Goal: Task Accomplishment & Management: Complete application form

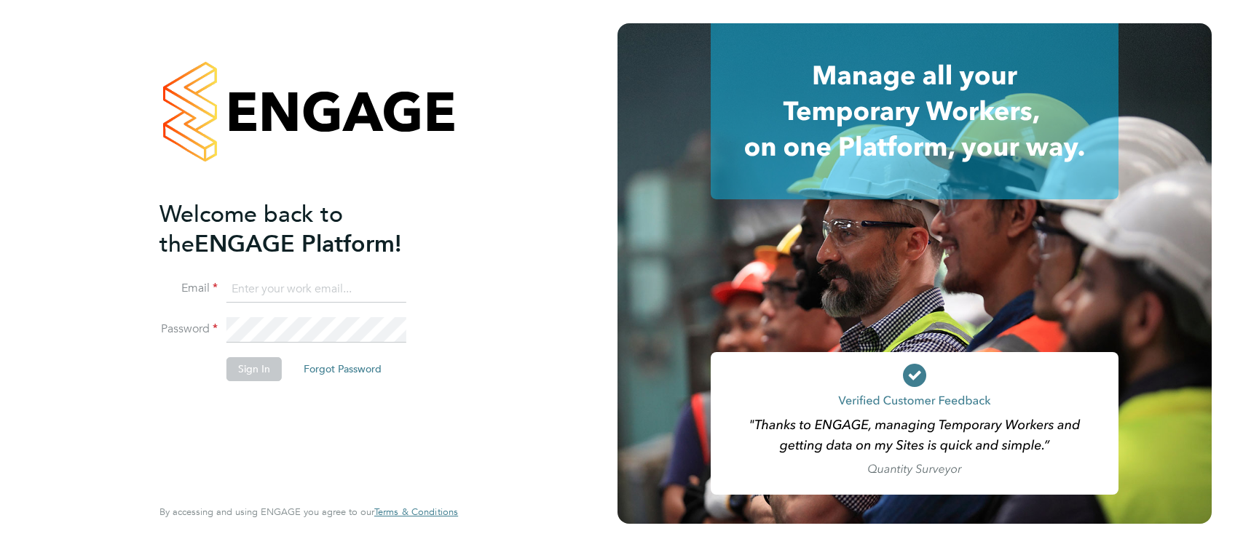
type input "geoff.edwards@vistry.co.uk"
click at [247, 365] on button "Sign In" at bounding box center [253, 368] width 55 height 23
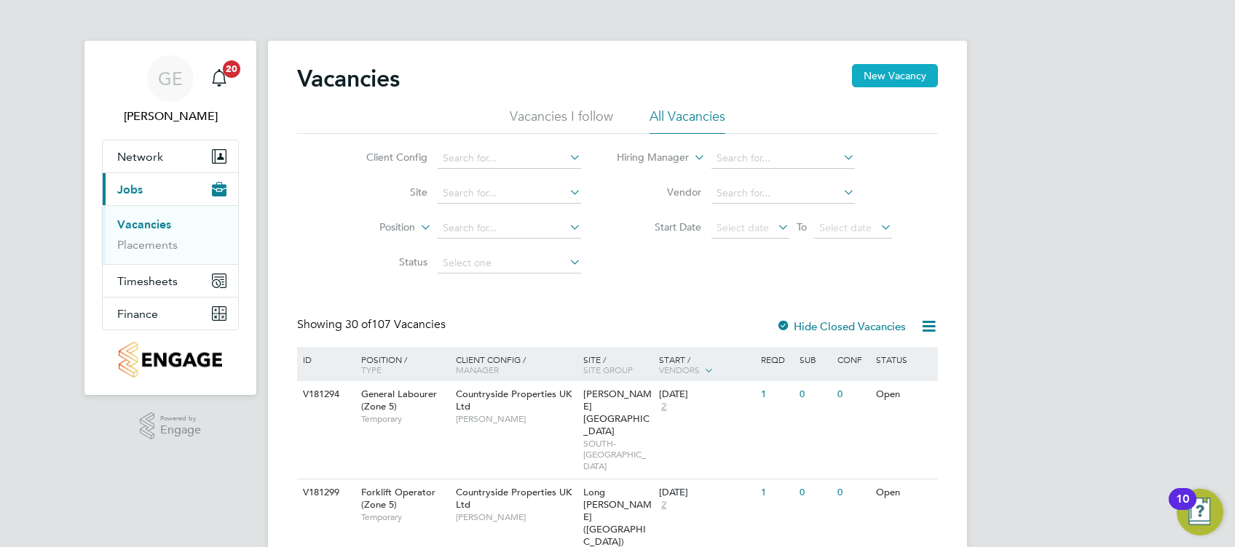
click at [914, 68] on button "New Vacancy" at bounding box center [895, 75] width 86 height 23
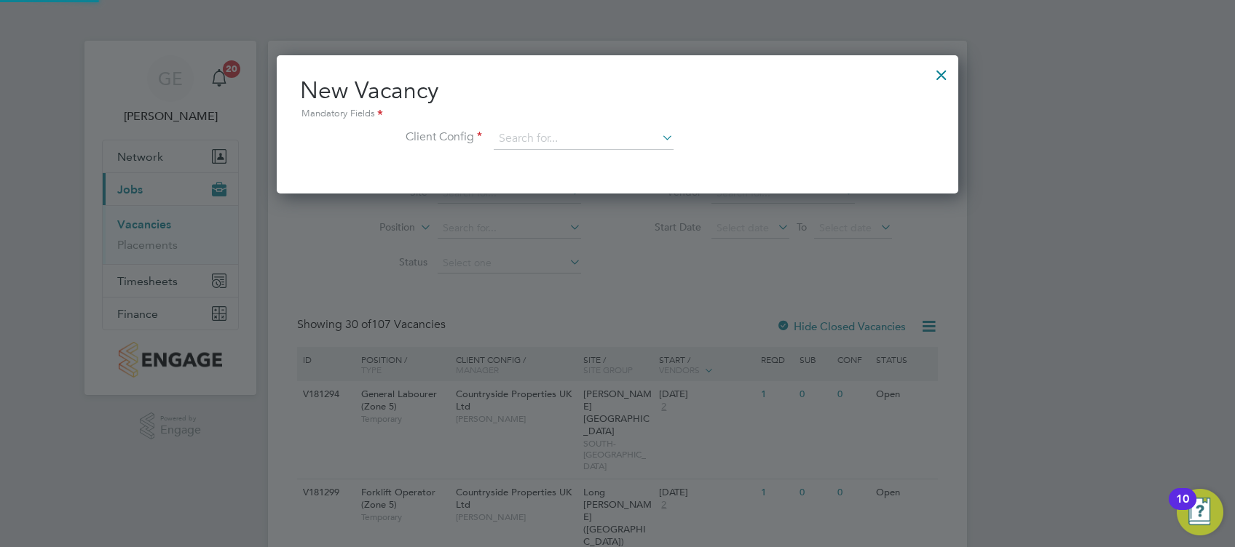
scroll to position [138, 681]
drag, startPoint x: 568, startPoint y: 132, endPoint x: 568, endPoint y: 124, distance: 7.3
click at [568, 128] on input at bounding box center [584, 139] width 180 height 22
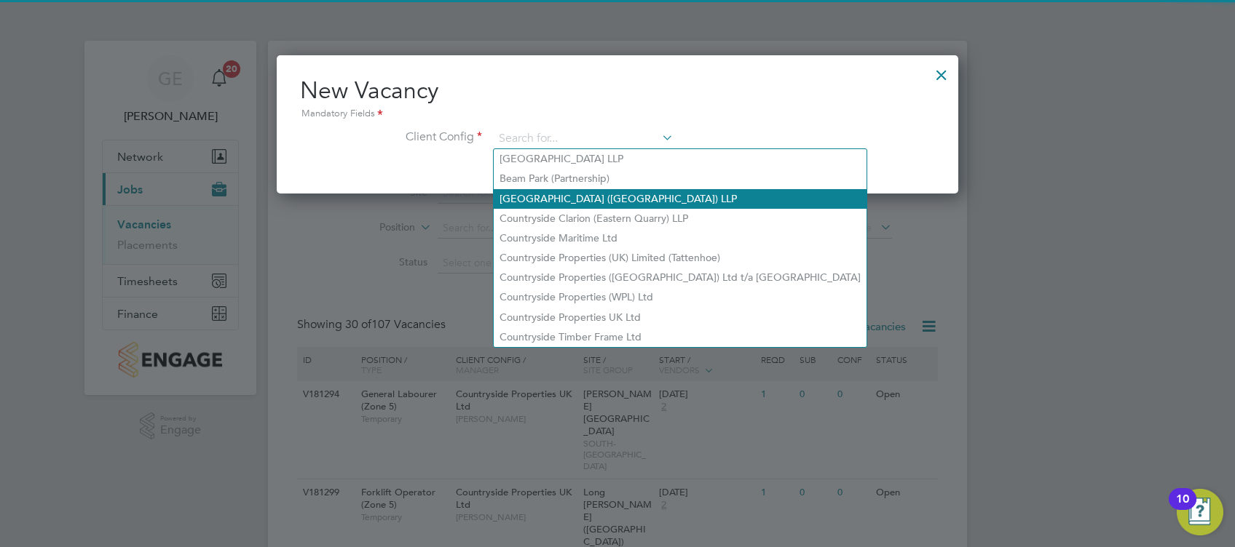
click at [568, 192] on li "[GEOGRAPHIC_DATA] ([GEOGRAPHIC_DATA]) LLP" at bounding box center [680, 199] width 373 height 20
type input "[GEOGRAPHIC_DATA] ([GEOGRAPHIC_DATA]) LLP"
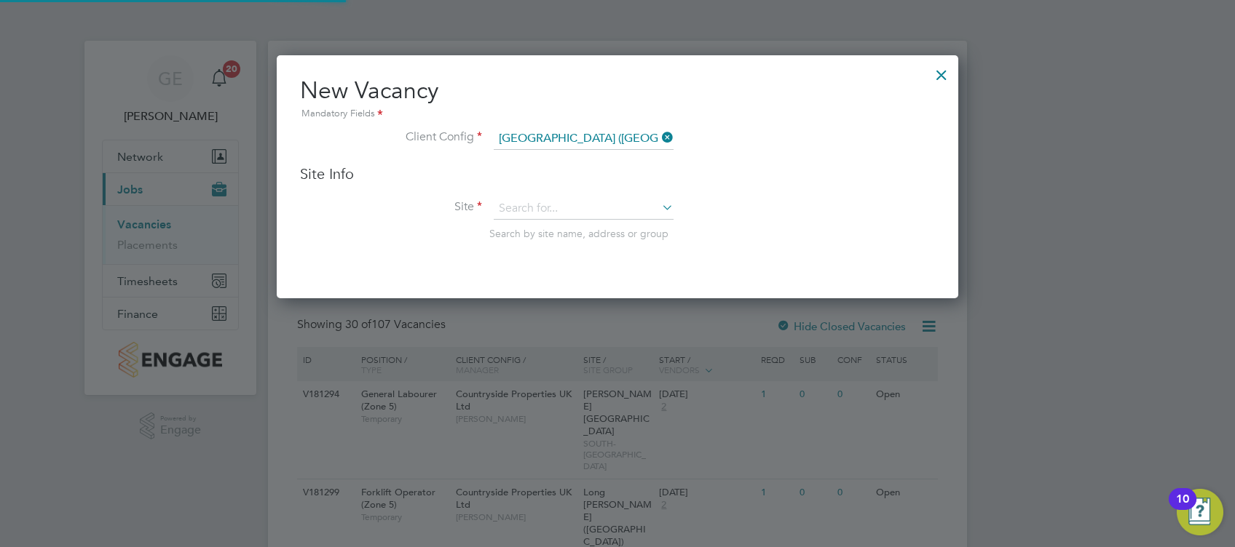
scroll to position [242, 681]
click at [562, 199] on input at bounding box center [584, 209] width 180 height 22
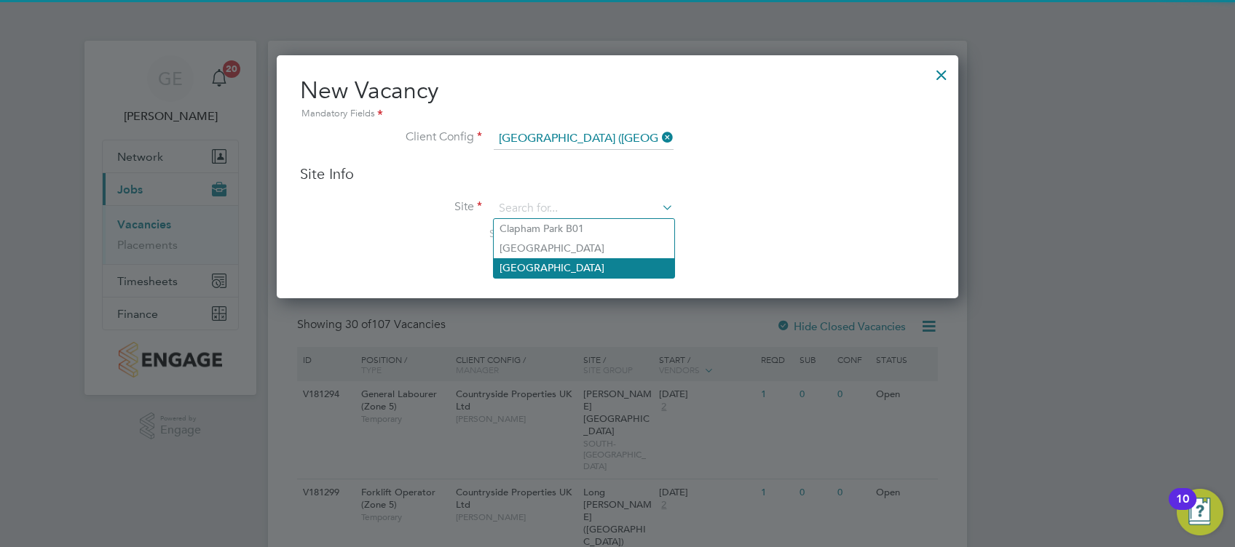
click at [550, 262] on li "[GEOGRAPHIC_DATA]" at bounding box center [584, 268] width 181 height 20
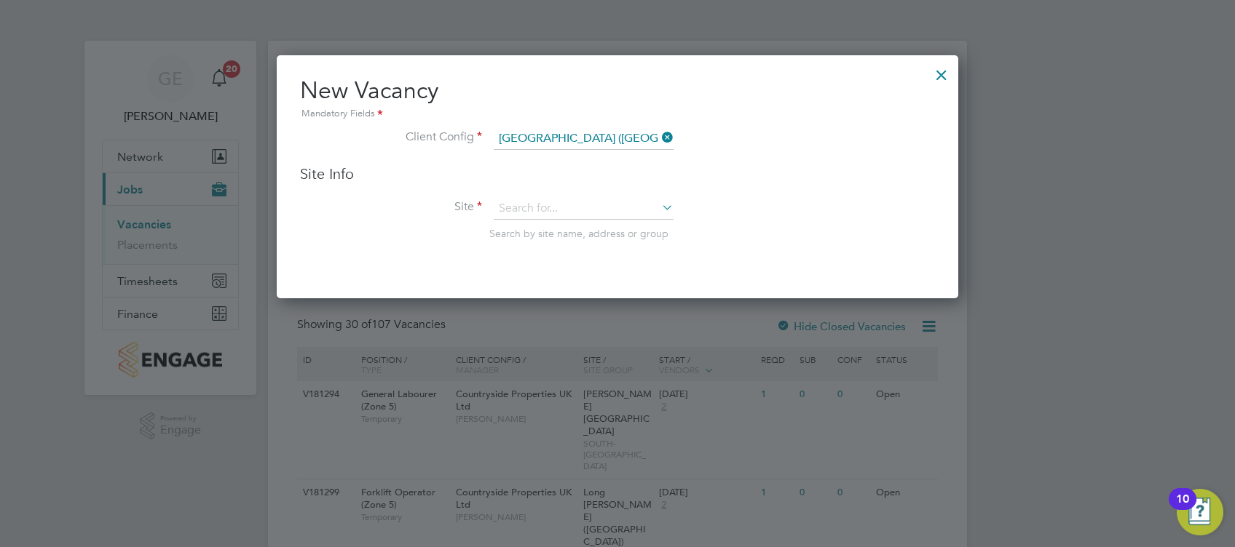
type input "[GEOGRAPHIC_DATA]"
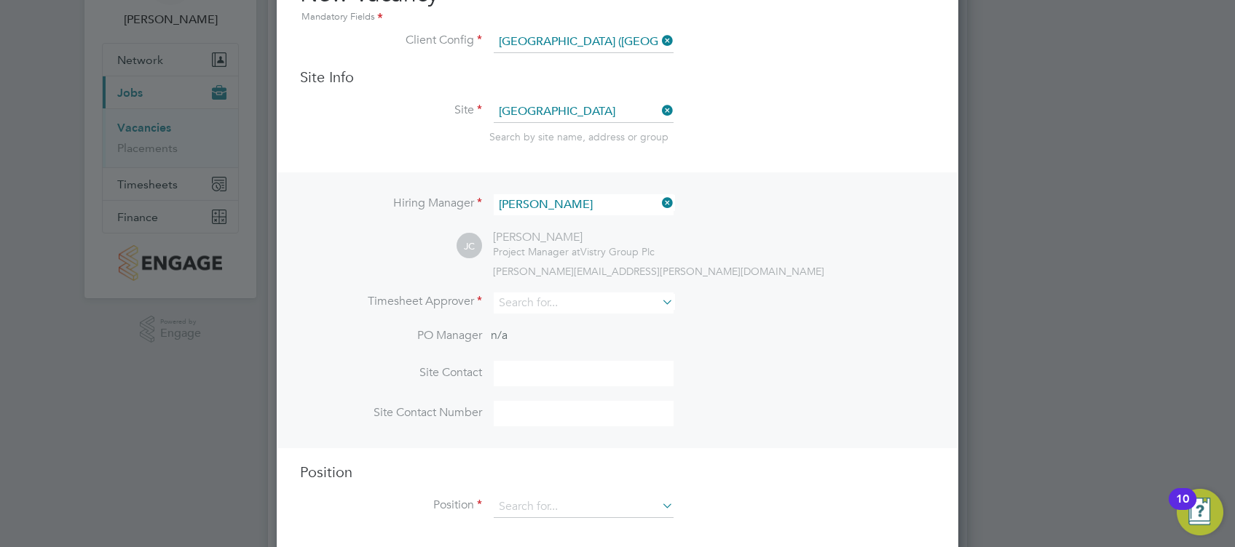
scroll to position [194, 0]
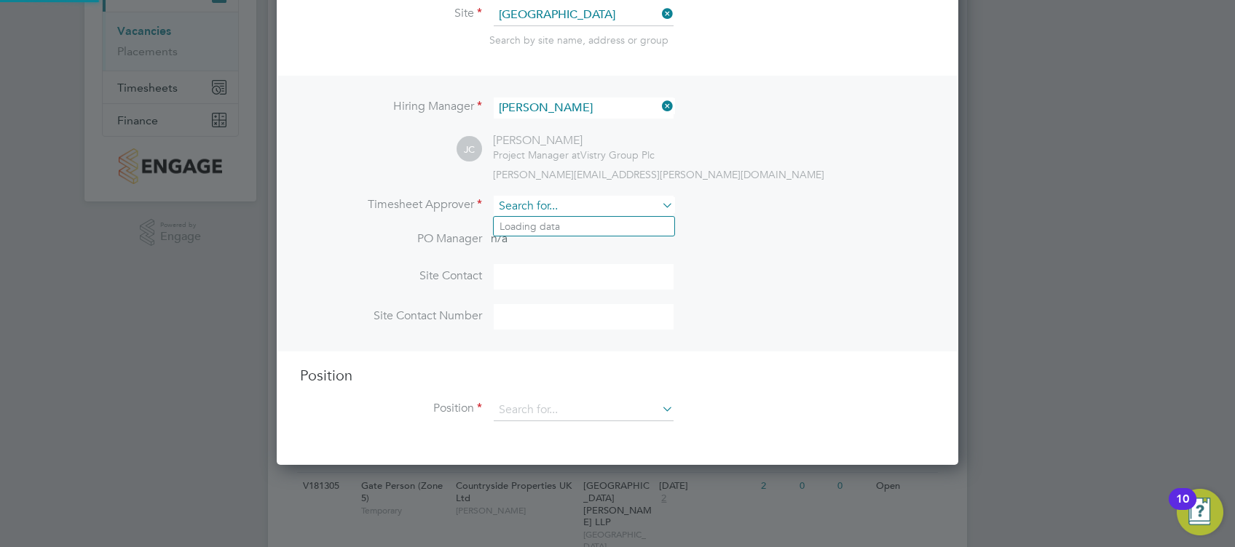
click at [571, 204] on input at bounding box center [584, 206] width 180 height 21
drag, startPoint x: 552, startPoint y: 204, endPoint x: 402, endPoint y: 204, distance: 149.9
click at [402, 204] on li "Timesheet Approver eamon" at bounding box center [617, 214] width 635 height 36
click at [534, 226] on li "Jonathan Conv ery" at bounding box center [584, 227] width 181 height 20
type input "[PERSON_NAME]"
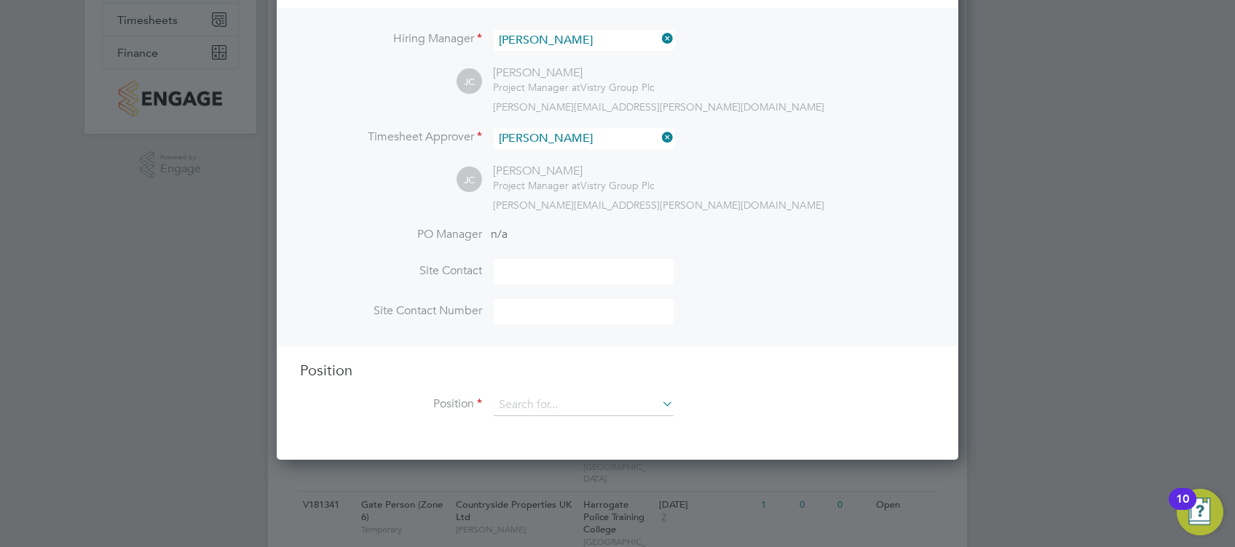
scroll to position [291, 0]
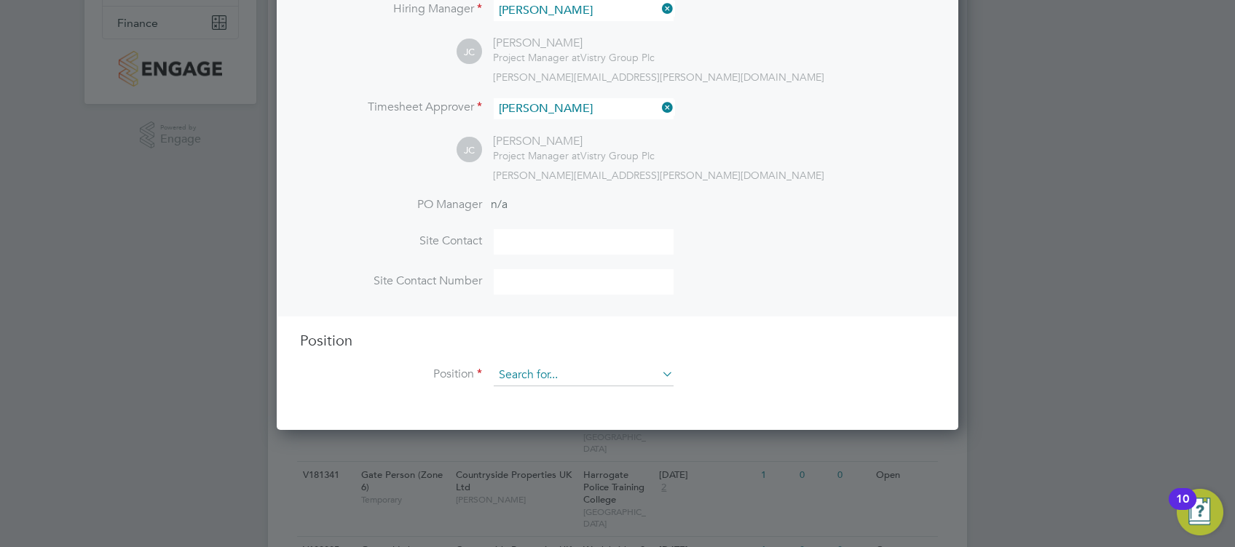
click at [574, 378] on input at bounding box center [584, 376] width 180 height 22
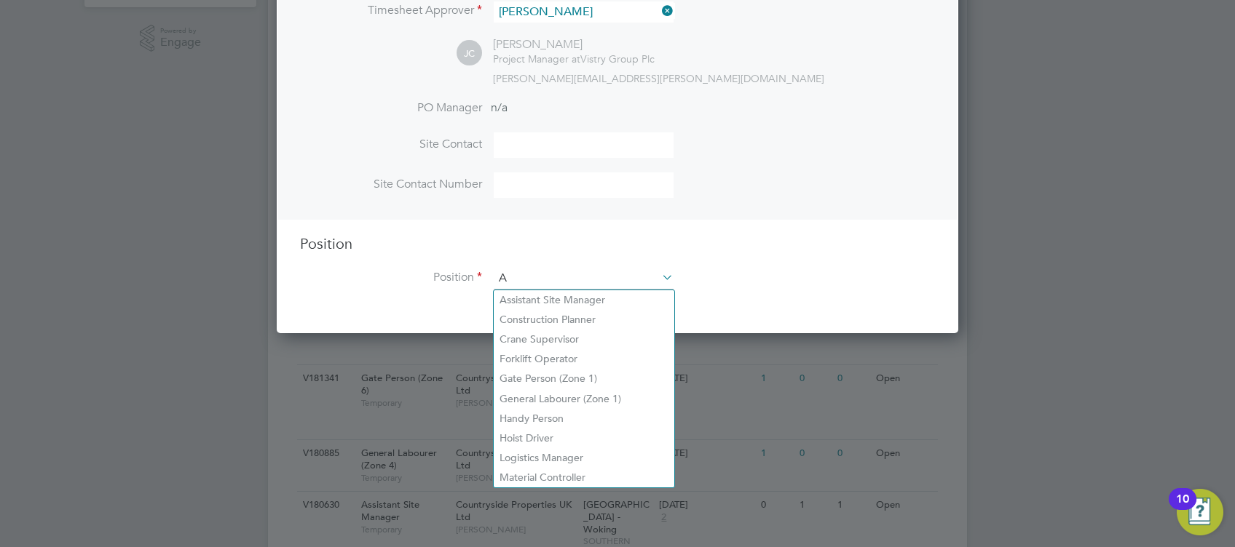
scroll to position [2088, 681]
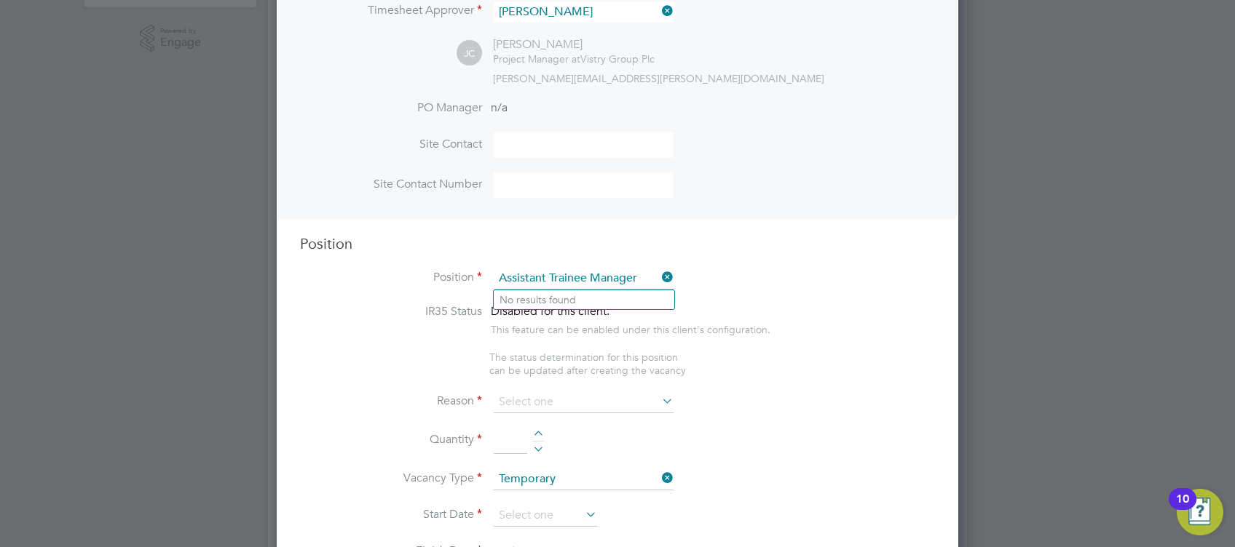
type input "Assistant Trainee Manager"
click at [844, 312] on li "IR35 Status Disabled for this client. This feature can be enabled under this cl…" at bounding box center [617, 327] width 635 height 47
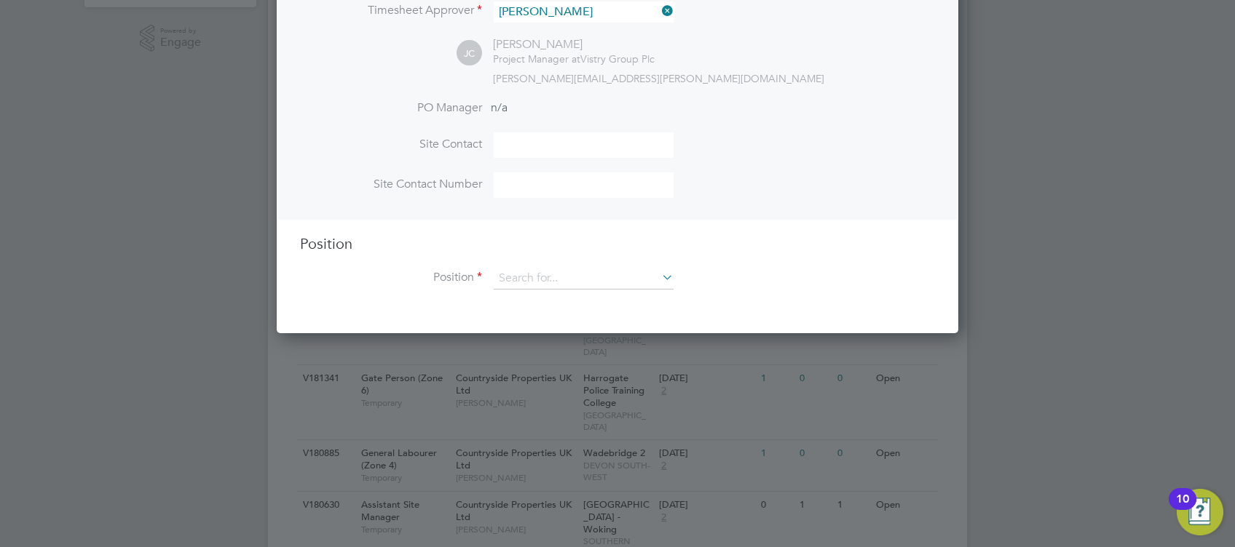
scroll to position [7, 7]
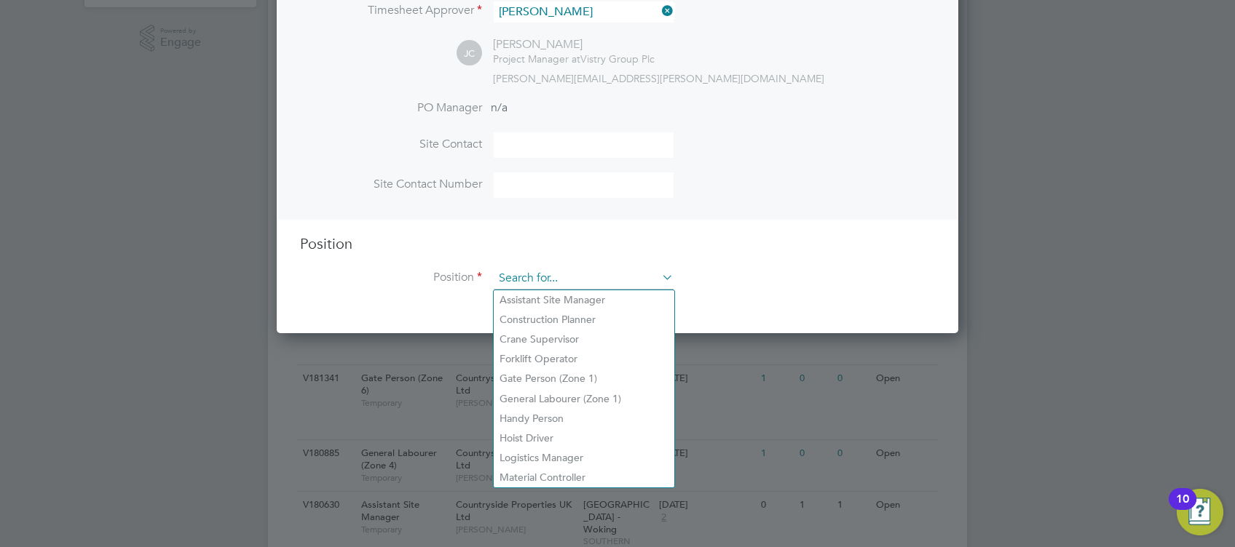
click at [590, 271] on input at bounding box center [584, 279] width 180 height 22
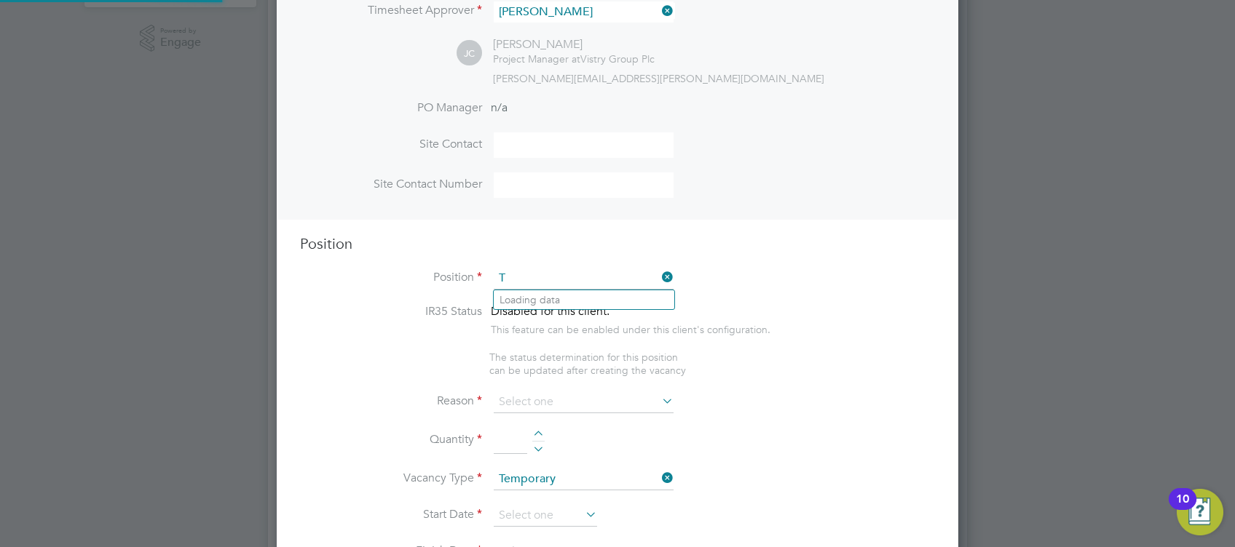
scroll to position [2088, 681]
type input "T"
type input "Assistant Trainee"
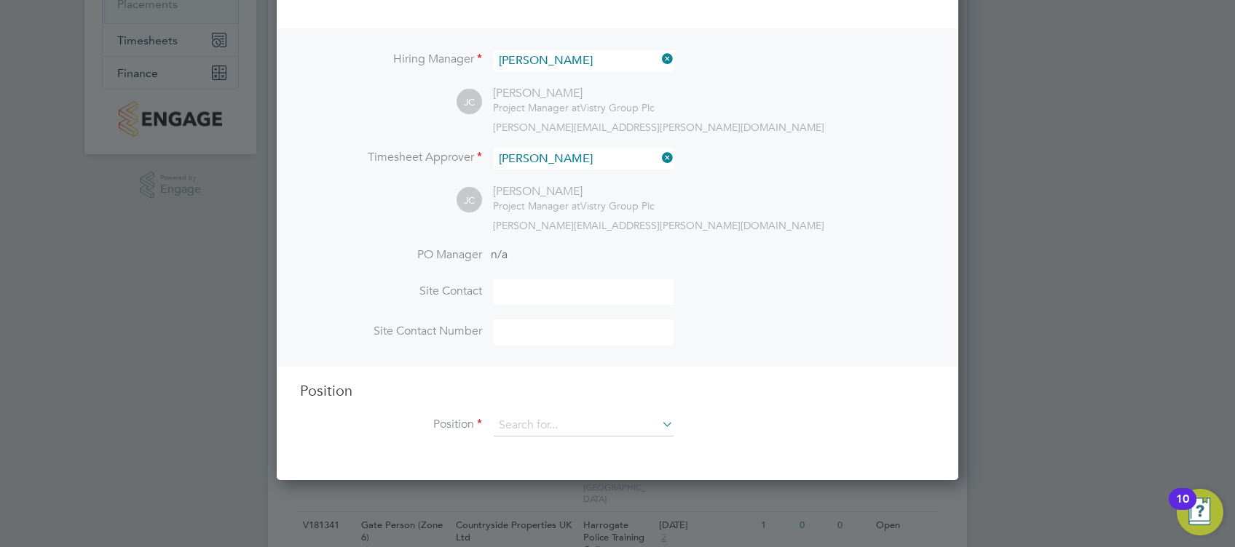
scroll to position [291, 0]
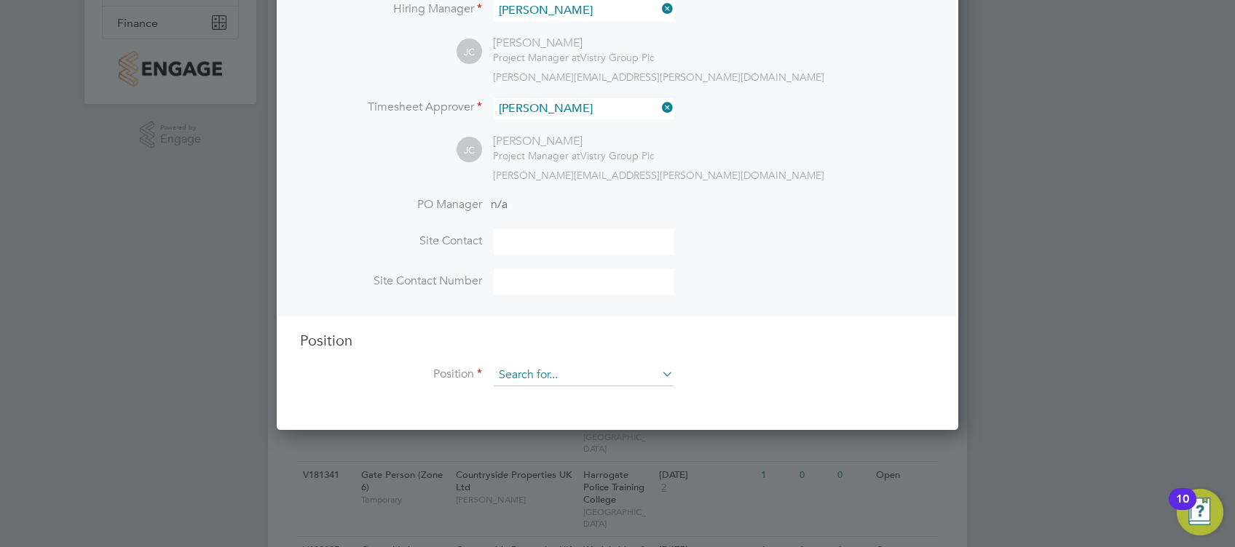
click at [547, 384] on input at bounding box center [584, 376] width 180 height 22
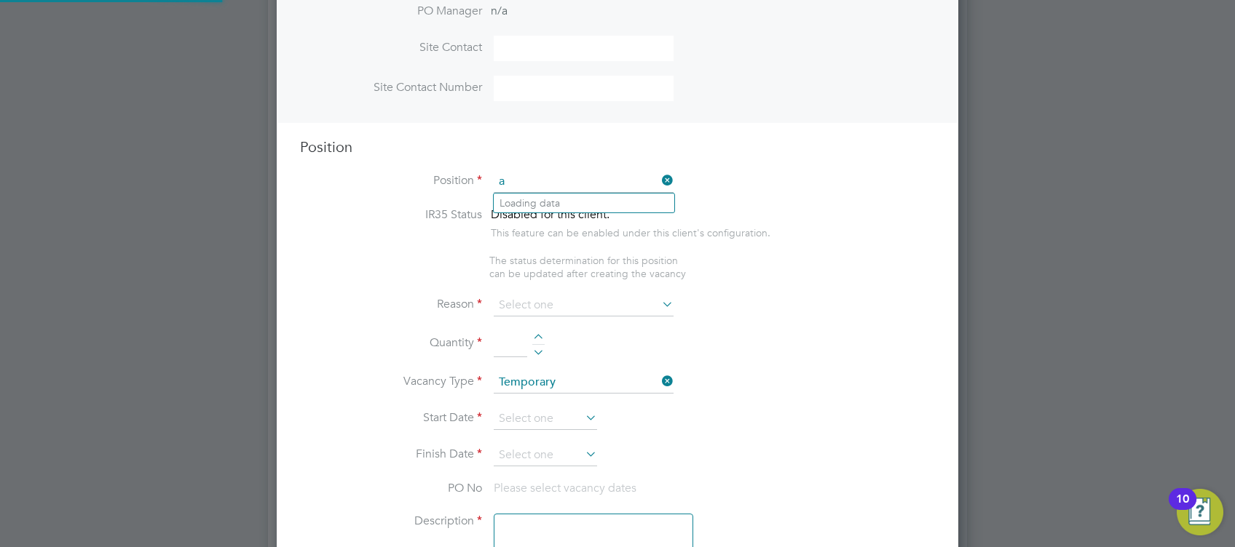
scroll to position [2088, 681]
type input "a"
type input "Trainee"
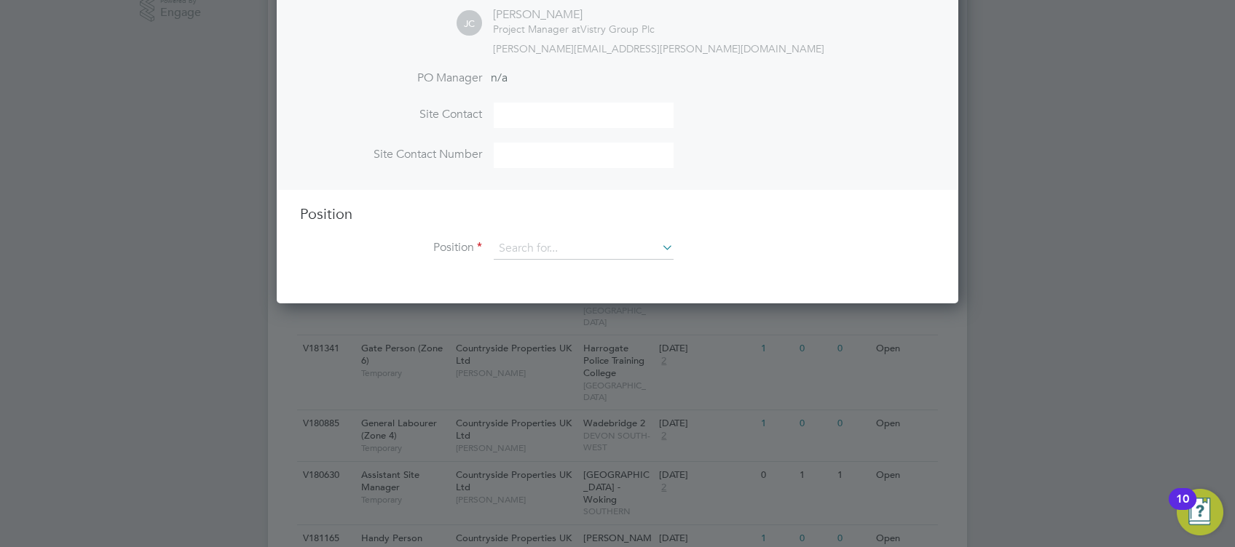
scroll to position [388, 0]
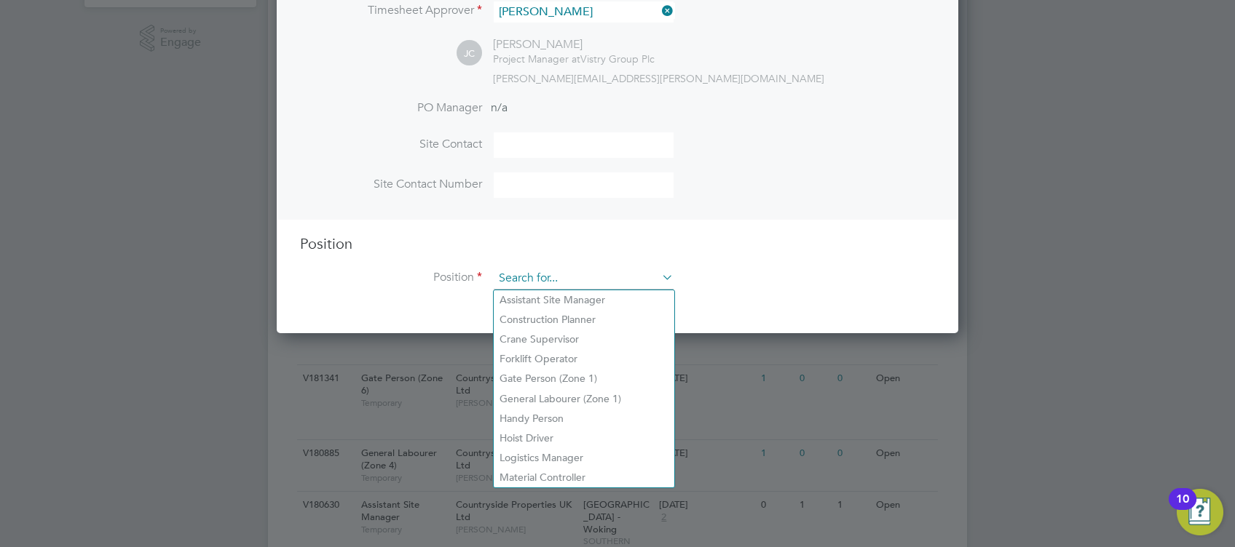
drag, startPoint x: 528, startPoint y: 271, endPoint x: 539, endPoint y: 271, distance: 11.6
click at [528, 274] on input at bounding box center [584, 279] width 180 height 22
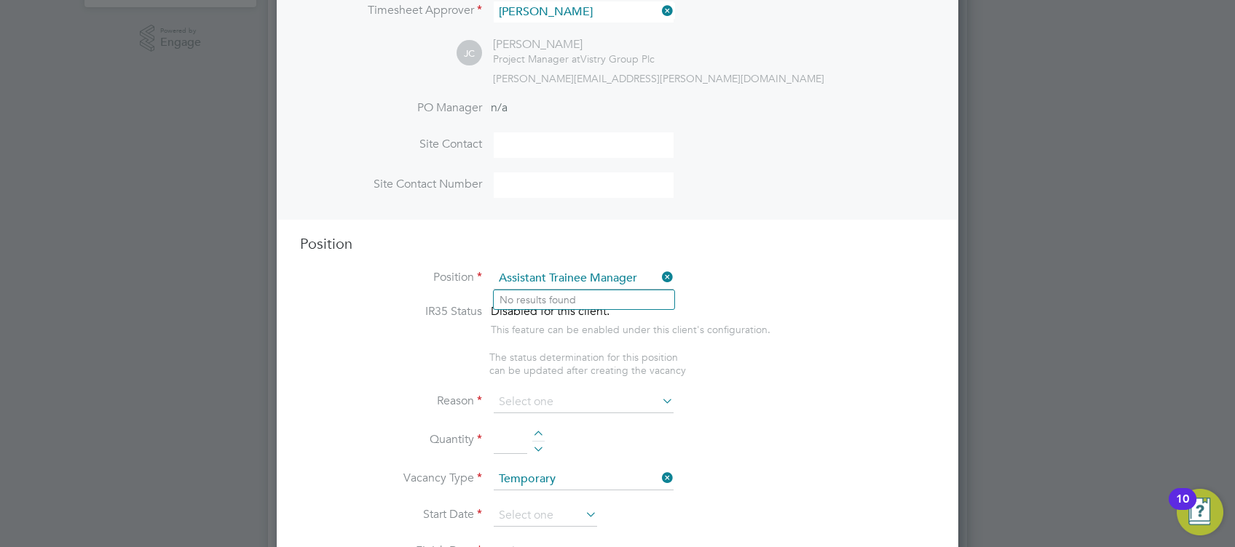
type input "Assistant Trainee Manager"
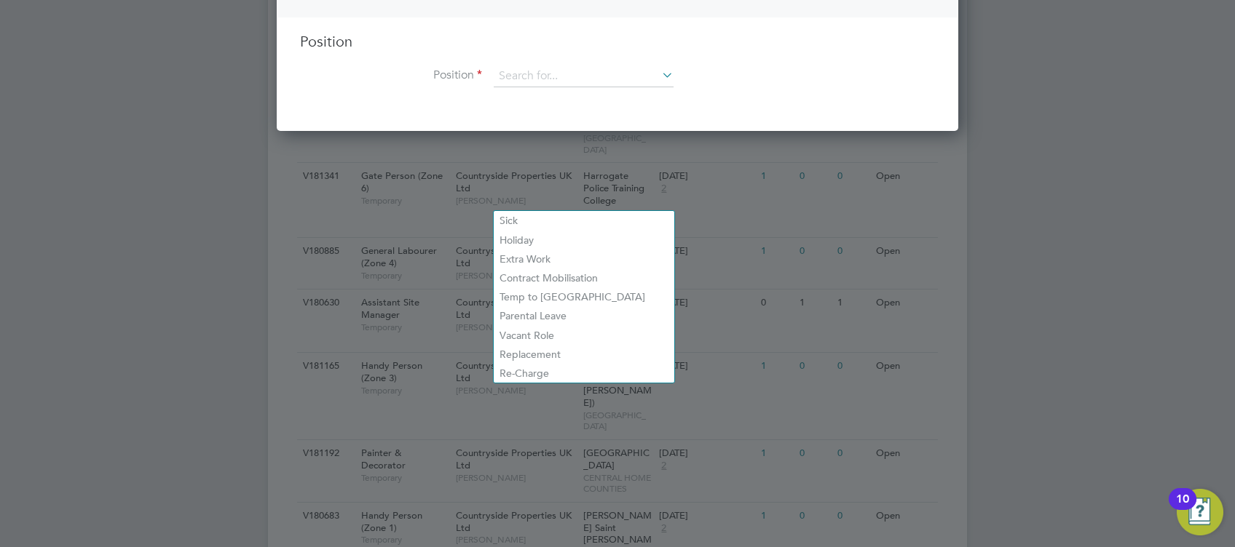
scroll to position [598, 0]
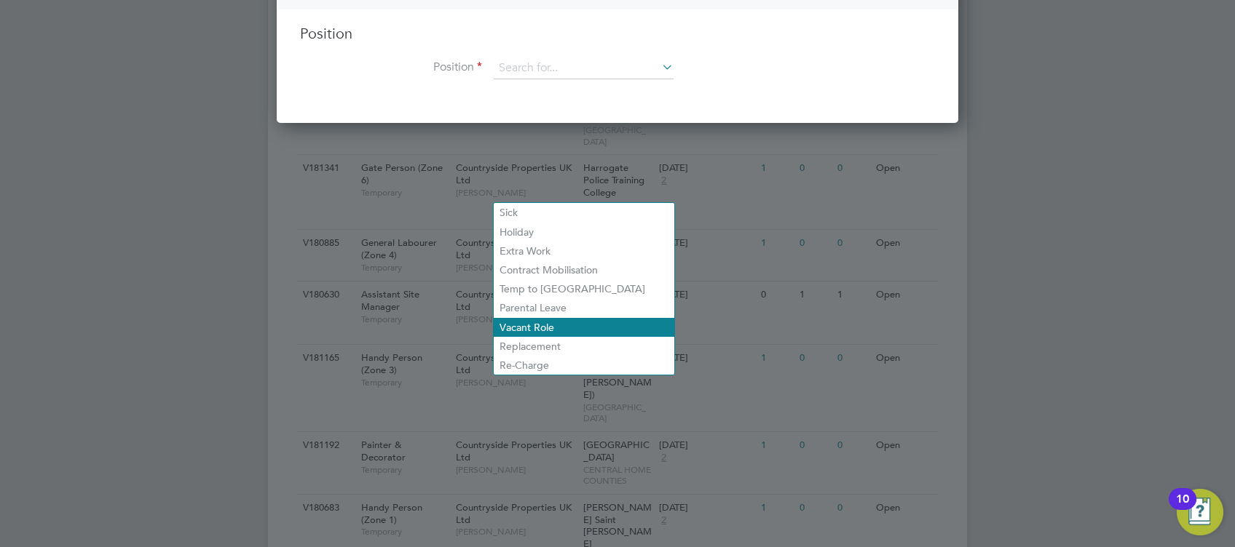
click at [541, 326] on li "Vacant Role" at bounding box center [584, 327] width 181 height 19
click at [567, 84] on li "Position" at bounding box center [617, 76] width 635 height 36
click at [565, 68] on input at bounding box center [584, 69] width 180 height 22
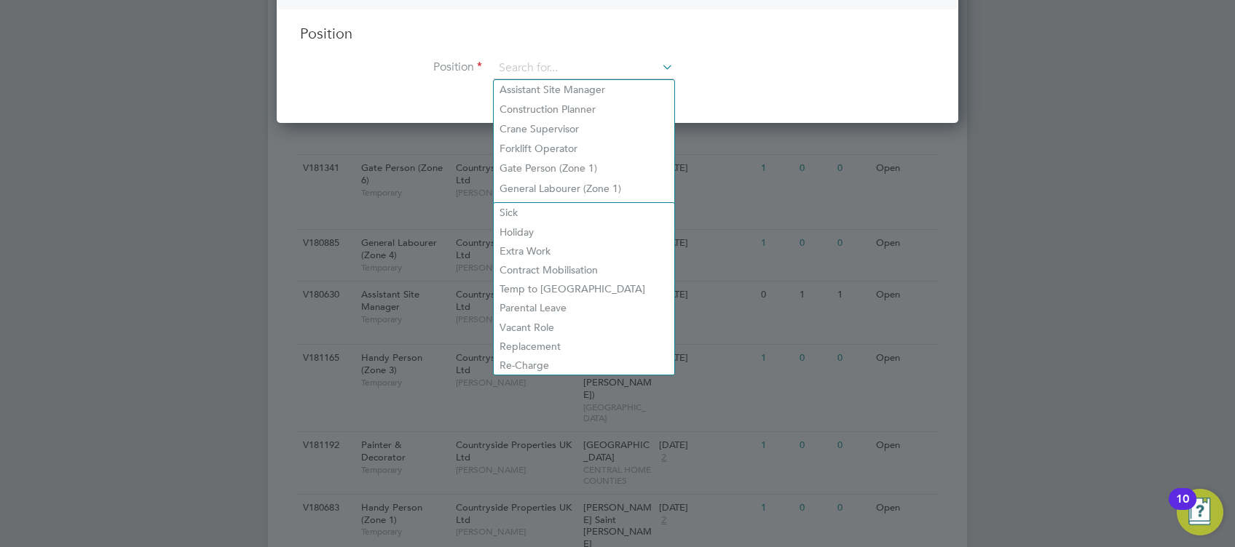
scroll to position [501, 0]
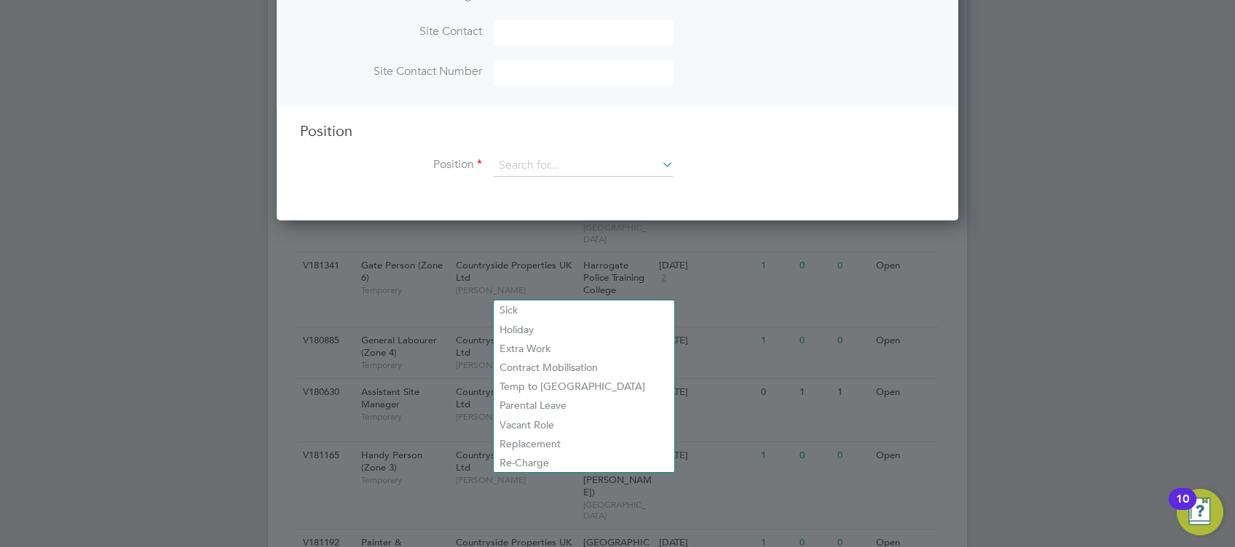
click at [594, 284] on li "General Labourer (Zone 1)" at bounding box center [584, 287] width 181 height 20
type input "General Labourer (Zone 1)"
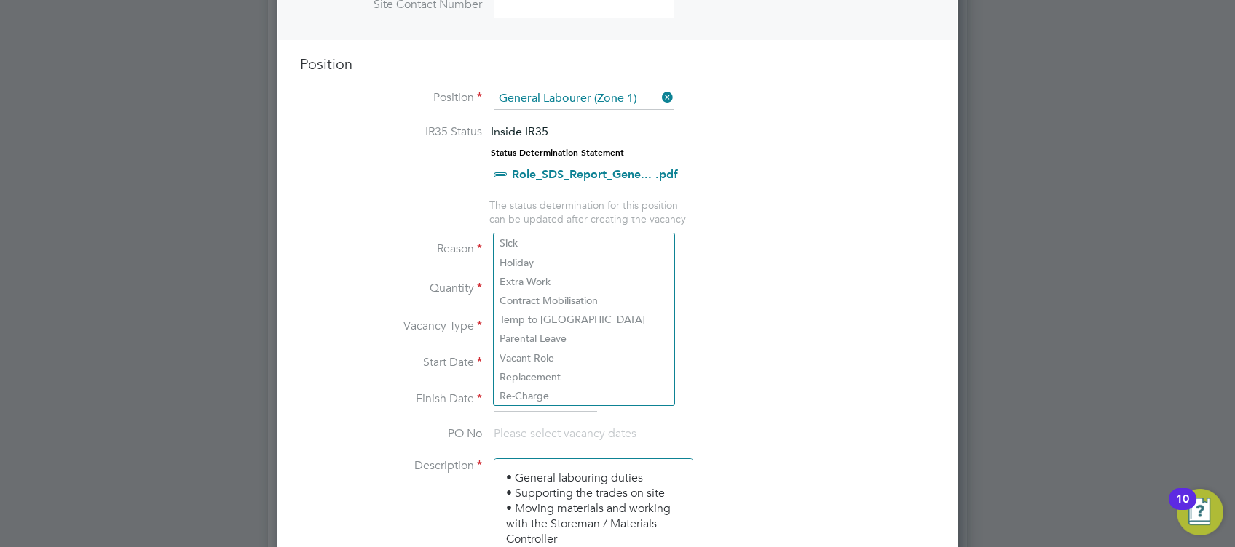
scroll to position [598, 0]
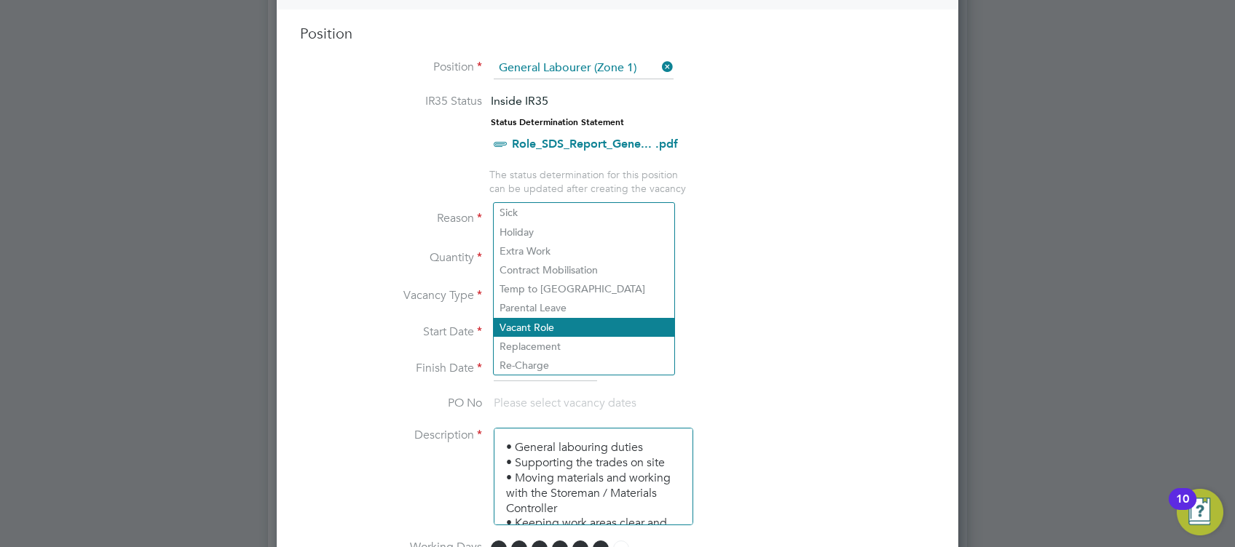
click at [547, 330] on li "Vacant Role" at bounding box center [584, 327] width 181 height 19
click at [542, 326] on li "Vacant Role" at bounding box center [584, 327] width 181 height 19
click at [753, 133] on li "IR35 Status Inside IR35 Status Determination Statement Role_SDS_Report_Gene... …" at bounding box center [617, 131] width 635 height 74
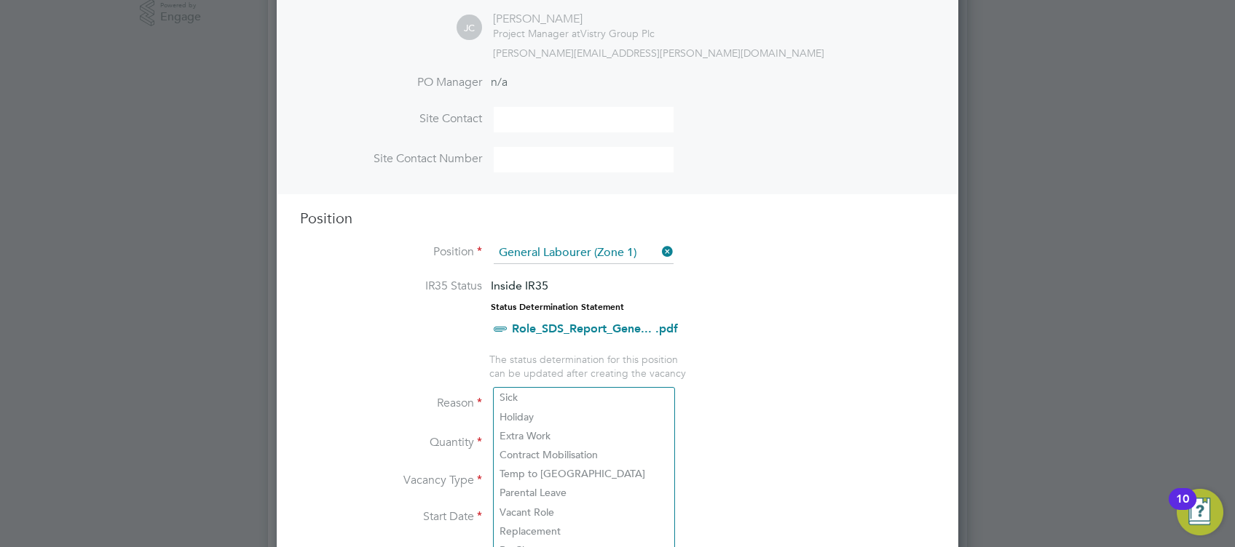
scroll to position [485, 0]
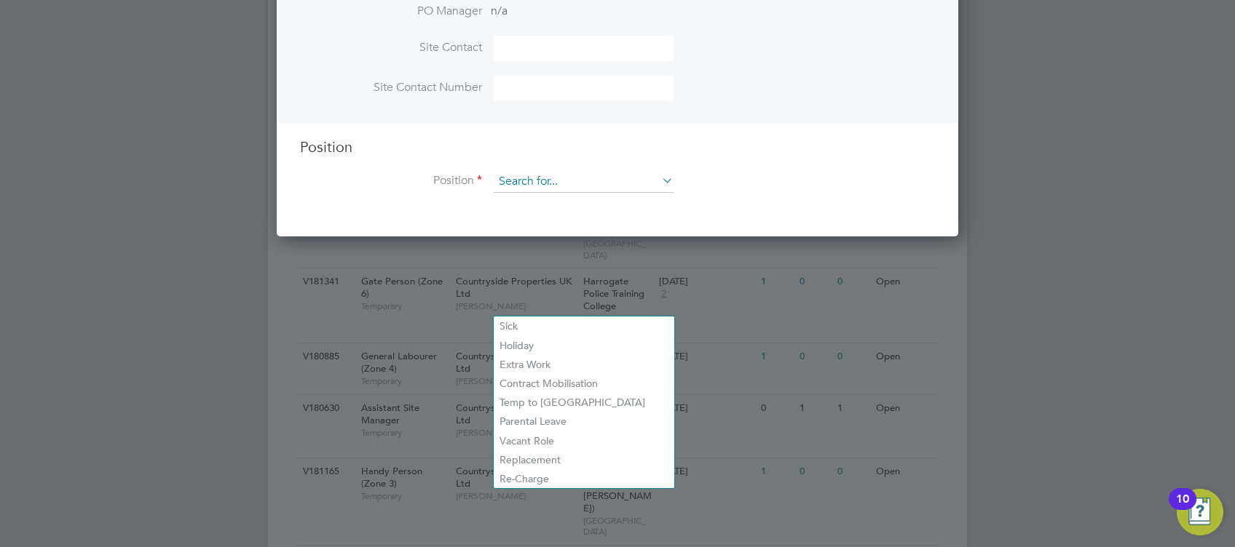
click at [598, 173] on input at bounding box center [584, 182] width 180 height 22
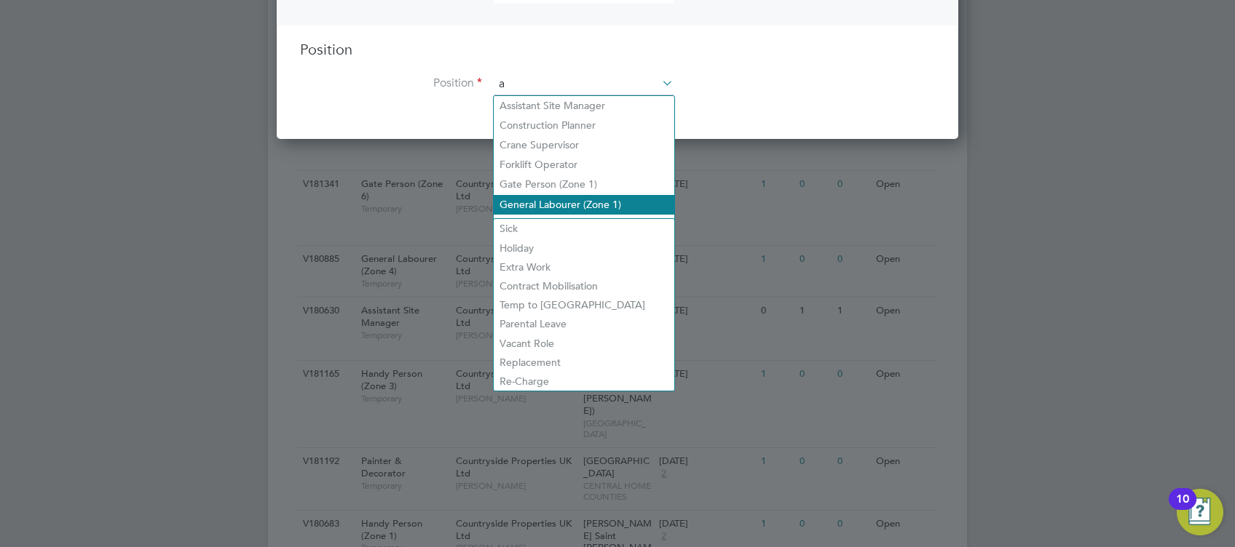
scroll to position [7, 7]
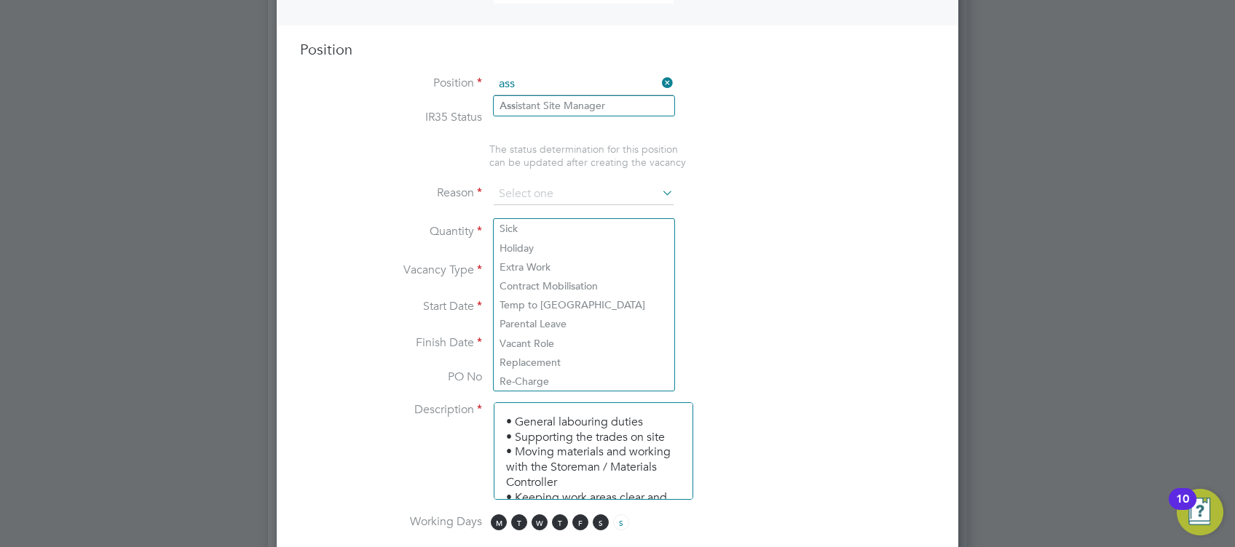
drag, startPoint x: 528, startPoint y: 76, endPoint x: 455, endPoint y: 79, distance: 73.6
click at [455, 79] on li "Position ass" at bounding box center [617, 92] width 635 height 36
drag, startPoint x: 524, startPoint y: 83, endPoint x: 416, endPoint y: 97, distance: 109.3
click at [416, 97] on li "Position app" at bounding box center [617, 92] width 635 height 36
type input "t"
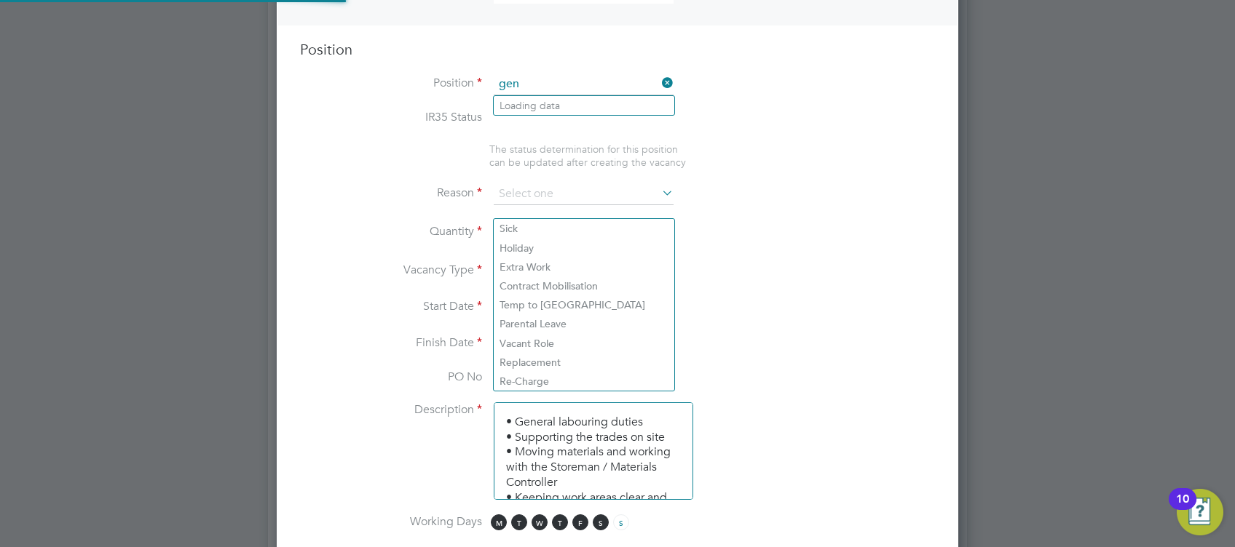
scroll to position [44, 76]
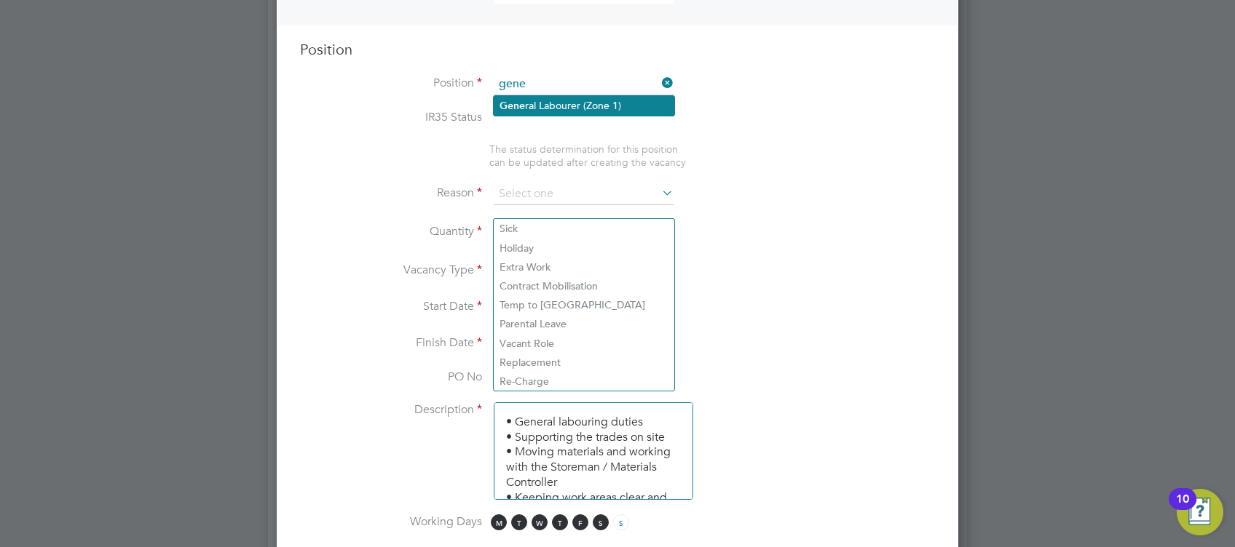
click at [646, 105] on li "Gene ral Labourer (Zone 1)" at bounding box center [584, 106] width 181 height 20
type input "General Labourer (Zone 1)"
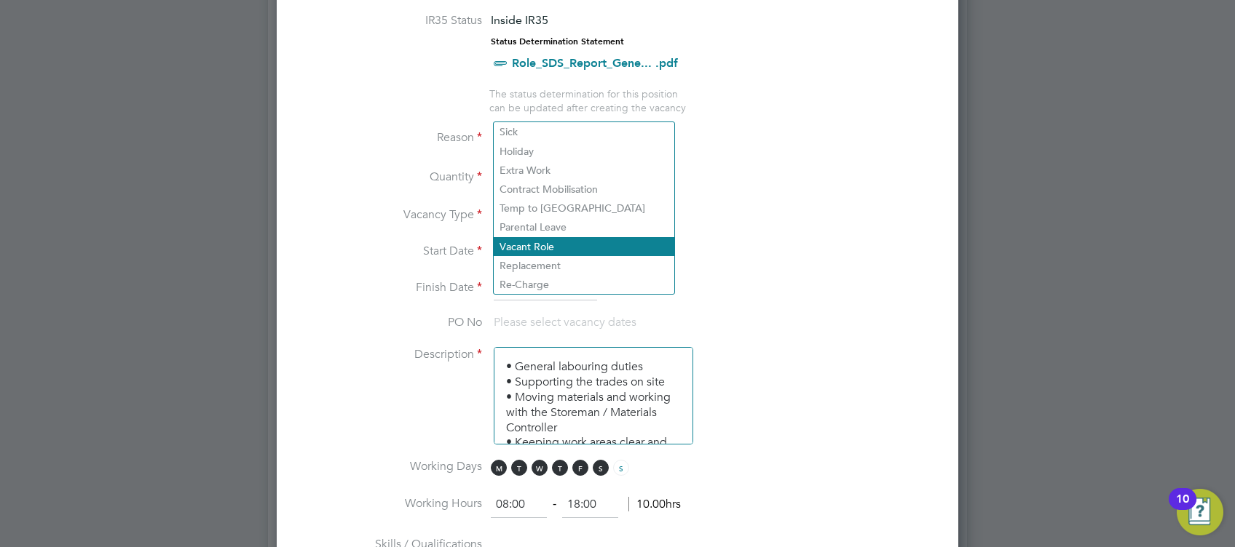
click at [520, 237] on li "Vacant Role" at bounding box center [584, 246] width 181 height 19
click at [439, 239] on li "Vacancy Type Temporary" at bounding box center [617, 224] width 635 height 36
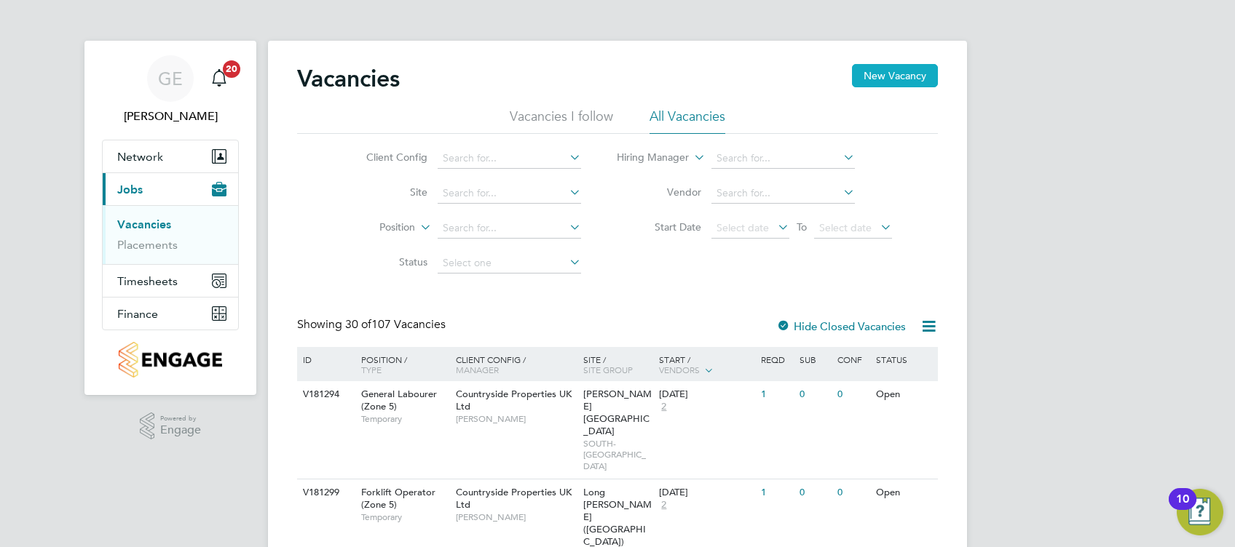
click at [879, 81] on button "New Vacancy" at bounding box center [895, 75] width 86 height 23
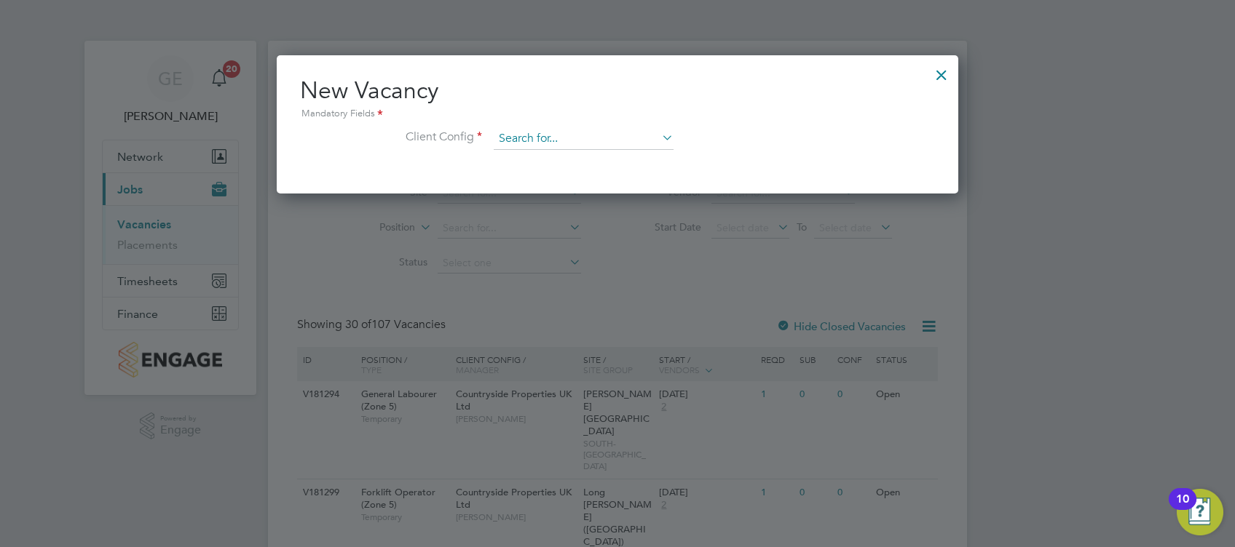
click at [547, 147] on input at bounding box center [584, 139] width 180 height 22
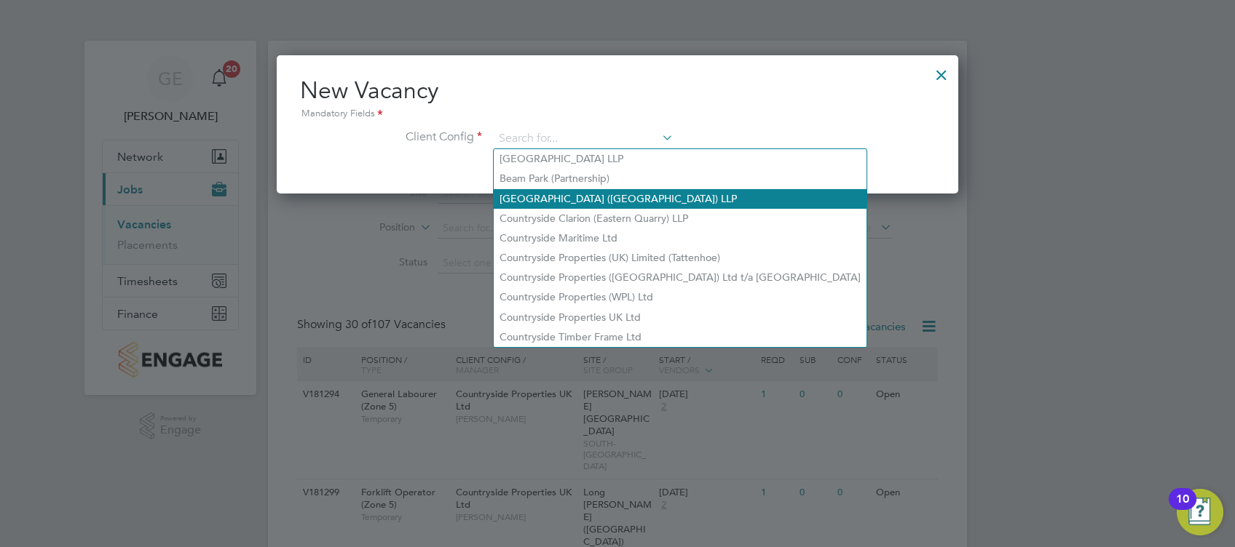
click at [639, 198] on li "[GEOGRAPHIC_DATA] ([GEOGRAPHIC_DATA]) LLP" at bounding box center [680, 199] width 373 height 20
type input "[GEOGRAPHIC_DATA] ([GEOGRAPHIC_DATA]) LLP"
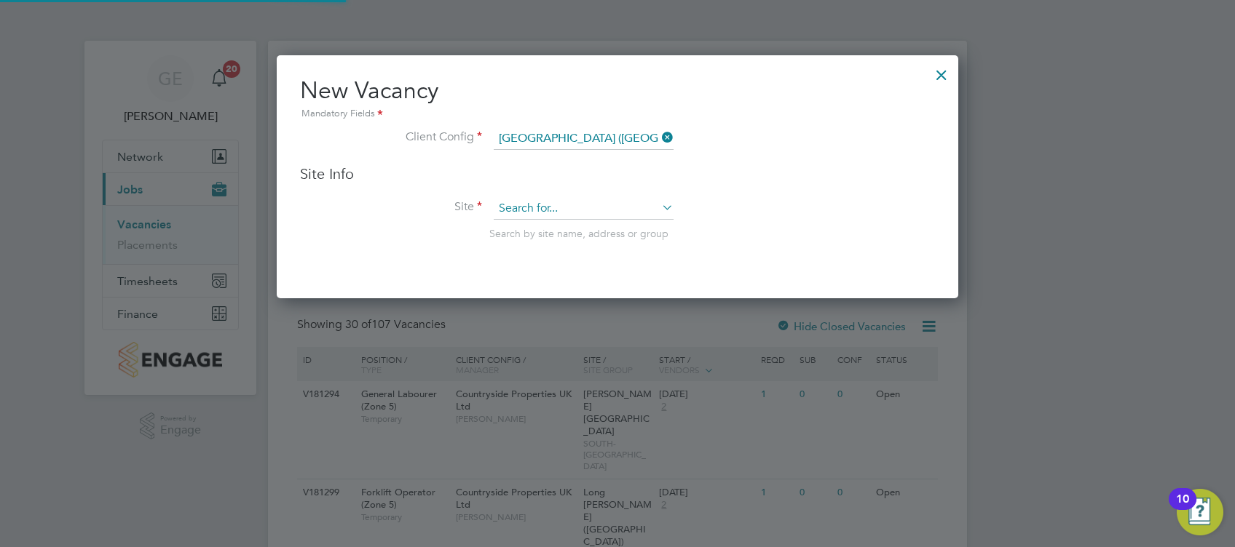
click at [614, 199] on input at bounding box center [584, 209] width 180 height 22
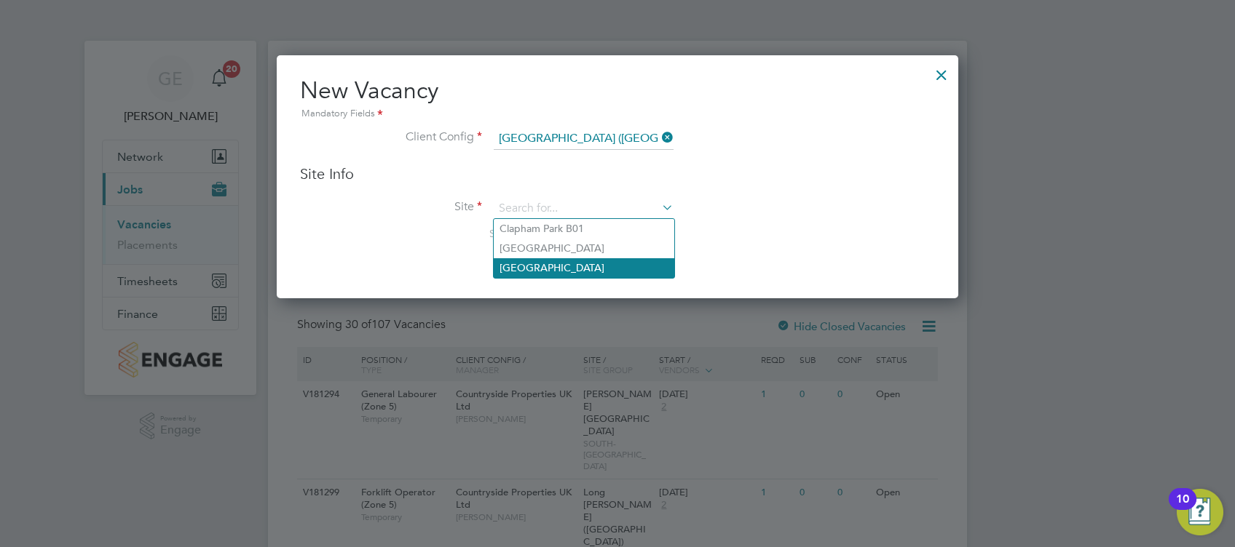
click at [555, 260] on li "[GEOGRAPHIC_DATA]" at bounding box center [584, 268] width 181 height 20
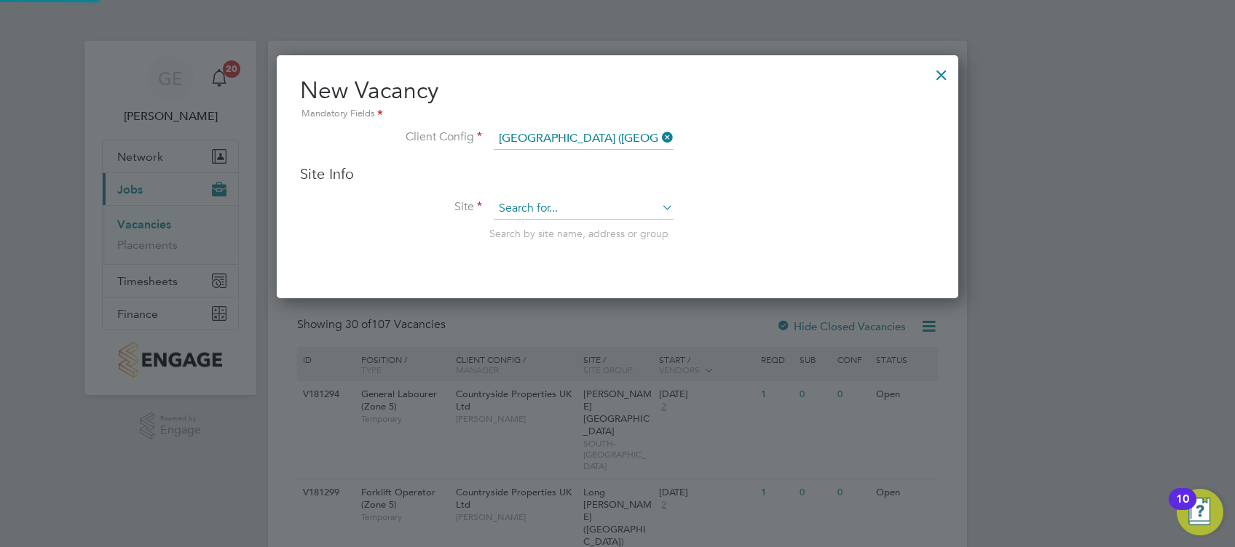
type input "[GEOGRAPHIC_DATA]"
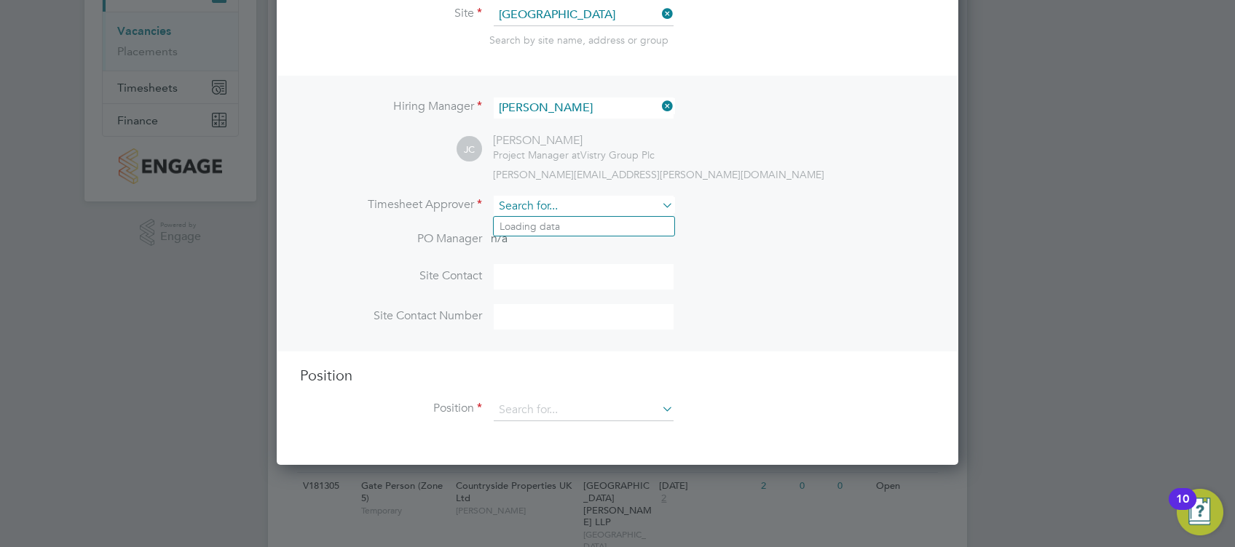
click at [570, 198] on input at bounding box center [584, 206] width 180 height 21
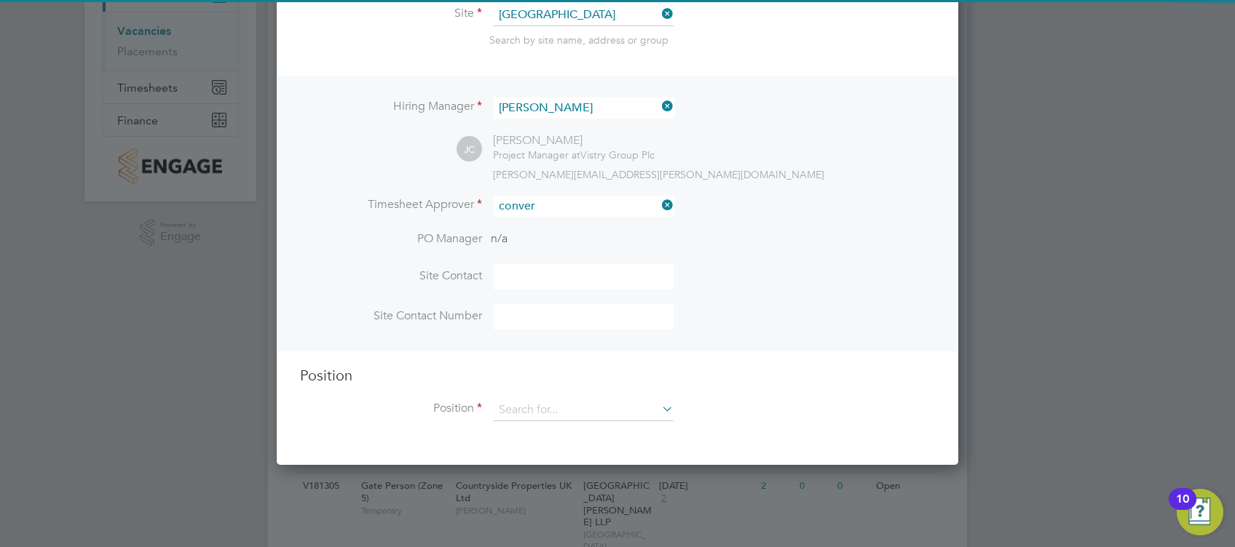
click at [583, 221] on b "Conver" at bounding box center [600, 227] width 34 height 12
type input "[PERSON_NAME]"
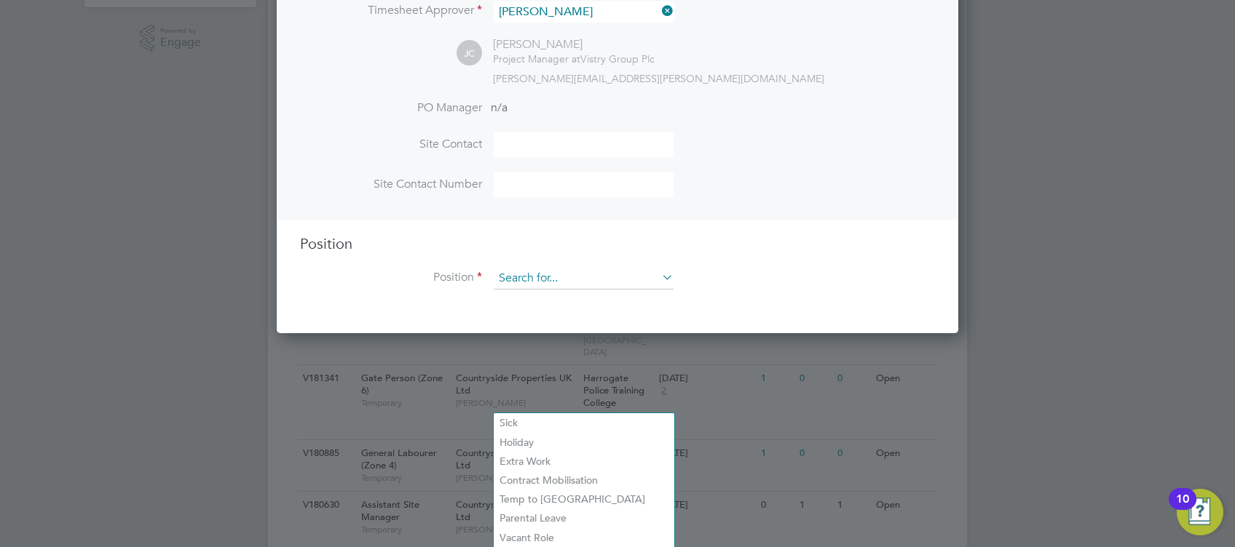
click at [528, 277] on input at bounding box center [584, 279] width 180 height 22
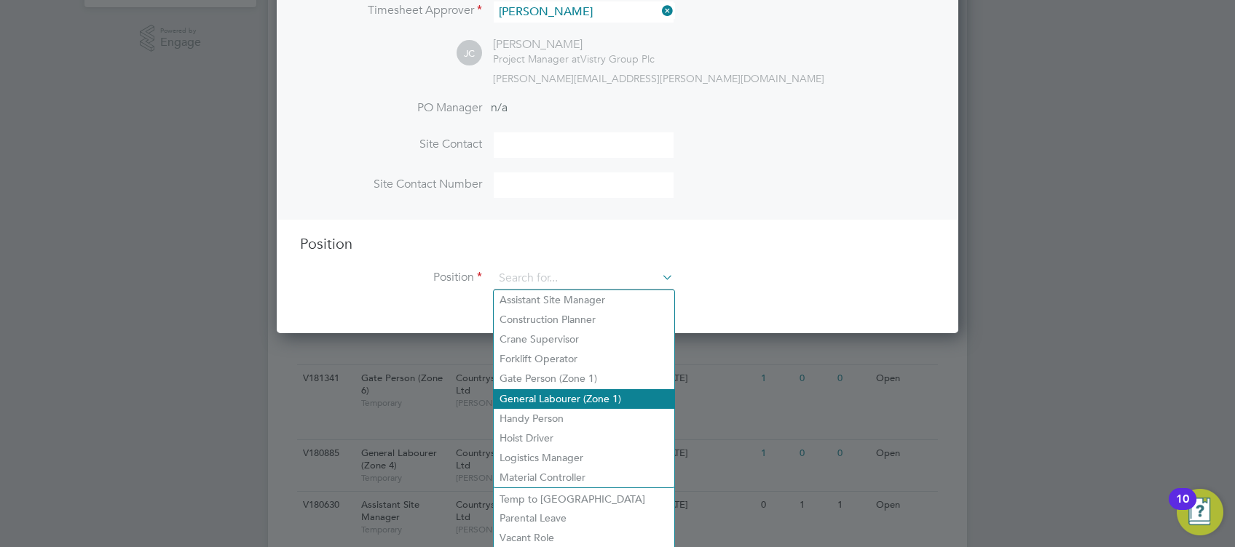
click at [552, 397] on li "General Labourer (Zone 1)" at bounding box center [584, 399] width 181 height 20
type input "General Labourer (Zone 1)"
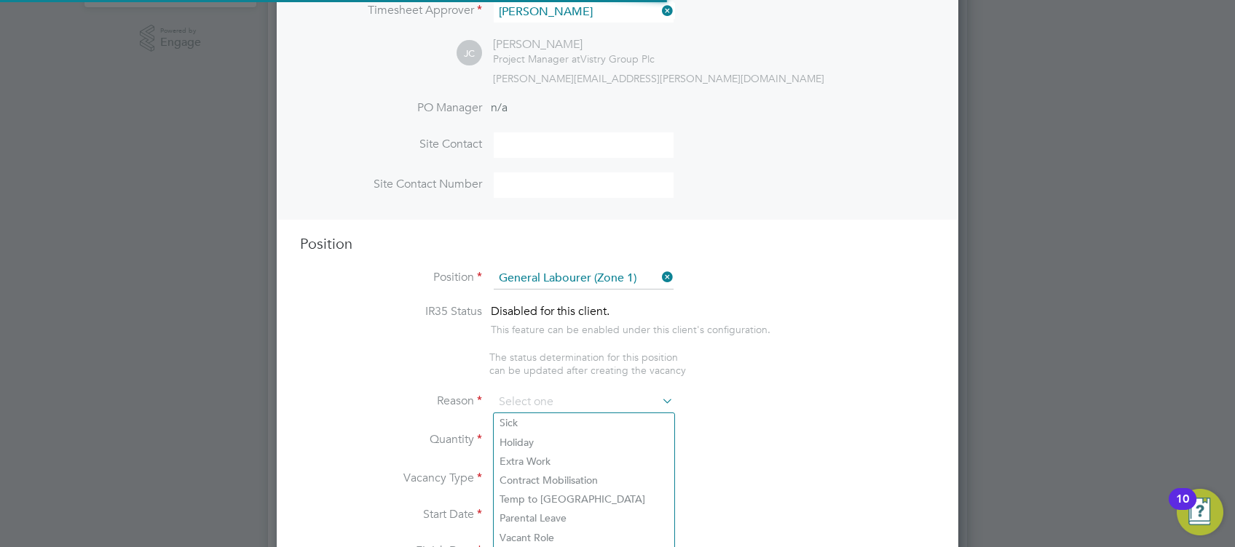
type textarea "• General labouring duties • Supporting the trades on site • Moving materials a…"
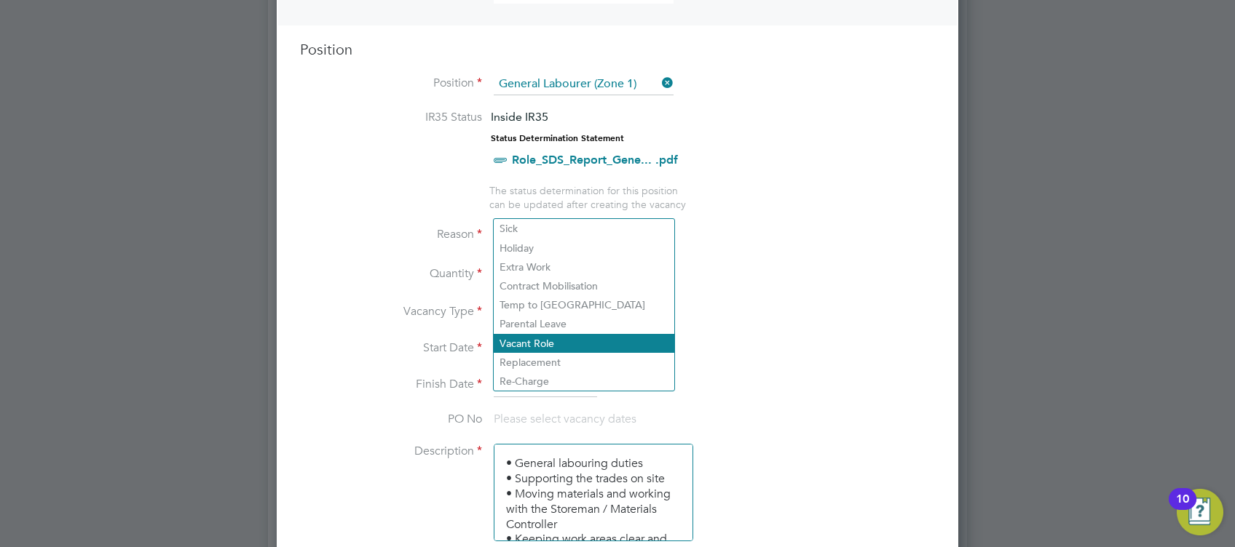
click at [559, 345] on li "Vacant Role" at bounding box center [584, 343] width 181 height 19
click at [792, 309] on li "Vacancy Type Temporary" at bounding box center [617, 321] width 635 height 36
click at [561, 416] on span "Please select vacancy dates" at bounding box center [565, 419] width 143 height 15
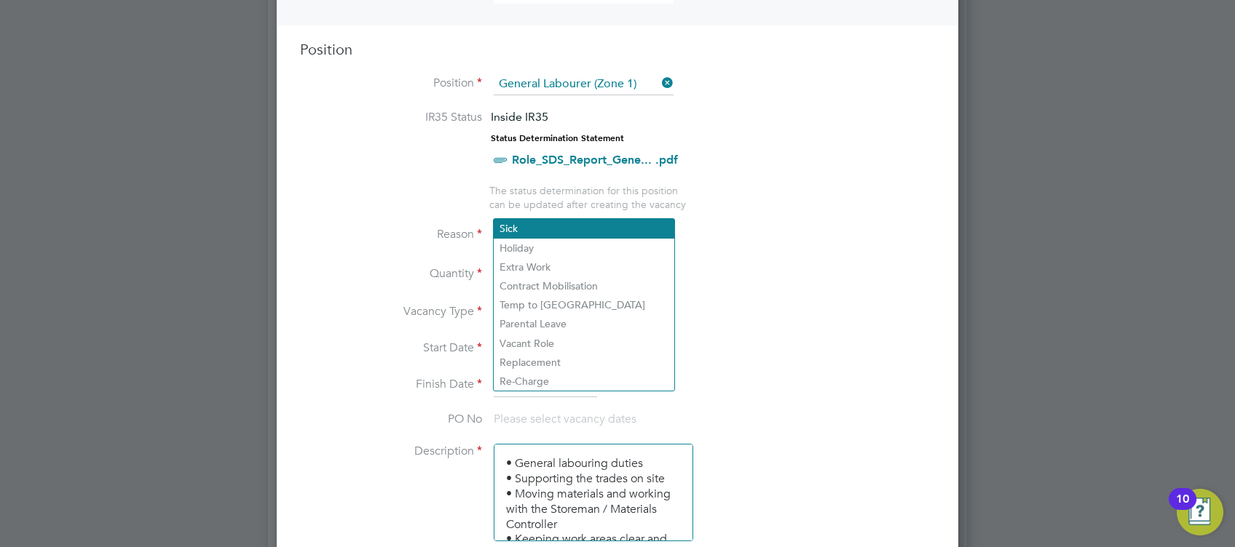
click at [609, 227] on li "Sick" at bounding box center [584, 228] width 181 height 19
click at [617, 198] on span "The status determination for this position can be updated after creating the va…" at bounding box center [587, 197] width 197 height 26
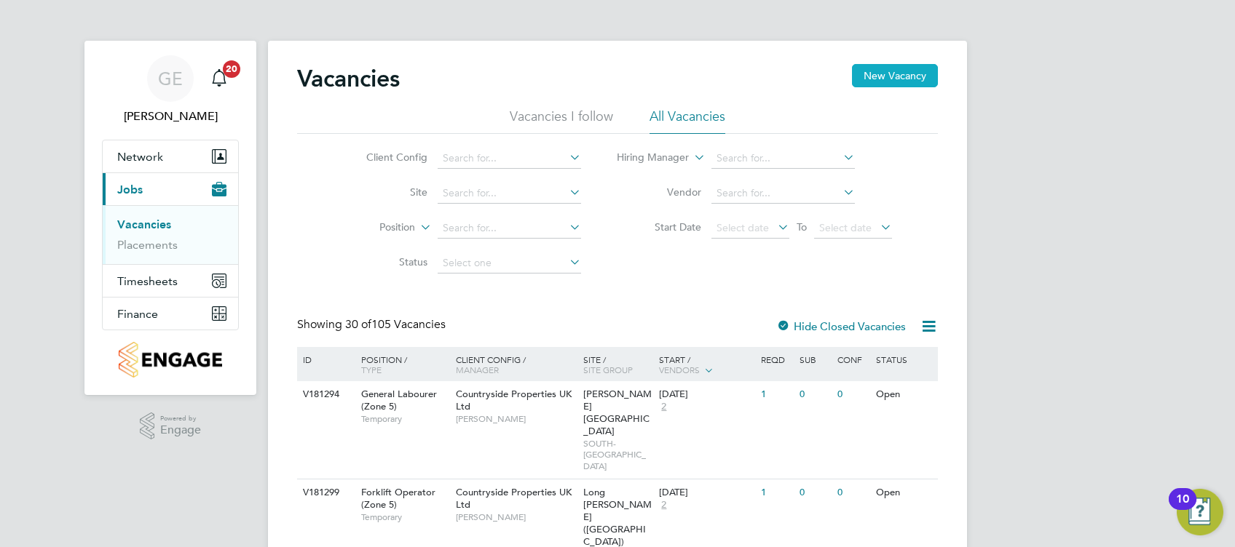
click at [891, 80] on button "New Vacancy" at bounding box center [895, 75] width 86 height 23
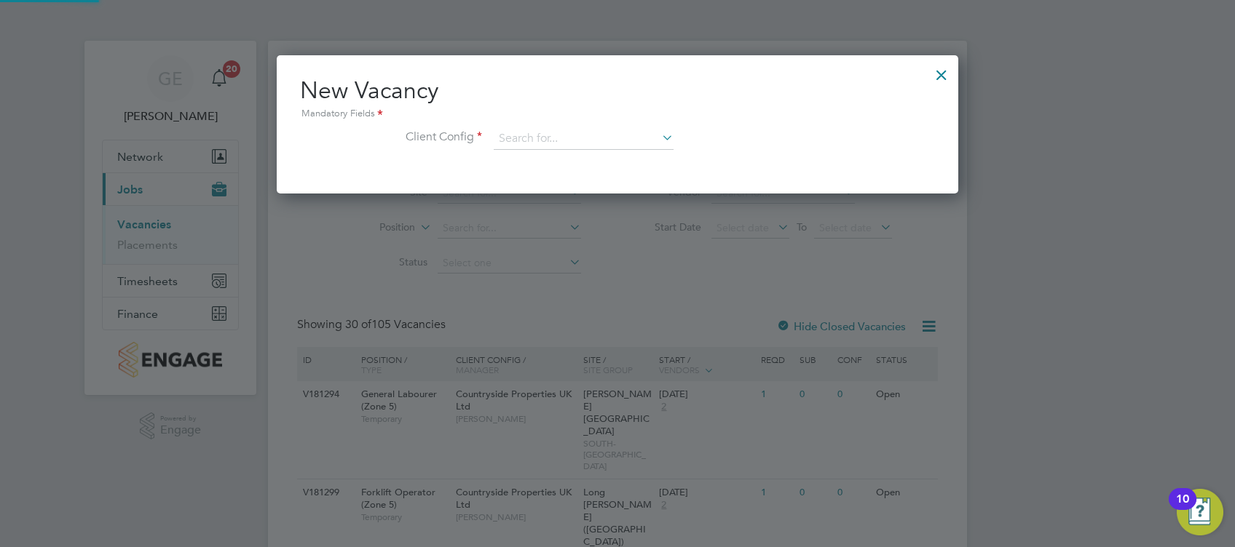
scroll to position [138, 681]
click at [534, 147] on input at bounding box center [584, 139] width 180 height 22
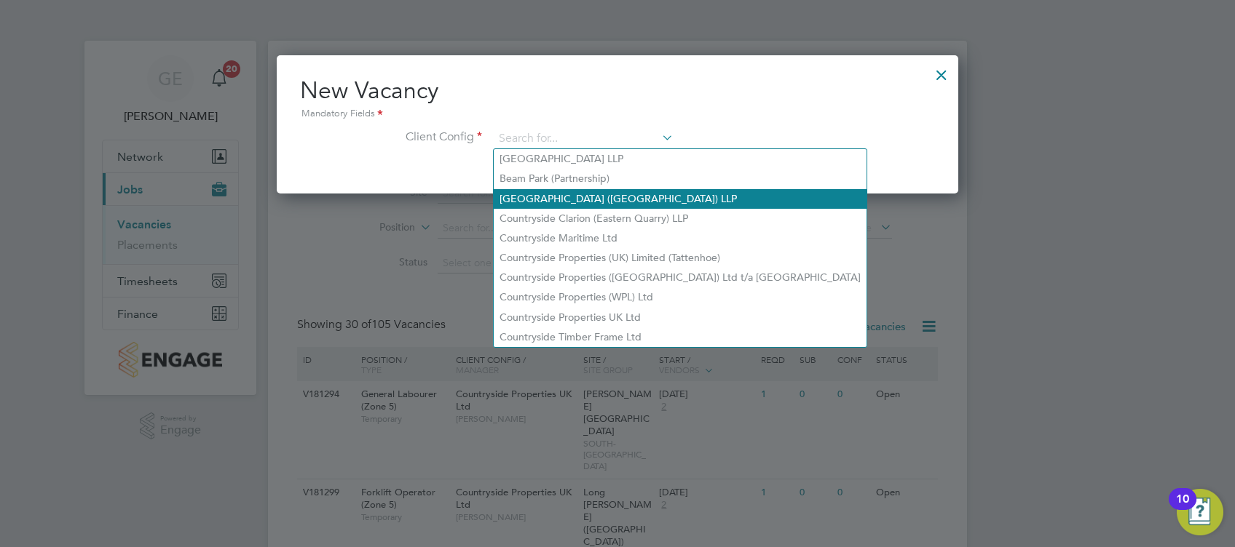
click at [623, 191] on li "[GEOGRAPHIC_DATA] ([GEOGRAPHIC_DATA]) LLP" at bounding box center [680, 199] width 373 height 20
type input "[GEOGRAPHIC_DATA] ([GEOGRAPHIC_DATA]) LLP"
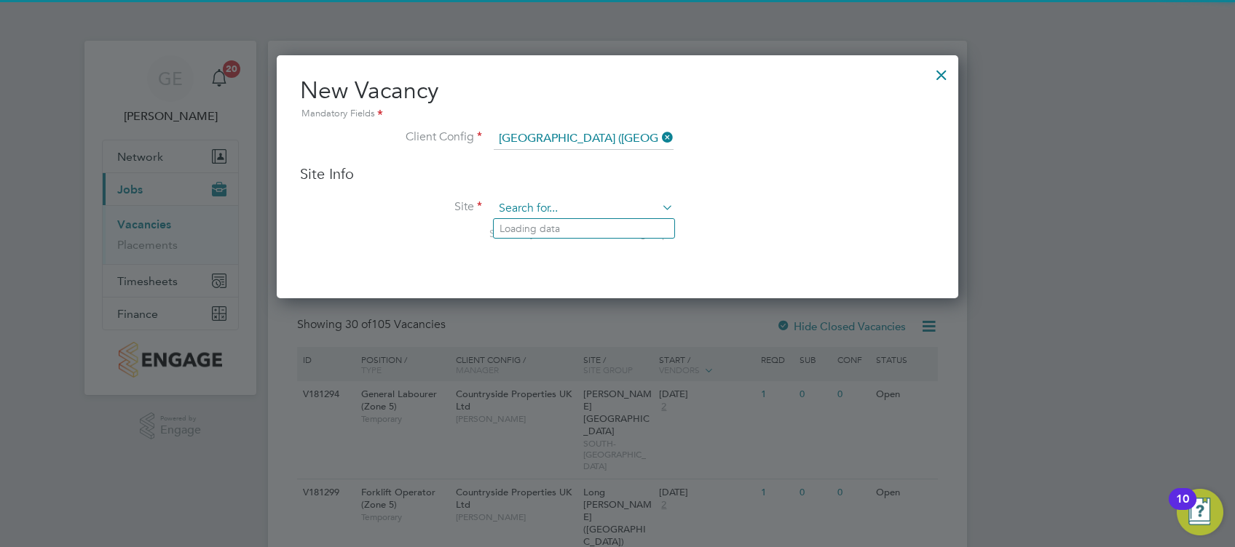
click at [584, 211] on input at bounding box center [584, 209] width 180 height 22
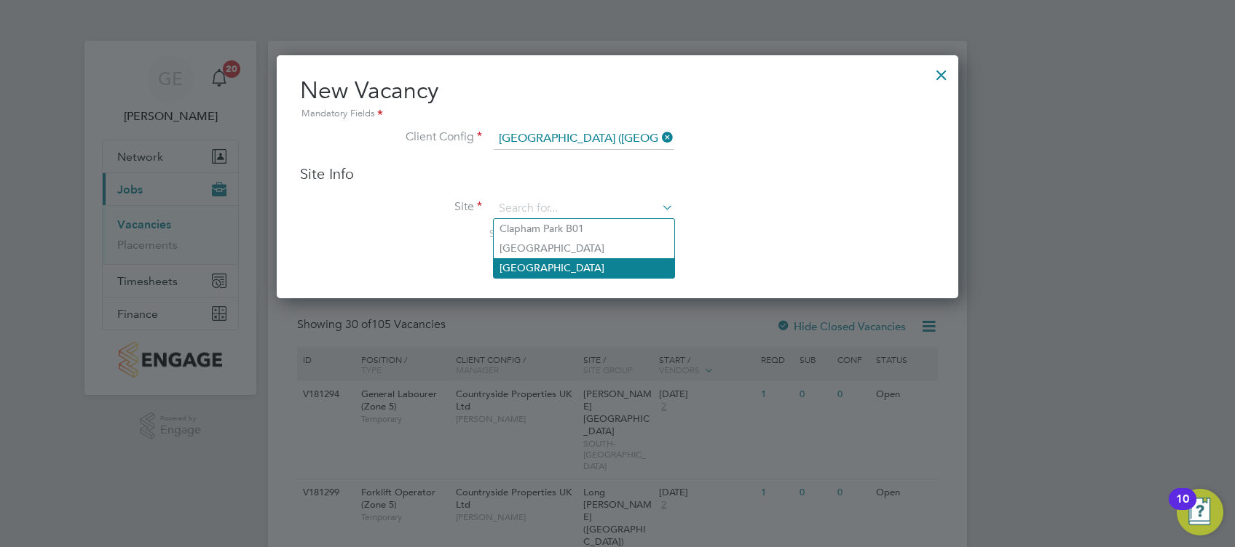
click at [555, 263] on li "[GEOGRAPHIC_DATA]" at bounding box center [584, 268] width 181 height 20
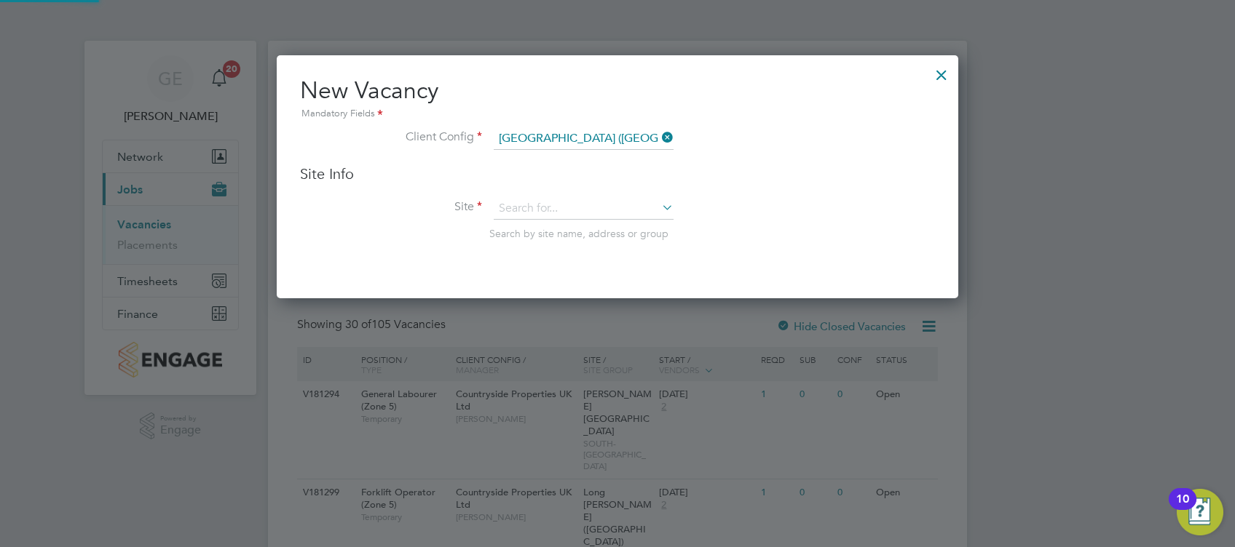
type input "[GEOGRAPHIC_DATA]"
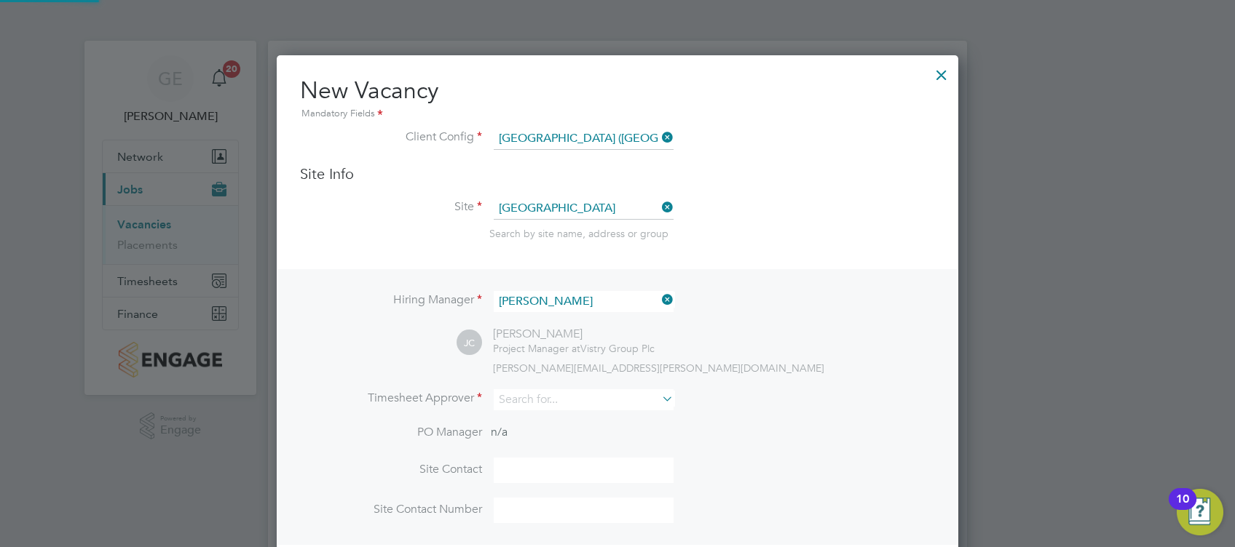
scroll to position [603, 681]
click at [523, 403] on input at bounding box center [584, 399] width 180 height 21
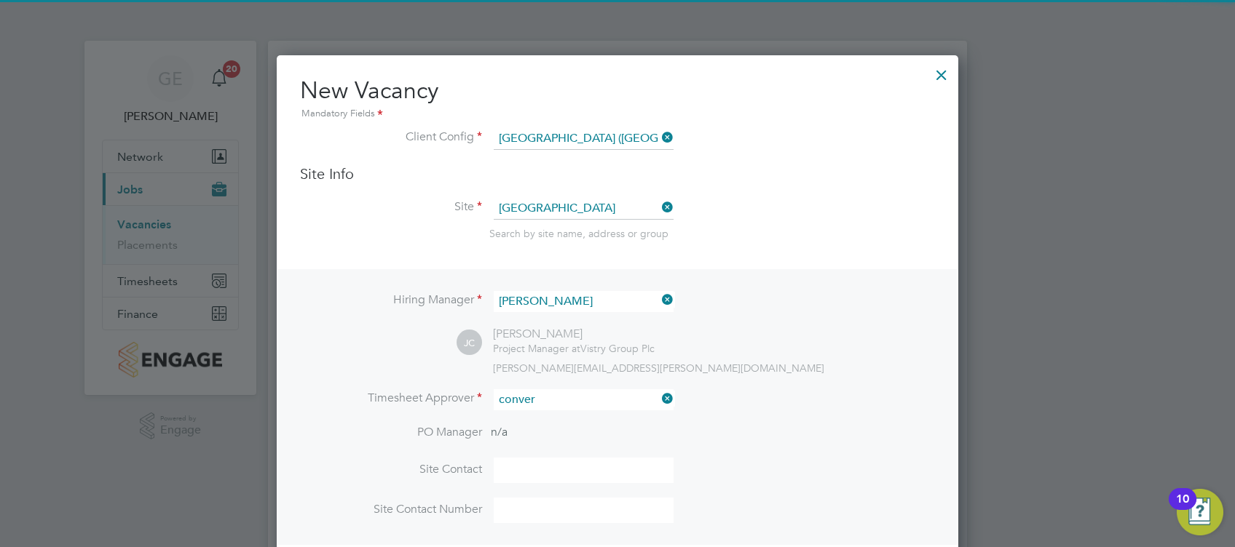
click at [583, 421] on b "Conver" at bounding box center [600, 420] width 34 height 12
type input "[PERSON_NAME]"
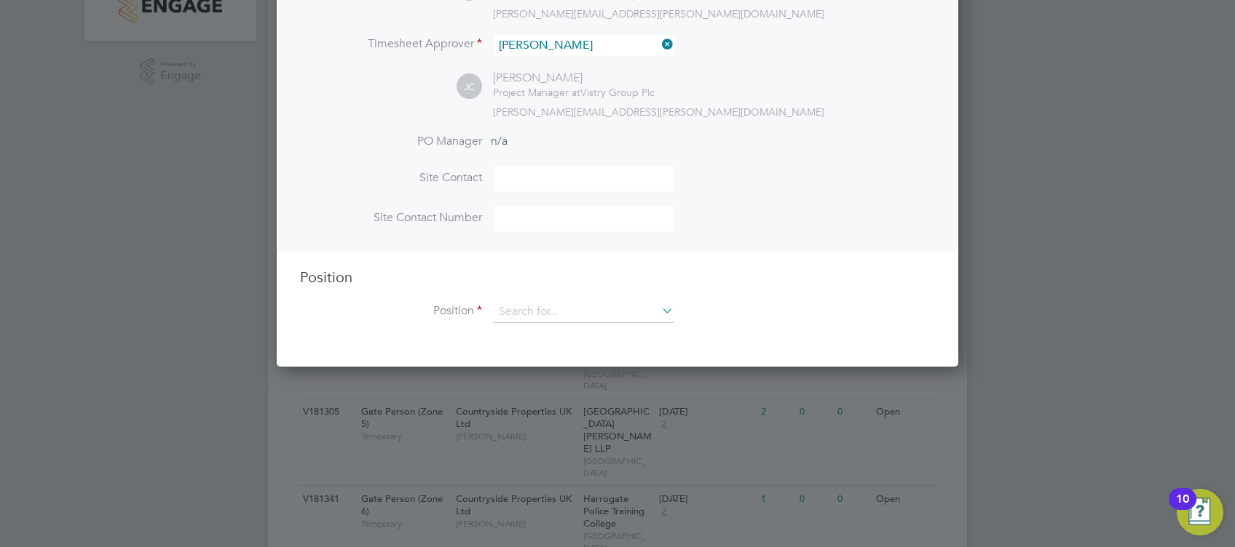
scroll to position [388, 0]
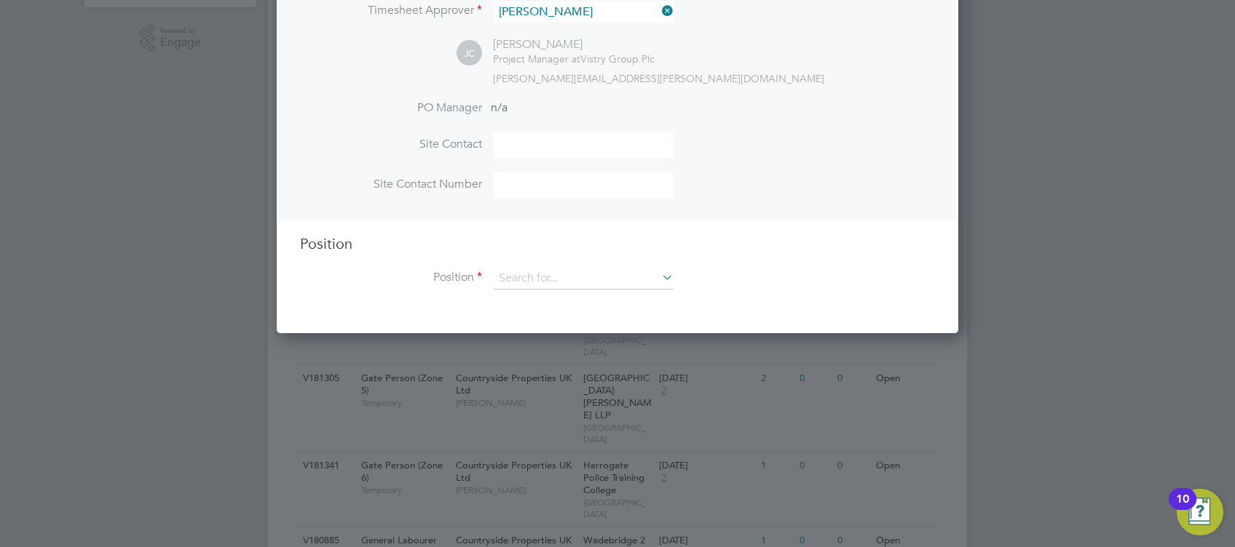
click at [518, 261] on div "Position Position" at bounding box center [617, 269] width 635 height 70
click at [524, 274] on input at bounding box center [584, 279] width 180 height 22
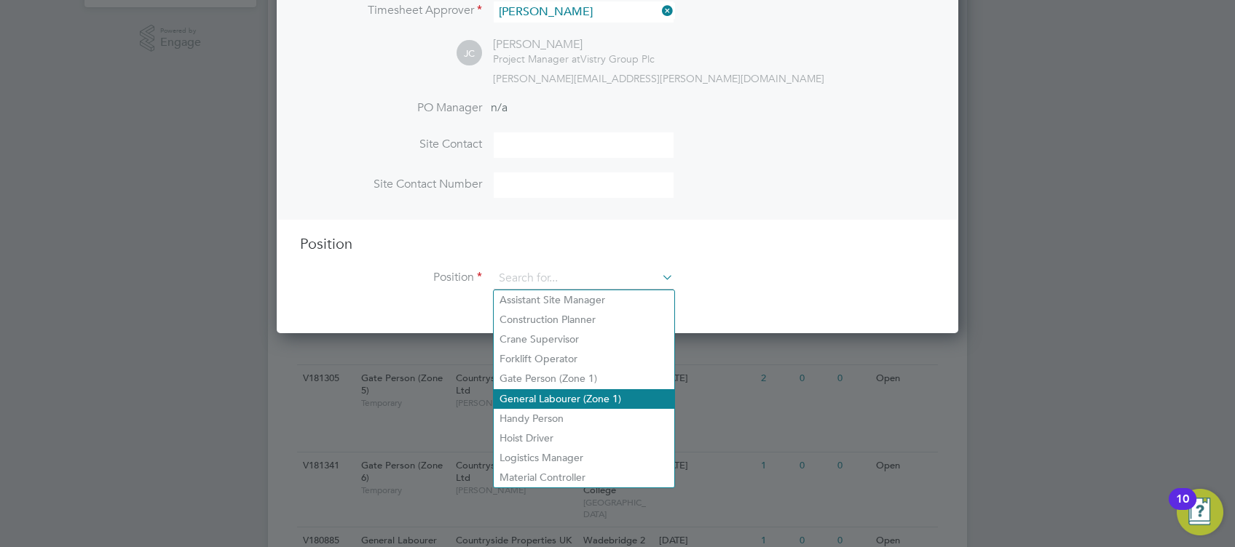
click at [550, 395] on li "General Labourer (Zone 1)" at bounding box center [584, 399] width 181 height 20
type input "General Labourer (Zone 1)"
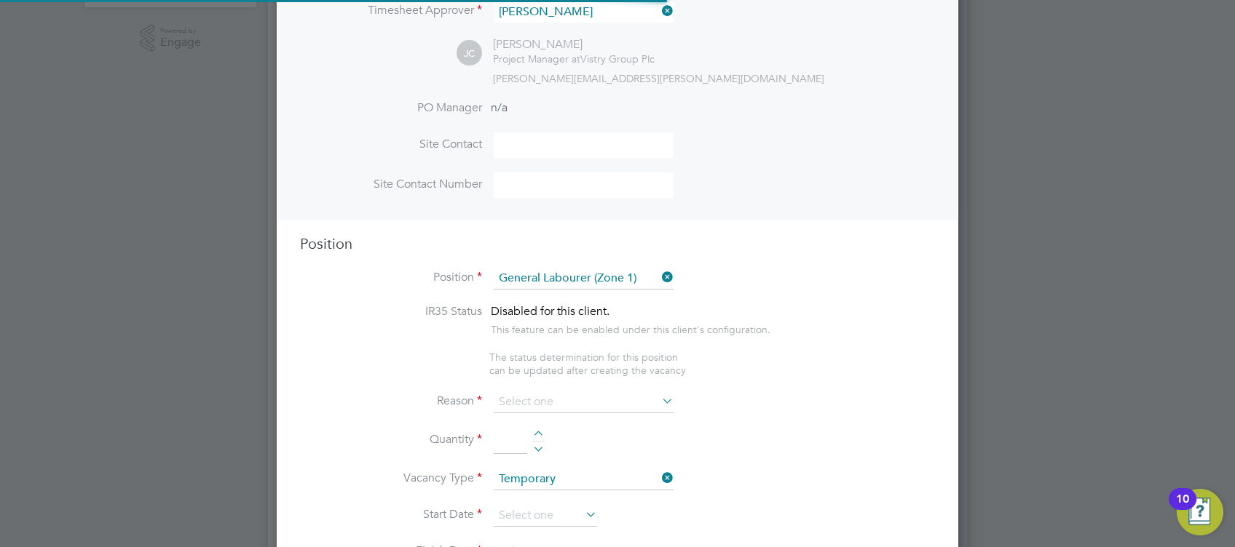
scroll to position [7, 7]
type textarea "• General labouring duties • Supporting the trades on site • Moving materials a…"
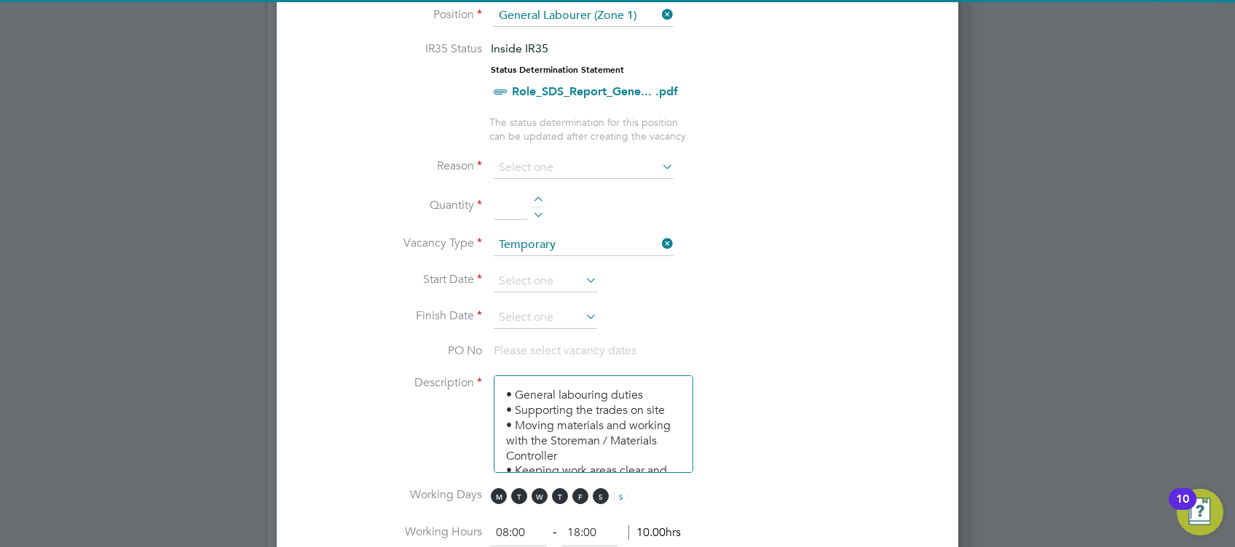
scroll to position [679, 0]
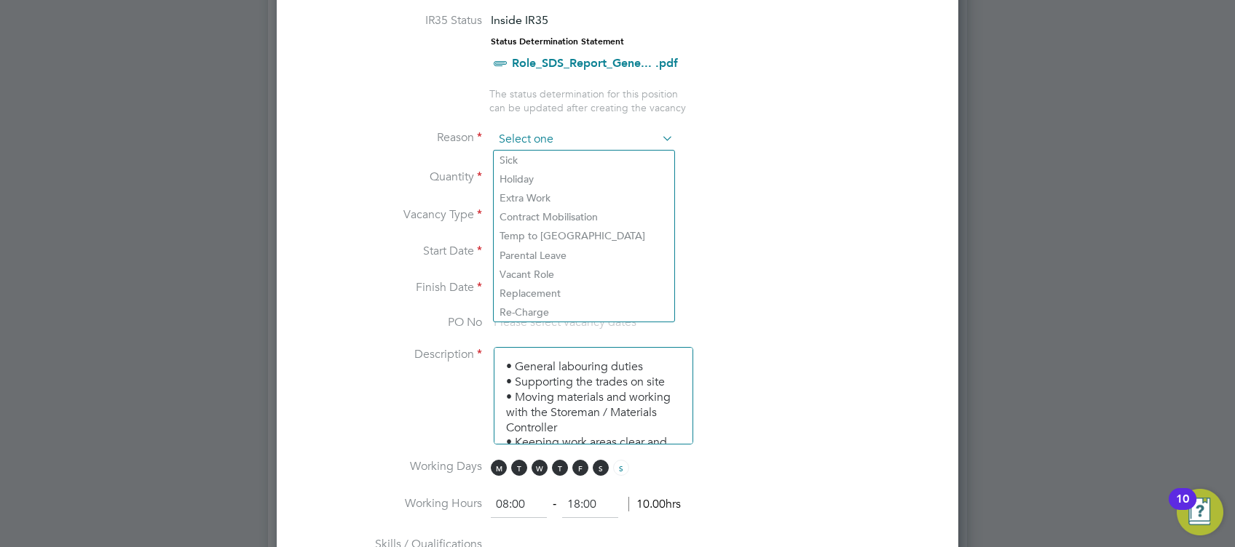
click at [537, 136] on input at bounding box center [584, 140] width 180 height 22
click at [525, 274] on li "Vacant Role" at bounding box center [584, 274] width 181 height 19
type input "Vacant Role"
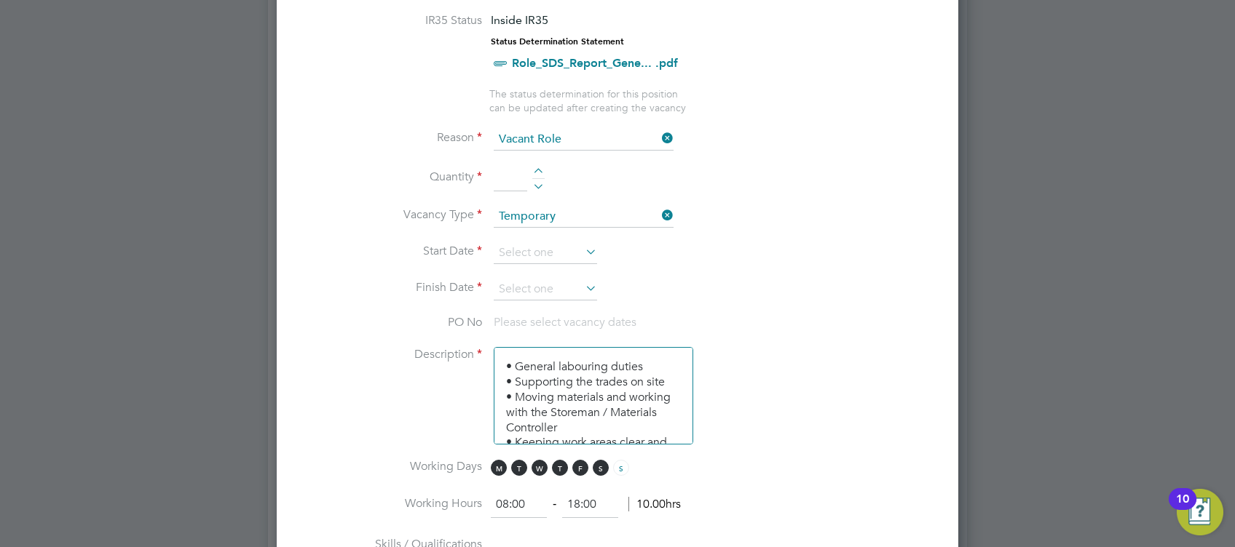
click at [512, 176] on input at bounding box center [510, 178] width 33 height 26
type input "1"
click at [636, 245] on li "Start Date" at bounding box center [617, 260] width 635 height 36
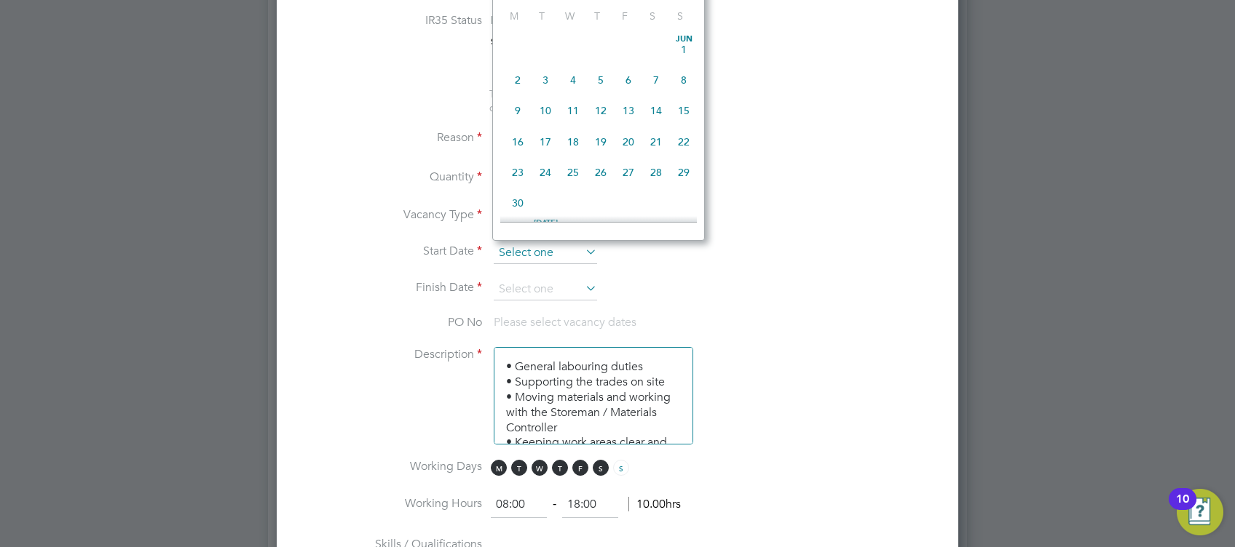
click at [556, 245] on input at bounding box center [545, 253] width 103 height 22
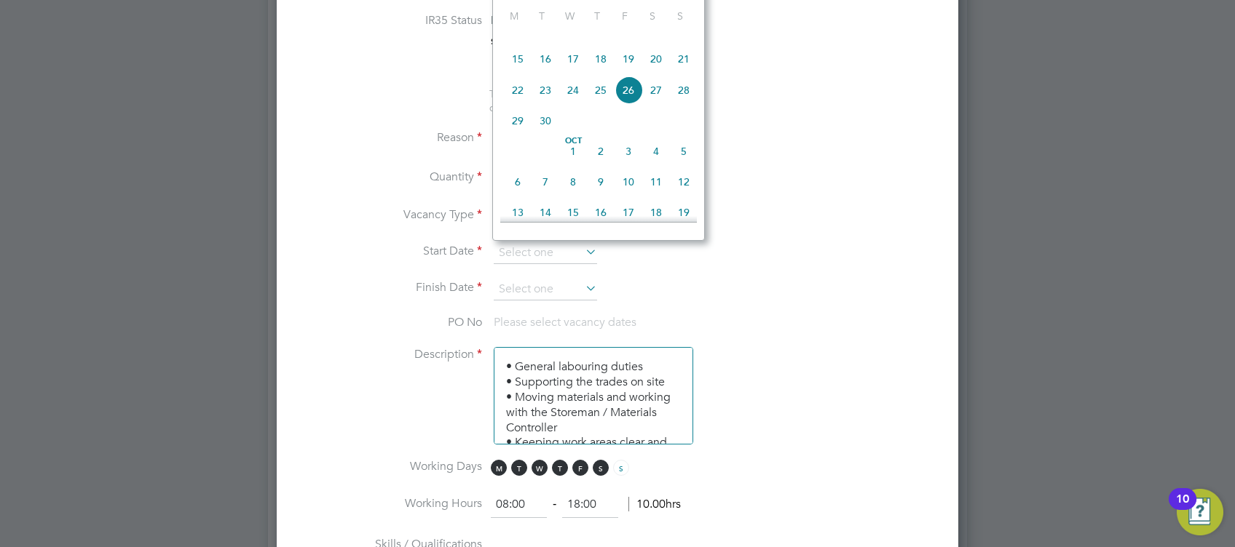
drag, startPoint x: 516, startPoint y: 77, endPoint x: 525, endPoint y: 76, distance: 8.9
click at [517, 73] on span "15" at bounding box center [518, 59] width 28 height 28
type input "[DATE]"
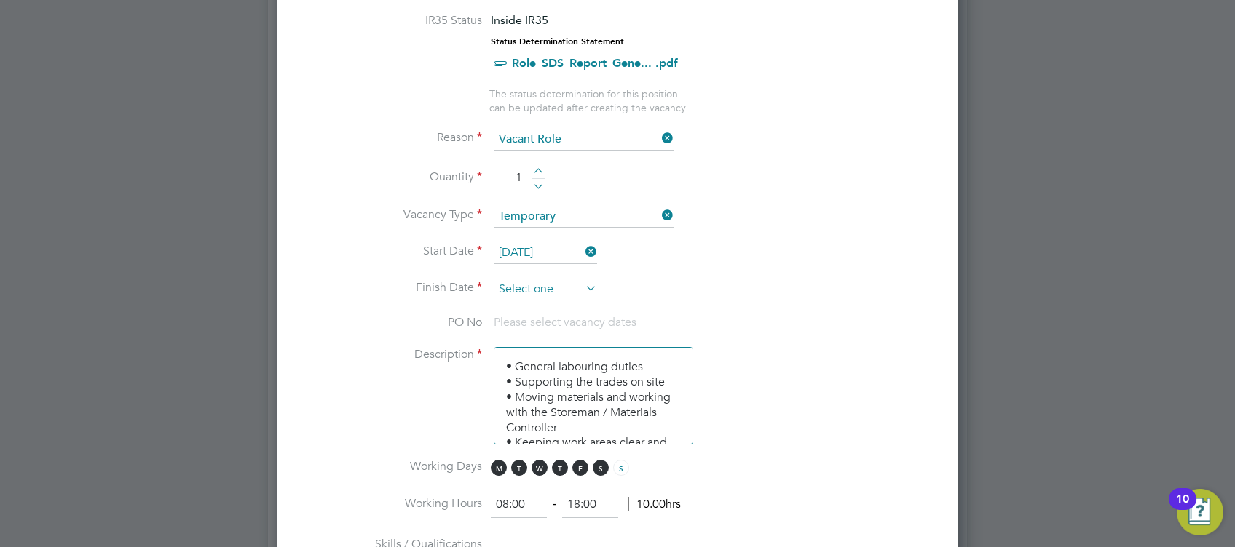
click at [565, 286] on input at bounding box center [545, 290] width 103 height 22
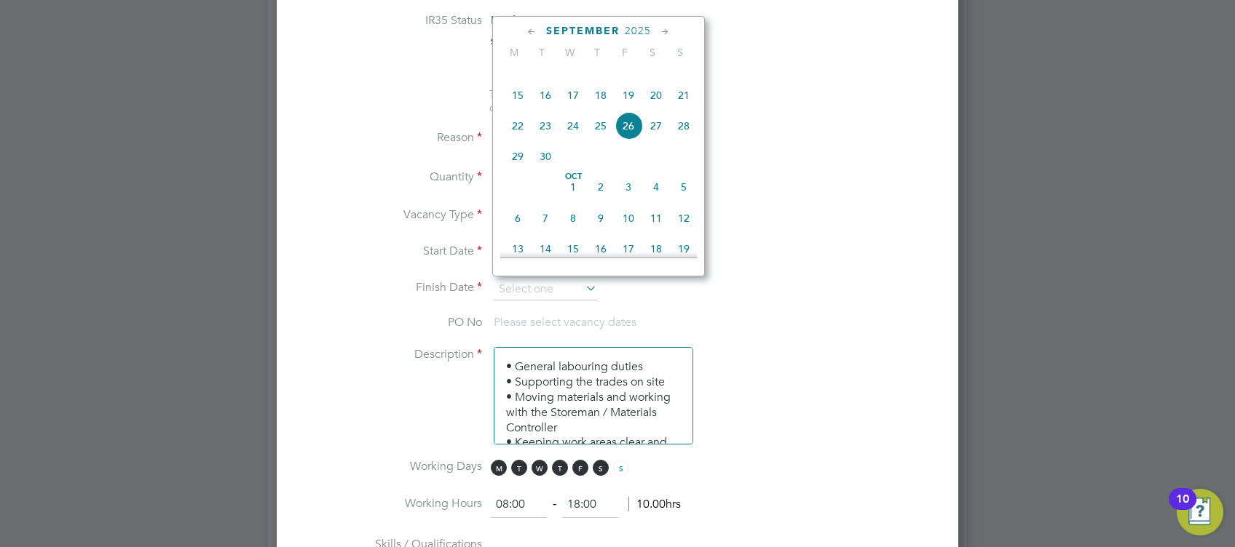
scroll to position [641, 0]
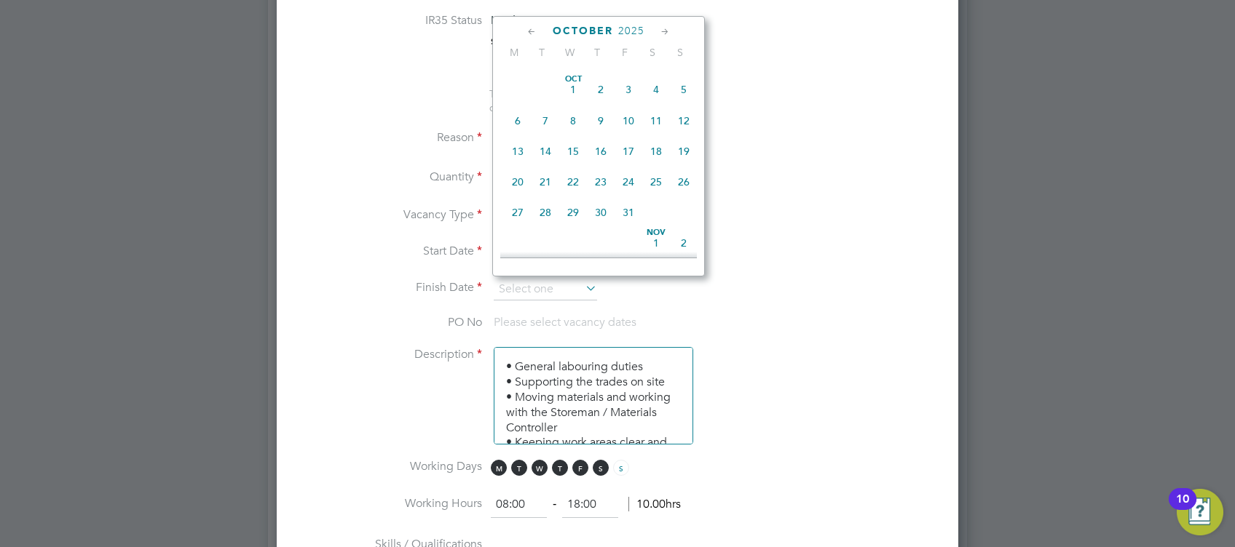
click at [578, 165] on span "15" at bounding box center [573, 152] width 28 height 28
type input "[DATE]"
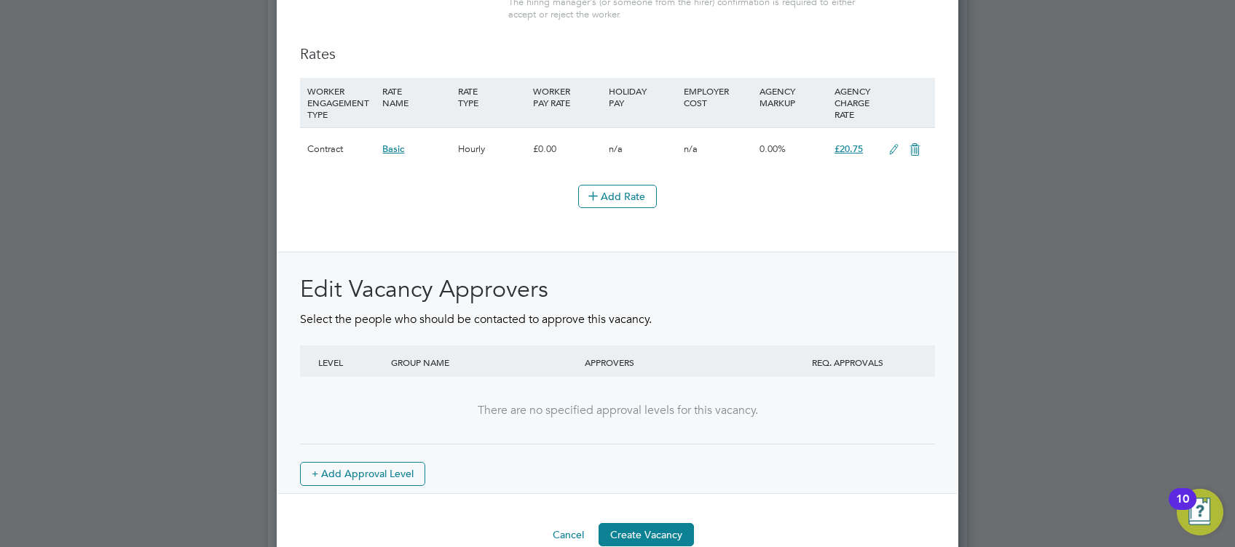
scroll to position [1702, 0]
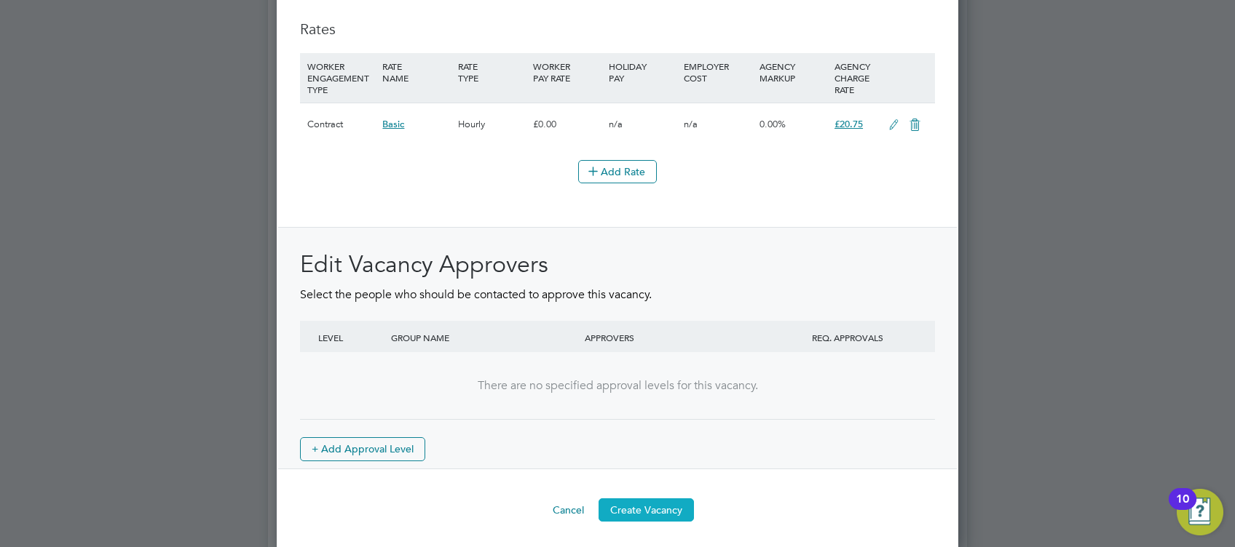
click at [639, 502] on button "Create Vacancy" at bounding box center [645, 510] width 95 height 23
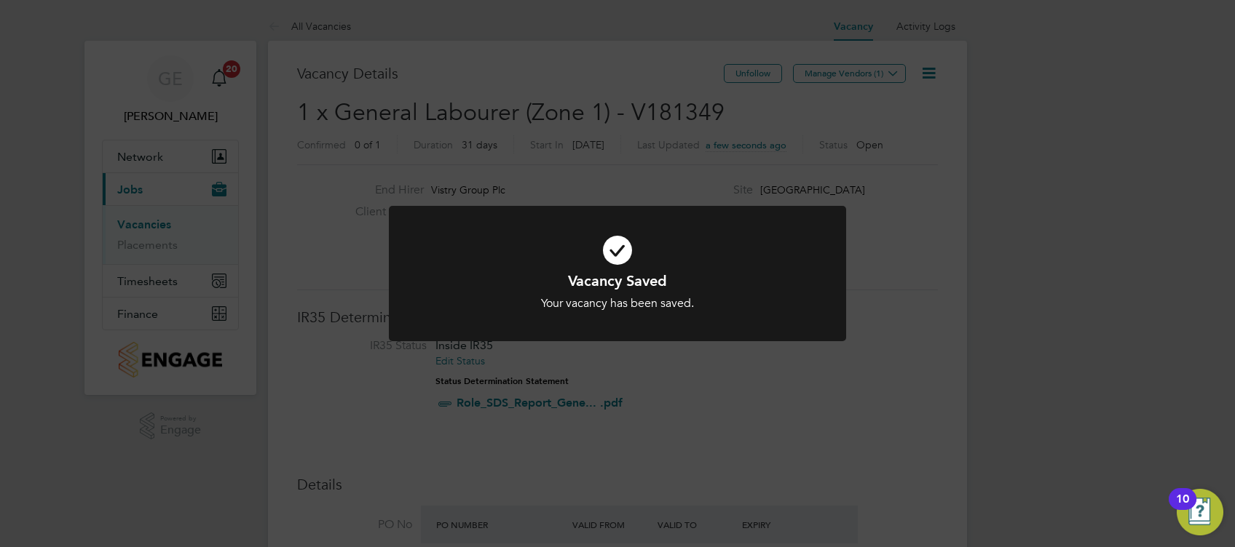
click at [298, 108] on div "Vacancy Saved Your vacancy has been saved. Cancel Okay" at bounding box center [617, 273] width 1235 height 547
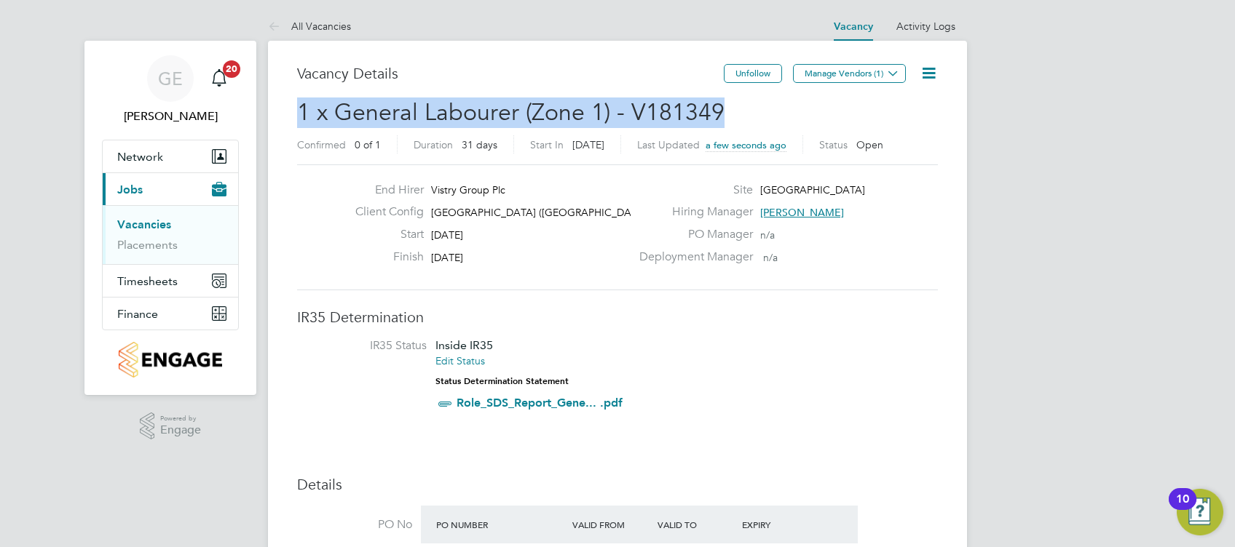
drag, startPoint x: 301, startPoint y: 116, endPoint x: 718, endPoint y: 111, distance: 416.4
click at [718, 111] on span "1 x General Labourer (Zone 1) - V181349" at bounding box center [510, 112] width 427 height 28
copy span "1 x General Labourer (Zone 1) - V181349"
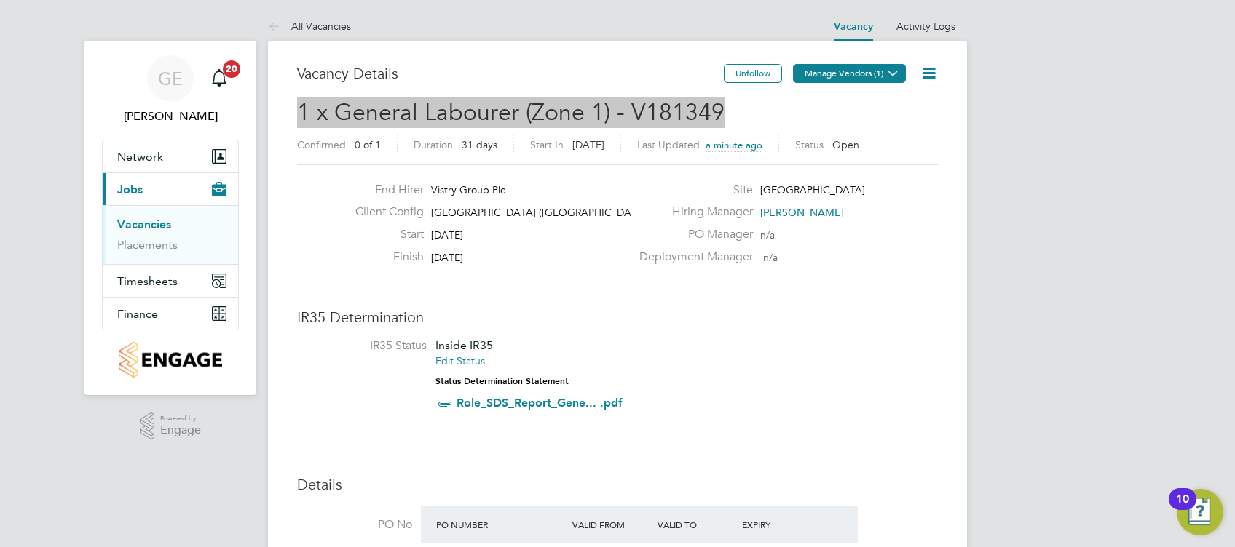
click at [824, 76] on button "Manage Vendors (1)" at bounding box center [849, 73] width 113 height 19
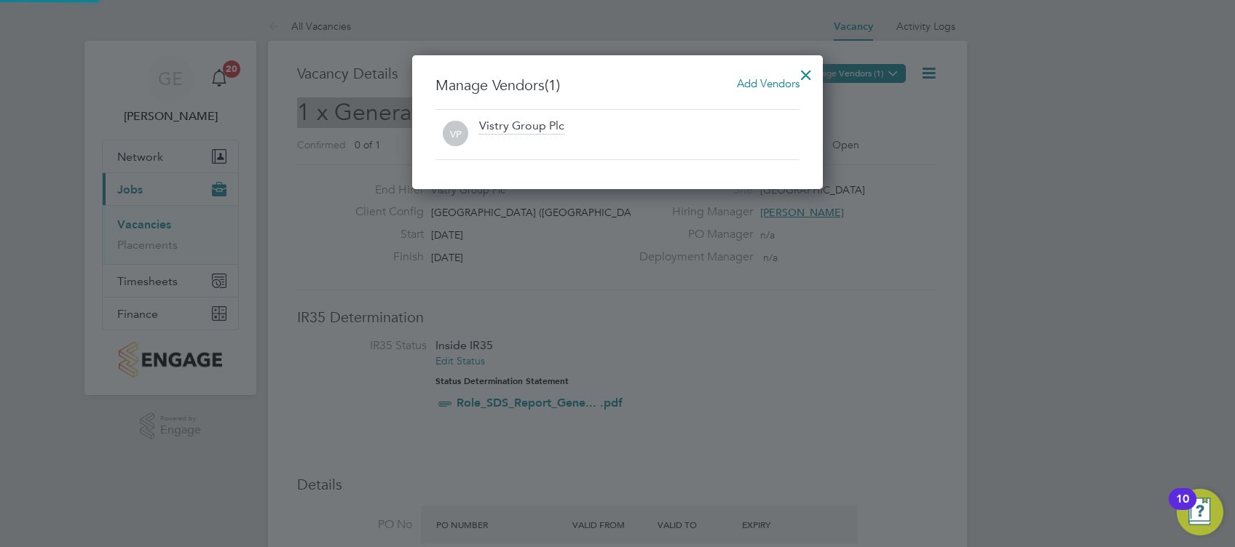
scroll to position [134, 411]
click at [780, 76] on span "Add Vendors" at bounding box center [768, 83] width 63 height 14
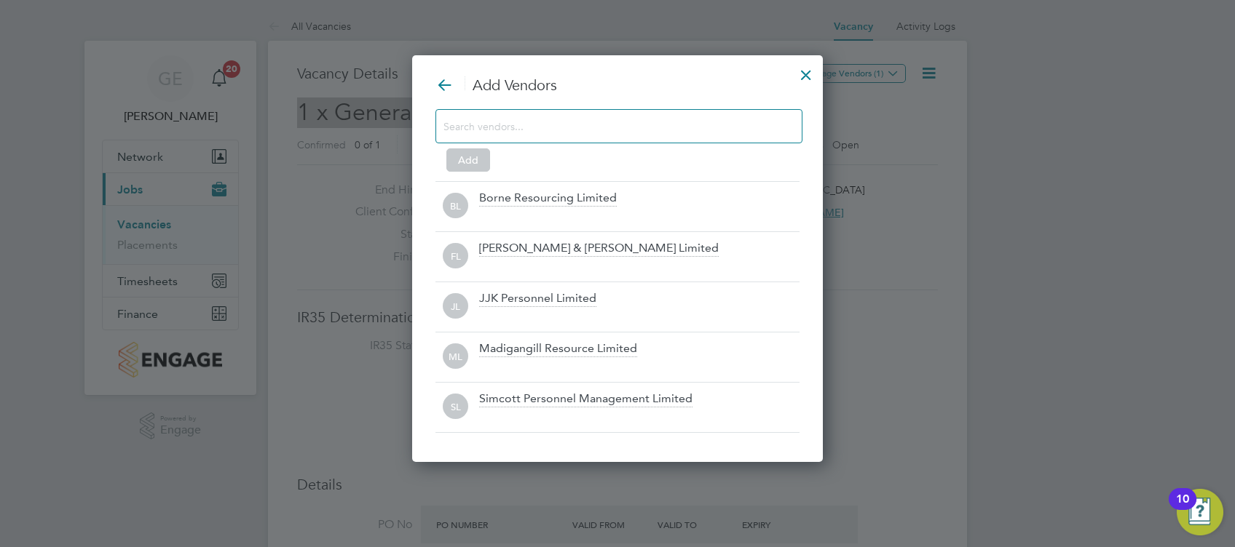
scroll to position [407, 411]
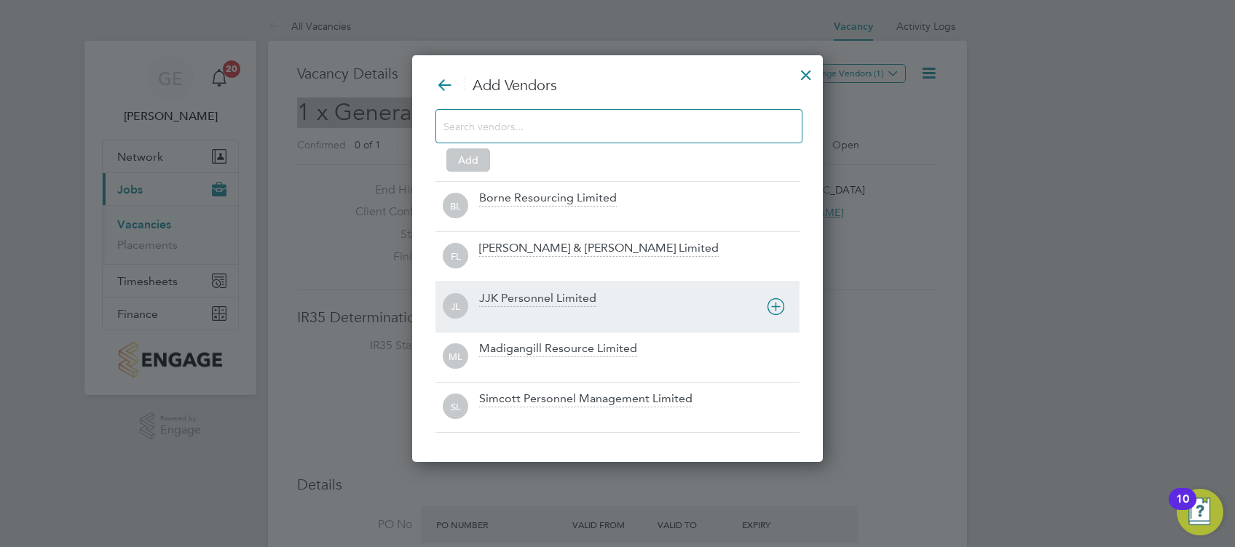
click at [566, 292] on div "JJK Personnel Limited" at bounding box center [537, 299] width 117 height 16
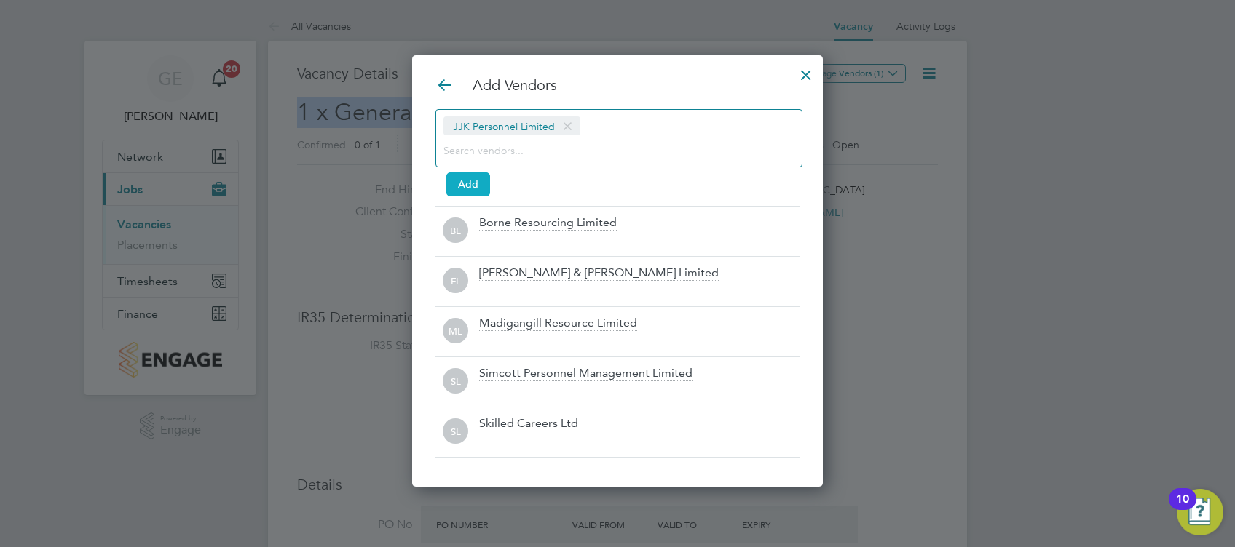
click at [472, 186] on button "Add" at bounding box center [468, 184] width 44 height 23
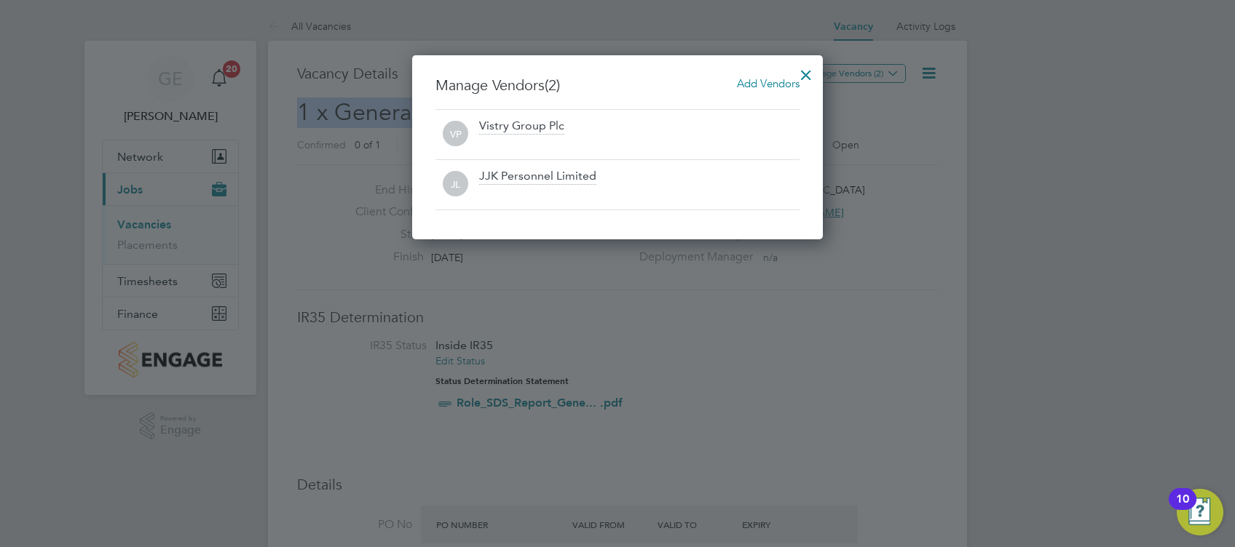
click at [801, 71] on div at bounding box center [806, 71] width 26 height 26
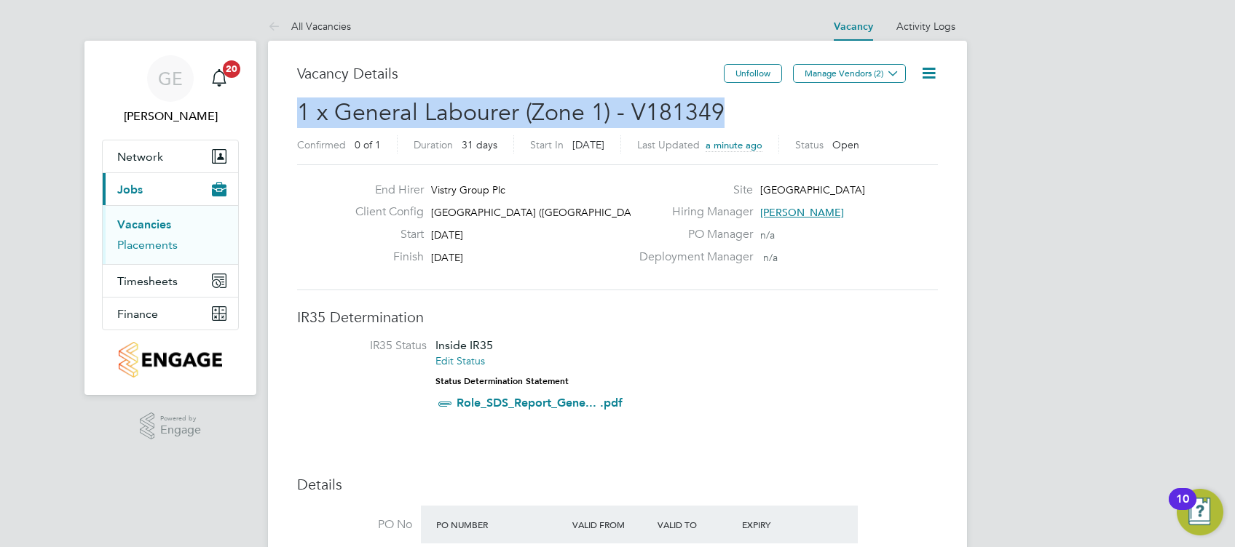
click at [134, 242] on link "Placements" at bounding box center [147, 245] width 60 height 14
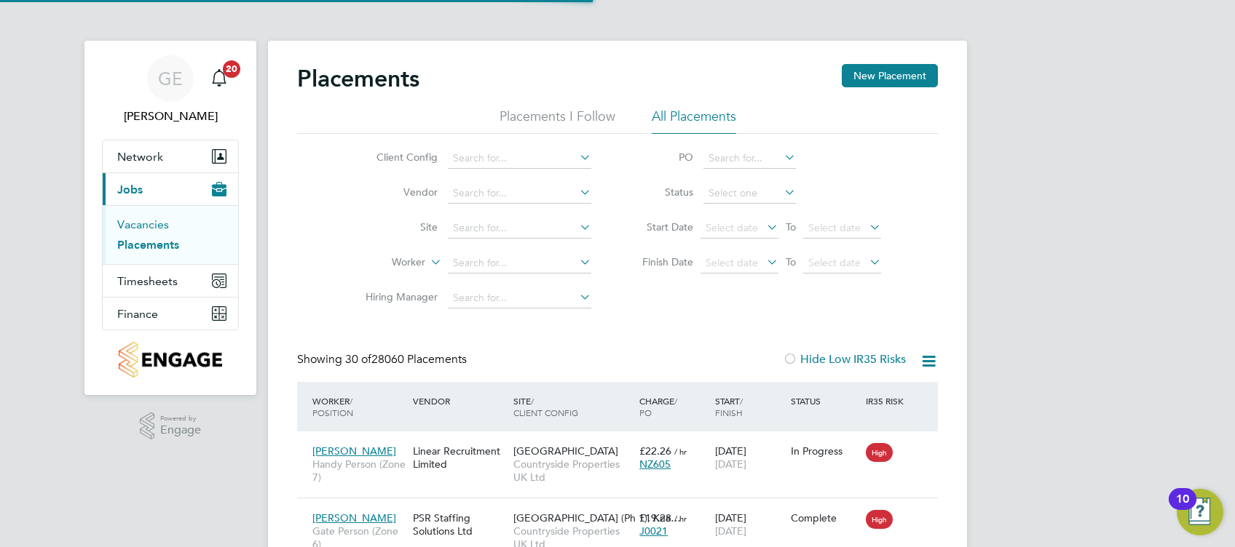
click at [146, 221] on link "Vacancies" at bounding box center [143, 225] width 52 height 14
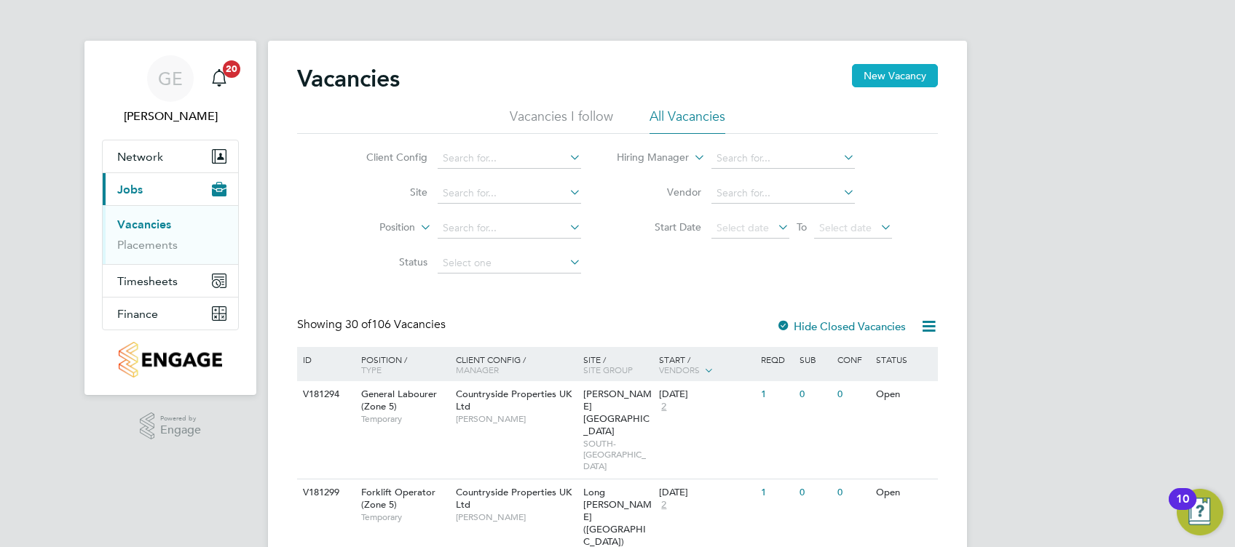
click at [896, 71] on button "New Vacancy" at bounding box center [895, 75] width 86 height 23
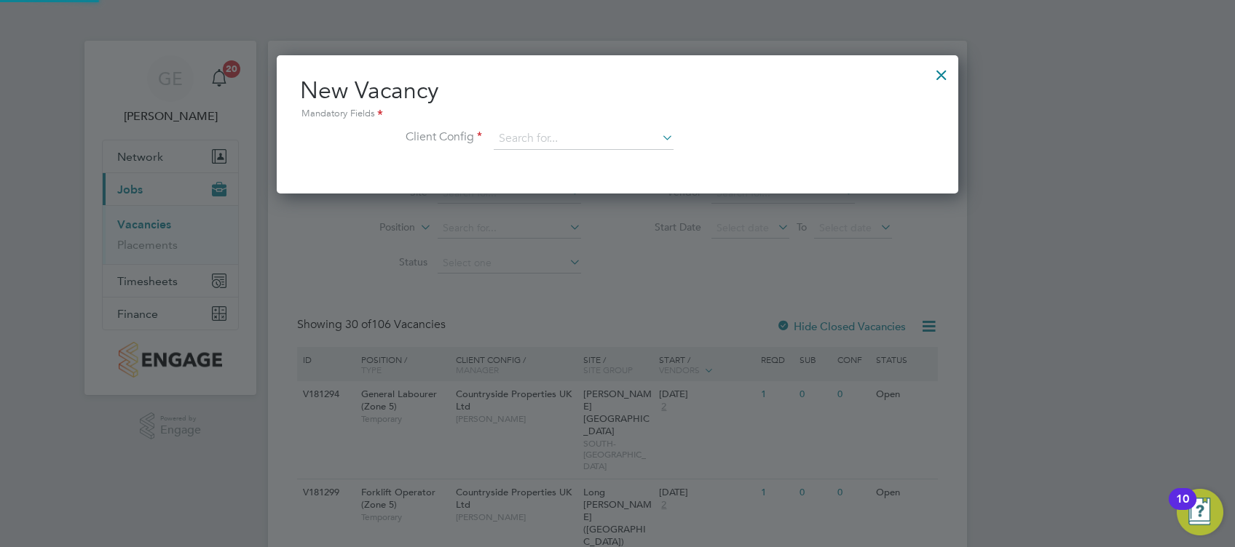
scroll to position [138, 681]
click at [532, 146] on input at bounding box center [584, 139] width 180 height 22
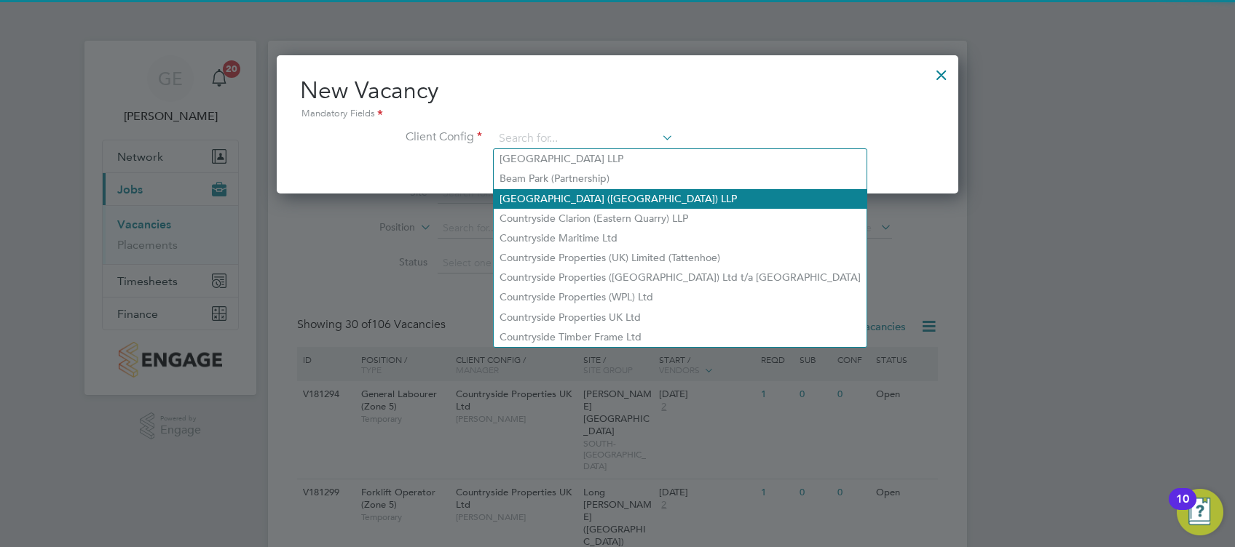
click at [574, 202] on li "[GEOGRAPHIC_DATA] ([GEOGRAPHIC_DATA]) LLP" at bounding box center [680, 199] width 373 height 20
type input "[GEOGRAPHIC_DATA] ([GEOGRAPHIC_DATA]) LLP"
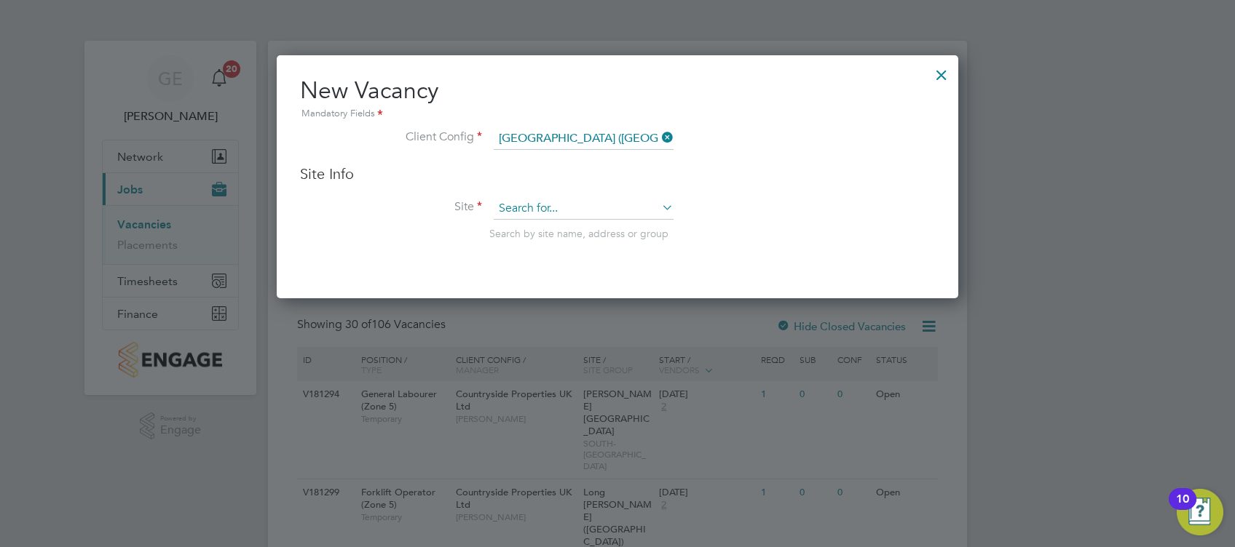
scroll to position [242, 681]
click at [571, 202] on input at bounding box center [584, 209] width 180 height 22
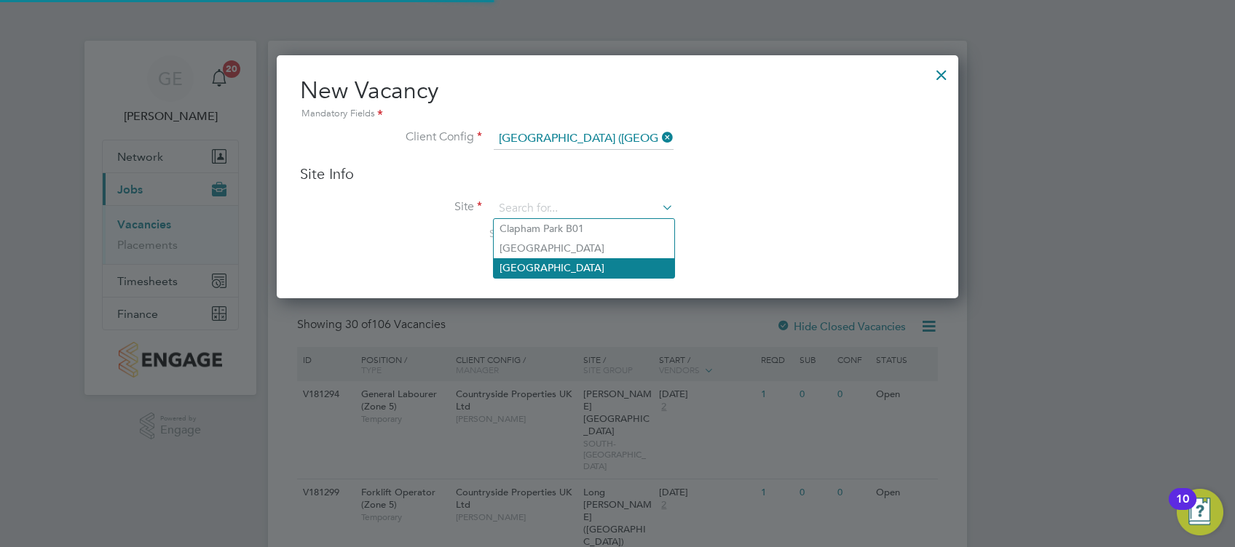
click at [567, 262] on li "[GEOGRAPHIC_DATA]" at bounding box center [584, 268] width 181 height 20
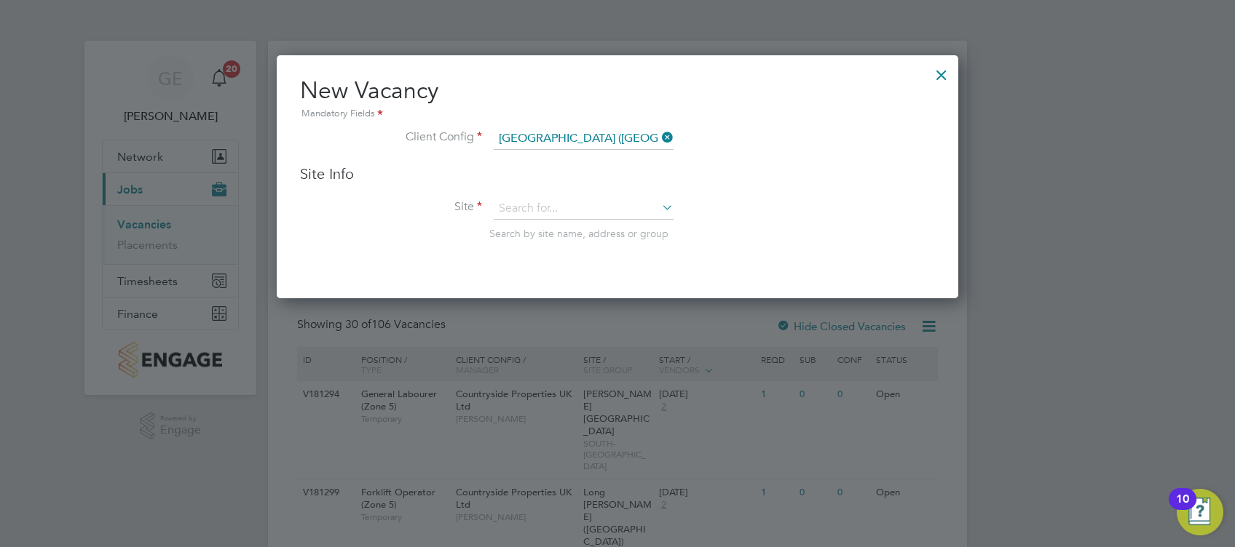
type input "[GEOGRAPHIC_DATA]"
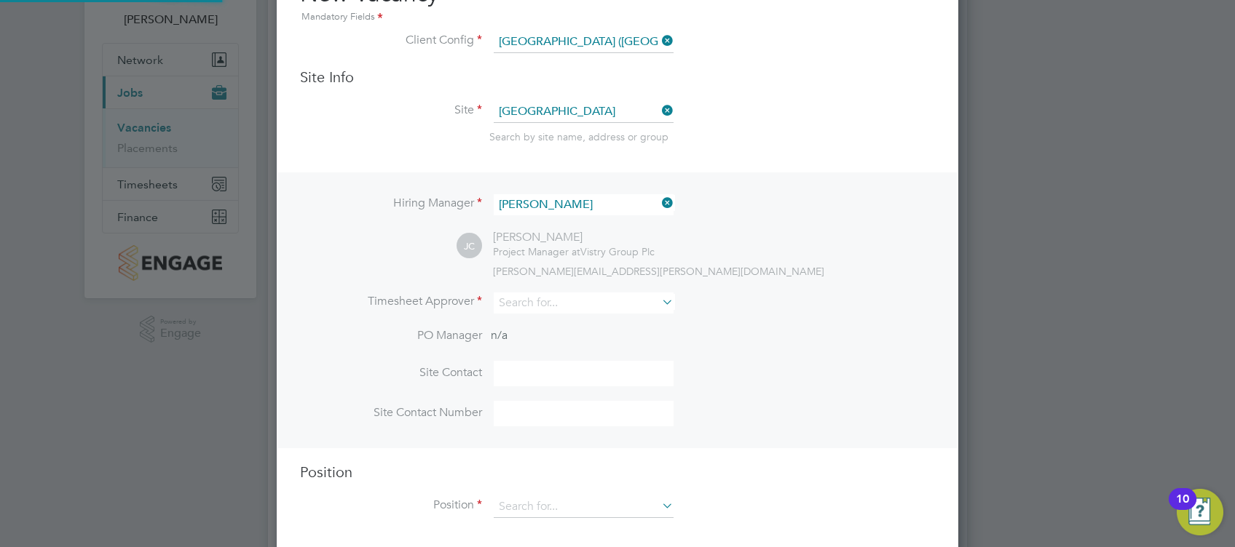
scroll to position [194, 0]
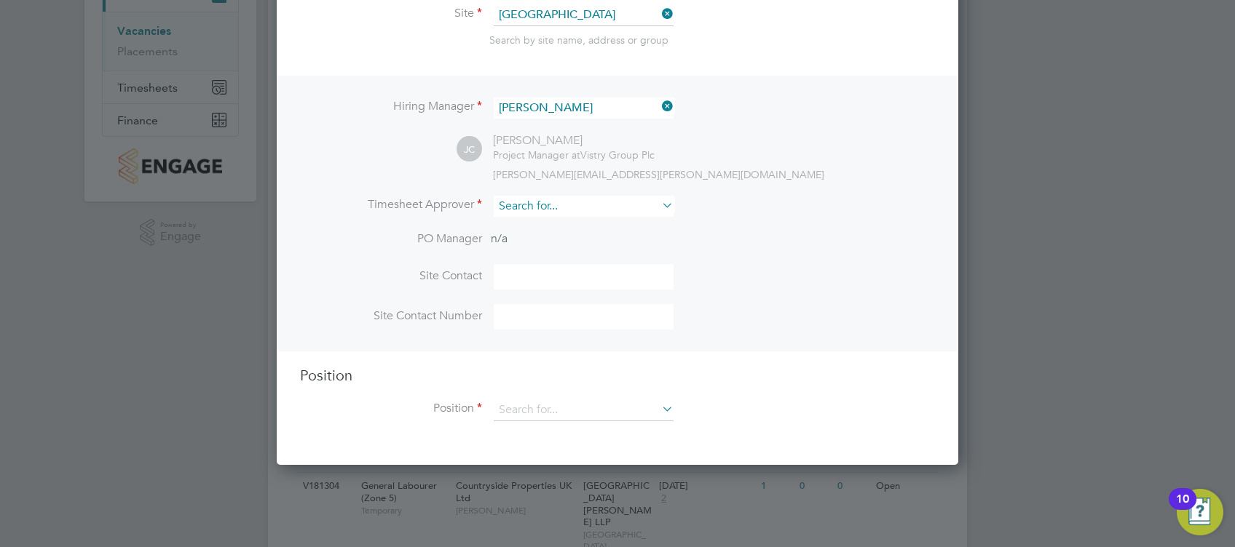
click at [574, 210] on input at bounding box center [584, 206] width 180 height 21
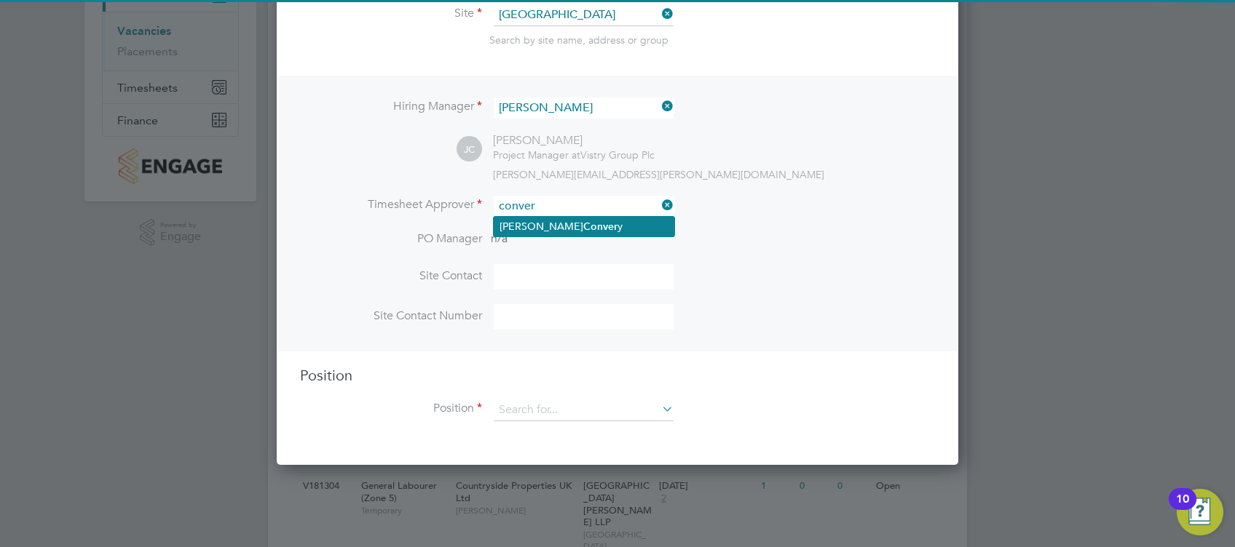
click at [593, 218] on li "[PERSON_NAME] y" at bounding box center [584, 227] width 181 height 20
type input "[PERSON_NAME]"
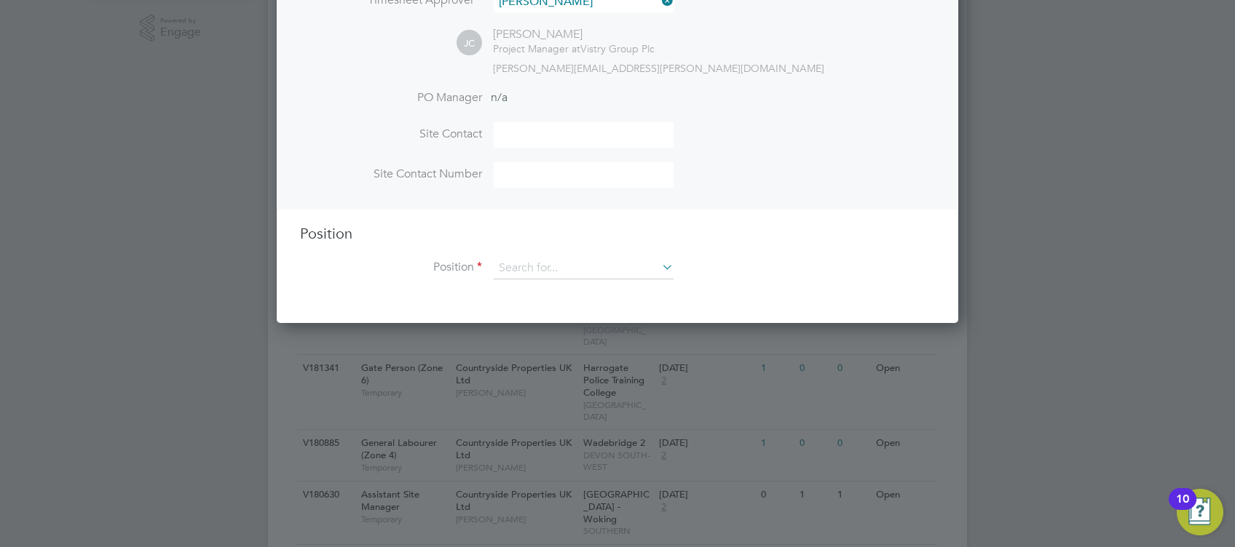
scroll to position [485, 0]
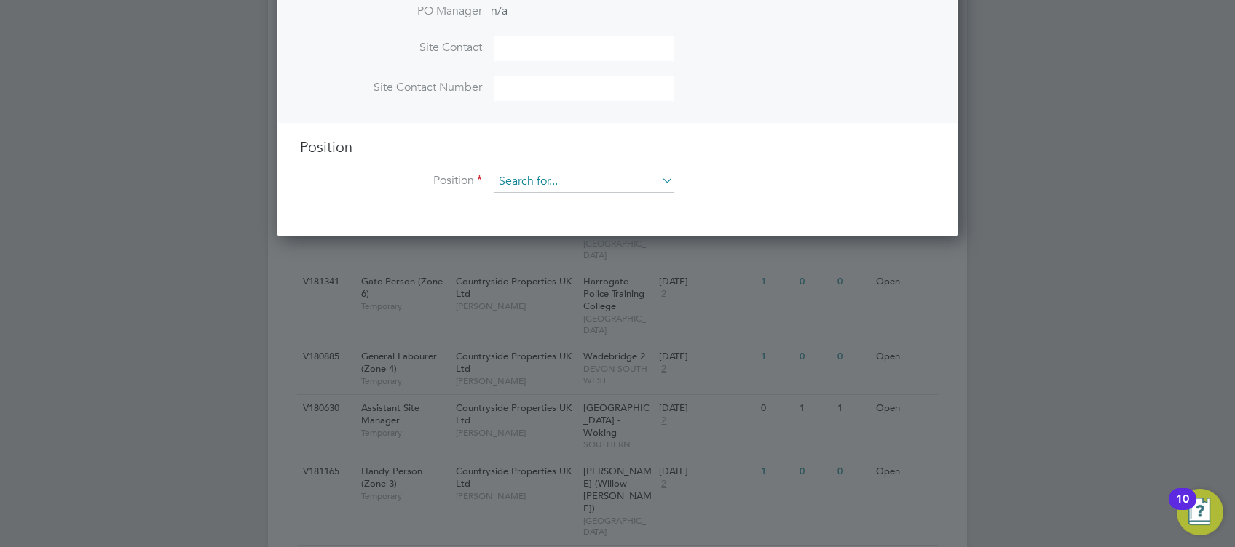
click at [566, 183] on input at bounding box center [584, 182] width 180 height 22
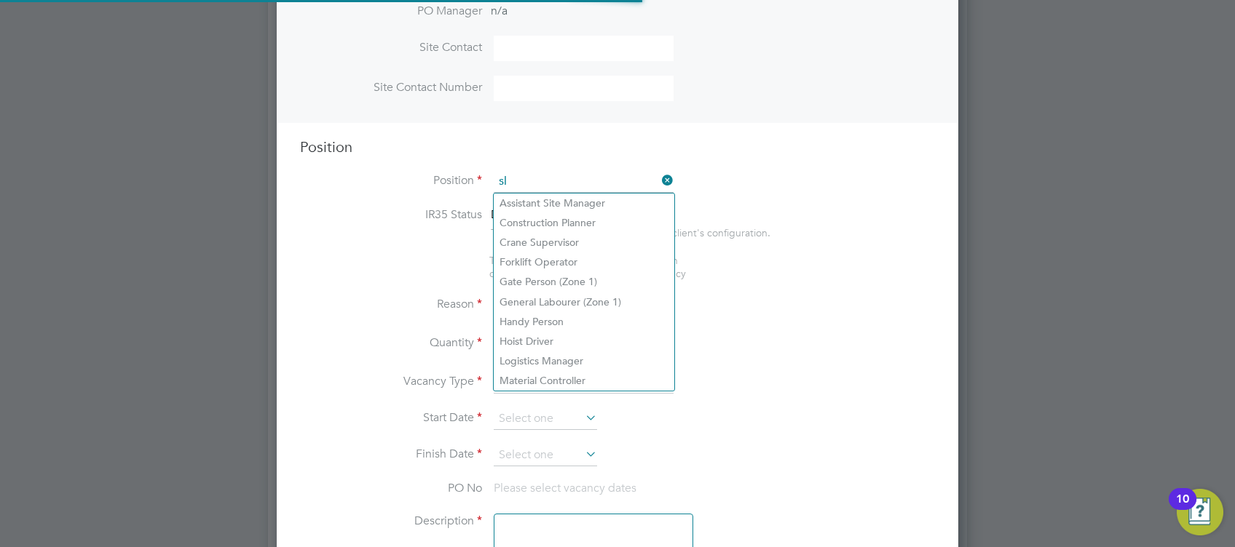
scroll to position [2088, 681]
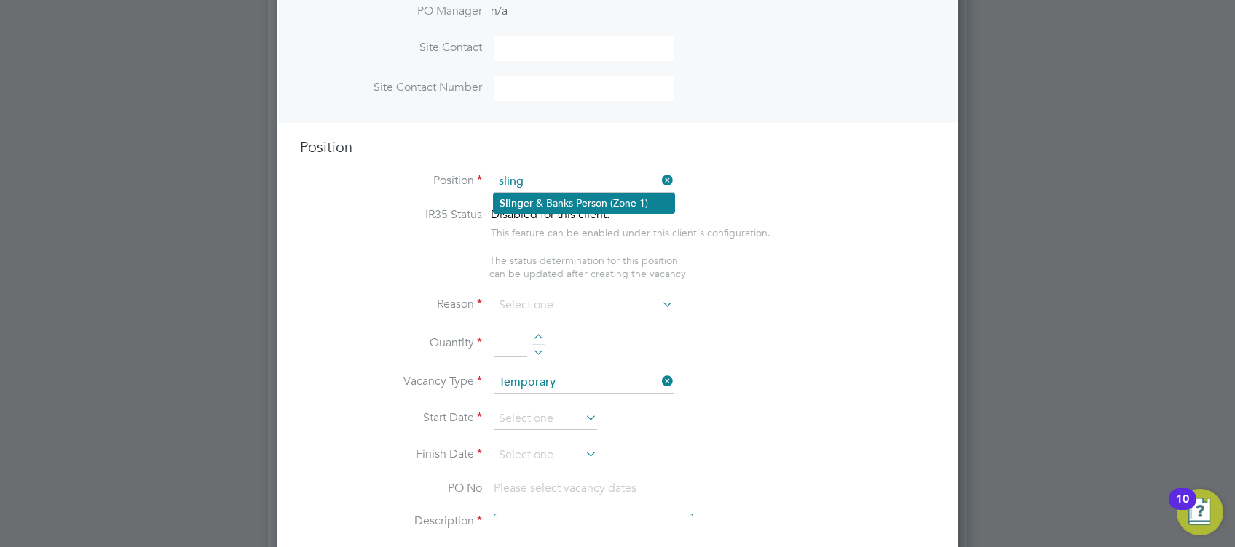
click at [567, 199] on li "Sling er & Banks Person (Zone 1)" at bounding box center [584, 204] width 181 height 20
type input "Slinger & Banks Person (Zone 1)"
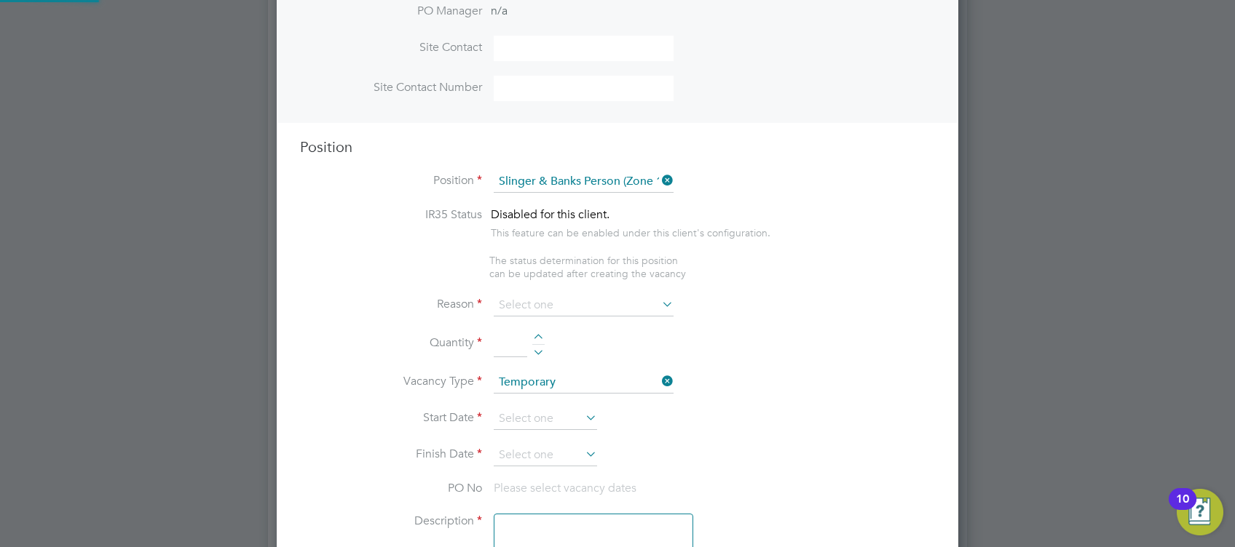
type textarea "You will be responsible for directing the movement and loading/unloading the ve…"
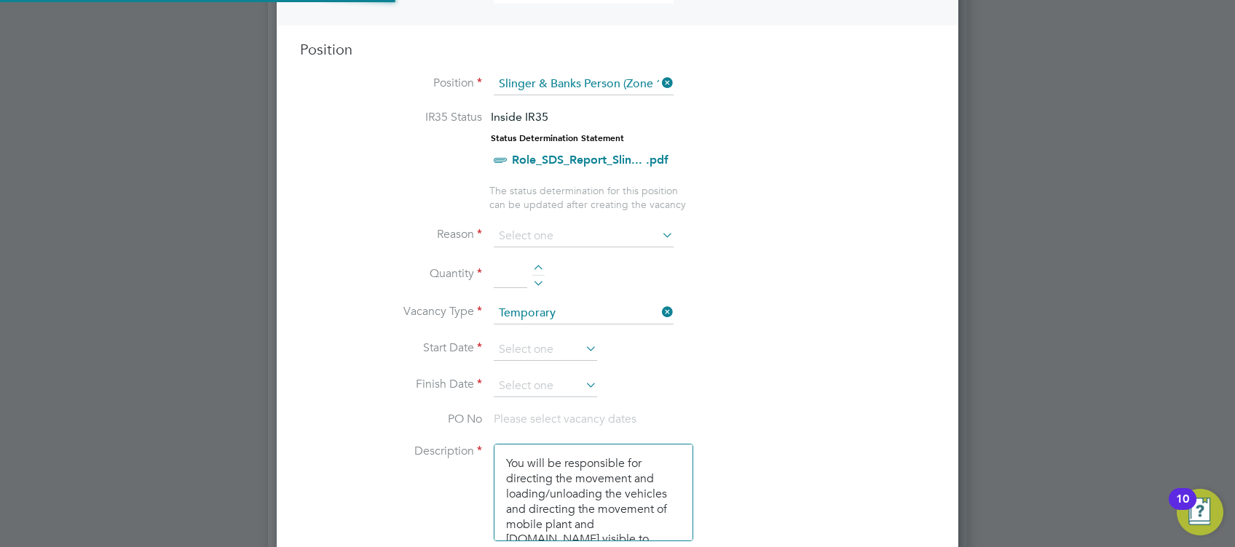
scroll to position [44, 76]
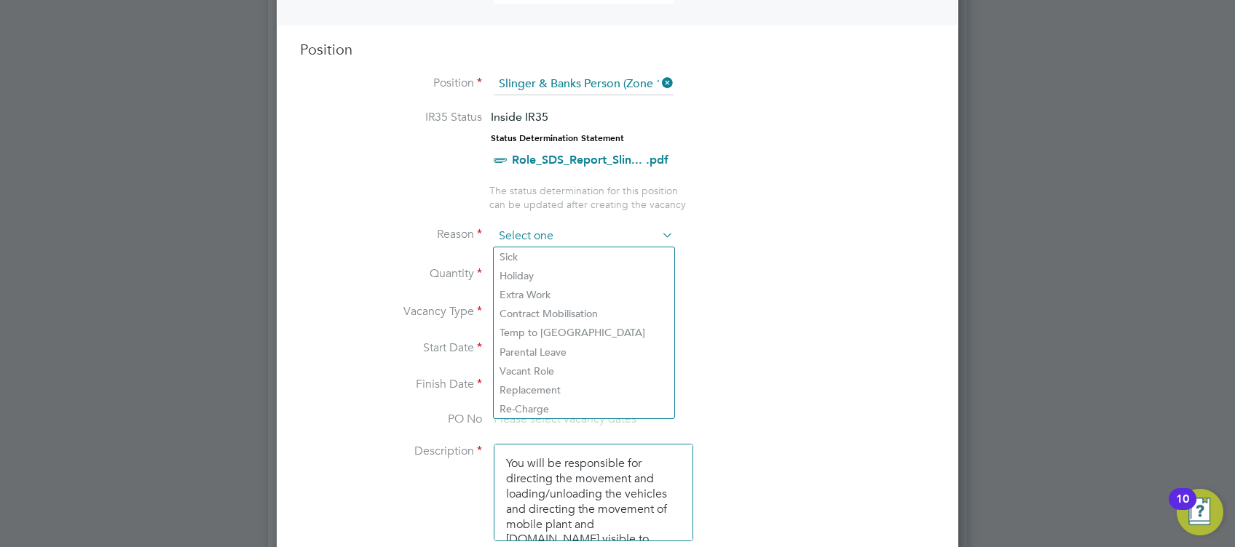
click at [565, 240] on input at bounding box center [584, 237] width 180 height 22
click at [538, 392] on li "Replacement" at bounding box center [584, 390] width 181 height 19
type input "Replacement"
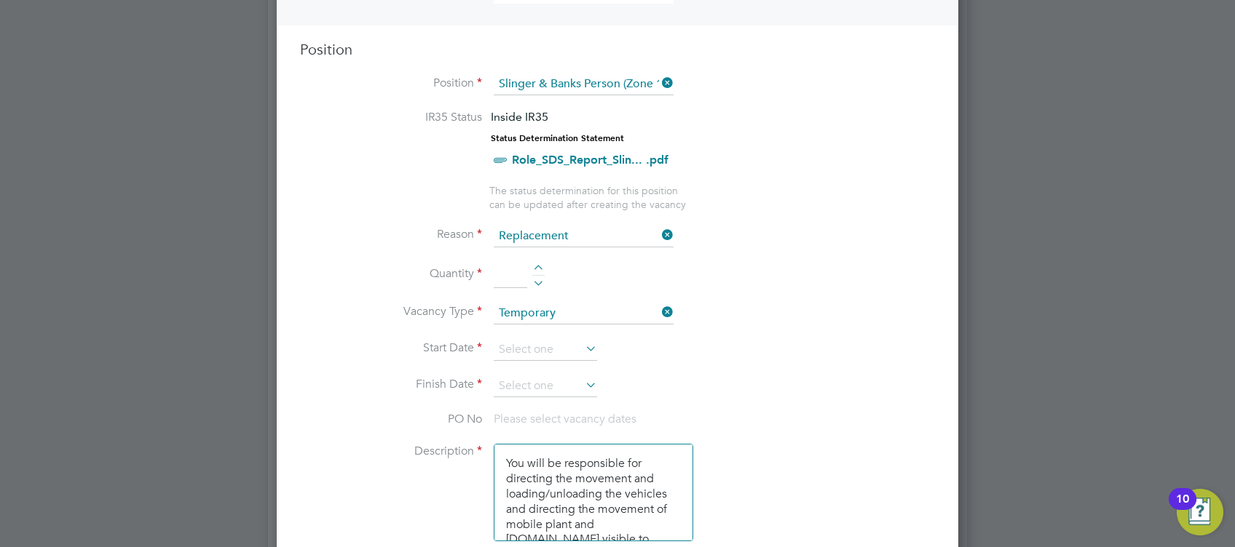
click at [516, 272] on input at bounding box center [510, 275] width 33 height 26
type input "1"
click at [636, 344] on li "Start Date" at bounding box center [617, 357] width 635 height 36
click at [536, 352] on input at bounding box center [545, 350] width 103 height 22
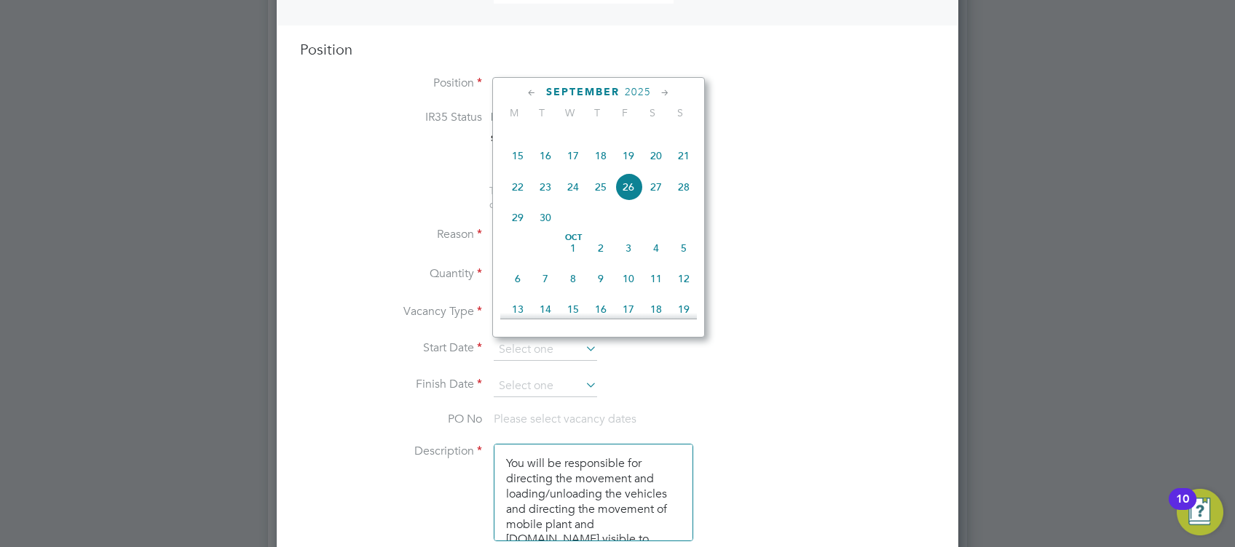
click at [600, 201] on span "25" at bounding box center [601, 187] width 28 height 28
type input "25 Sep 2025"
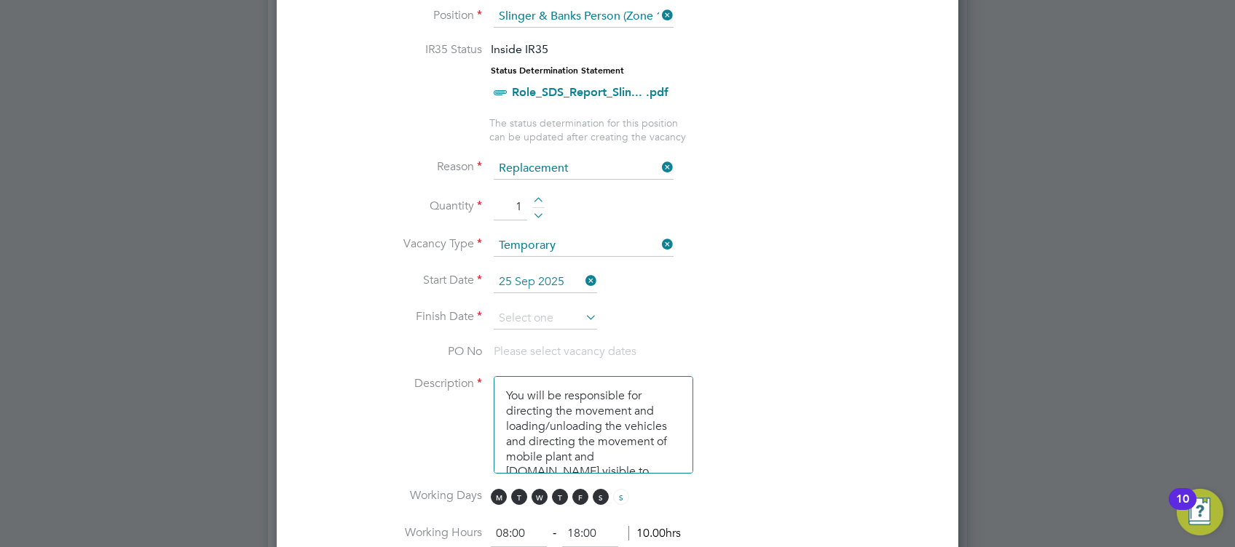
scroll to position [679, 0]
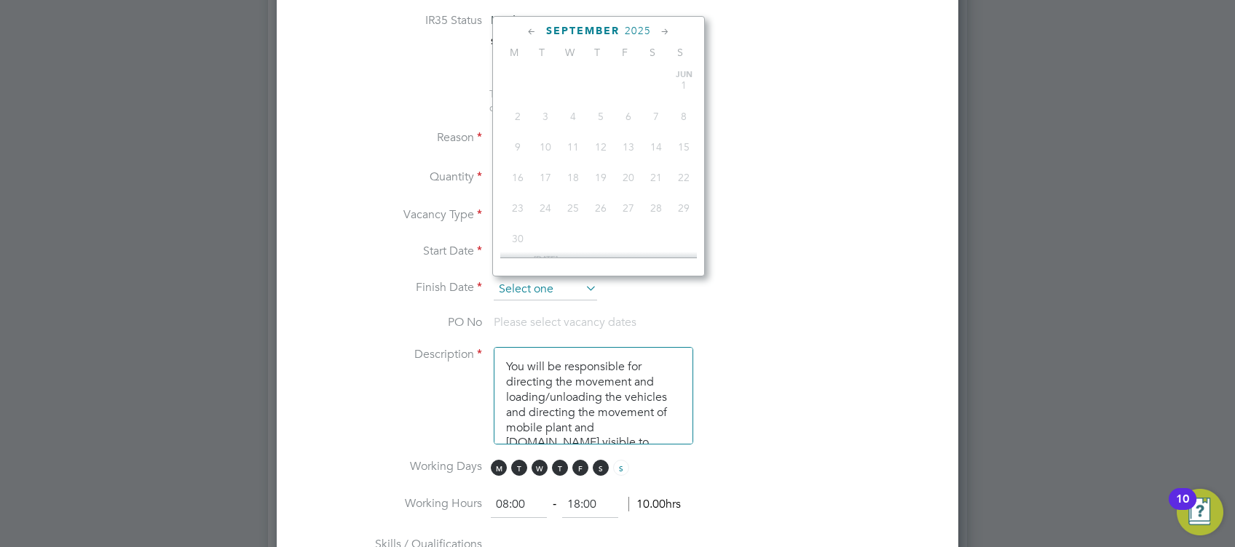
click at [553, 280] on input at bounding box center [545, 290] width 103 height 22
click at [663, 35] on icon at bounding box center [665, 32] width 14 height 16
click at [665, 35] on icon at bounding box center [665, 32] width 14 height 16
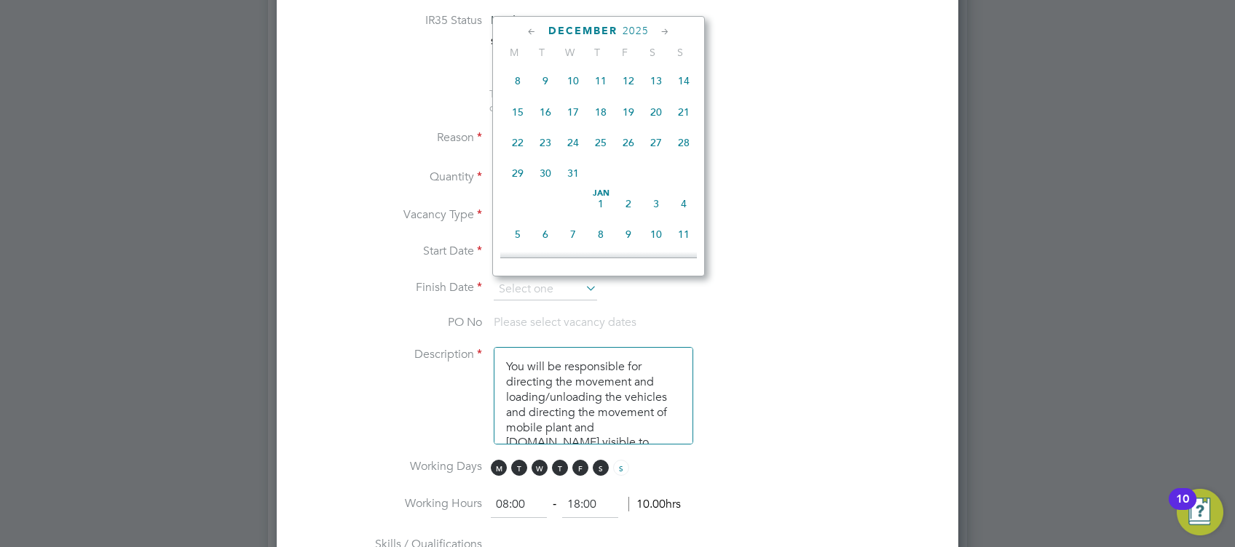
click at [665, 35] on icon at bounding box center [665, 32] width 14 height 16
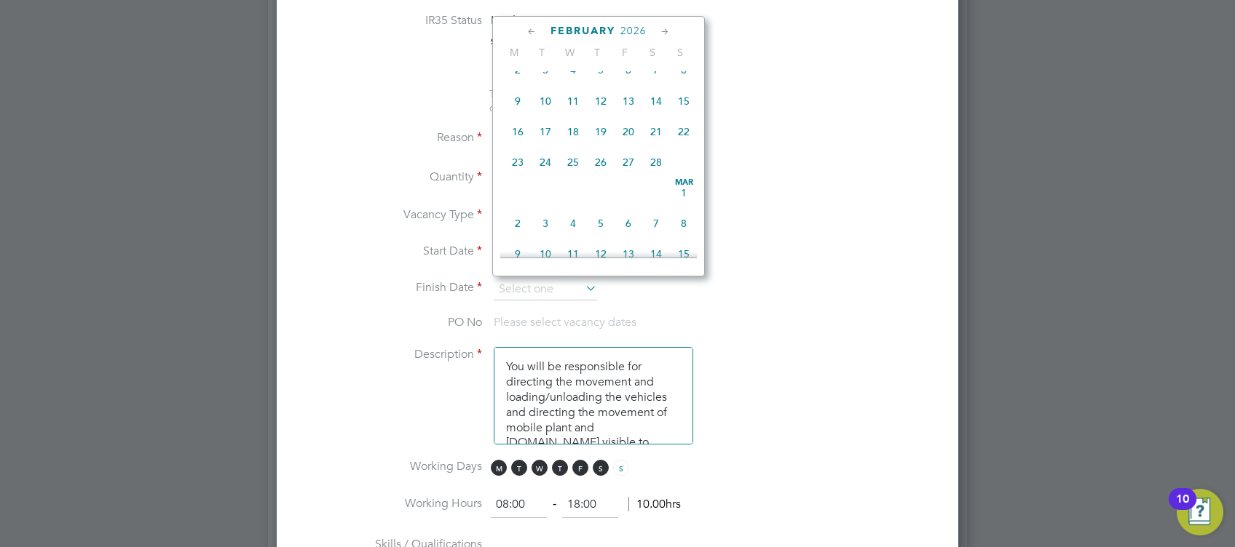
click at [654, 176] on span "28" at bounding box center [656, 162] width 28 height 28
type input "[DATE]"
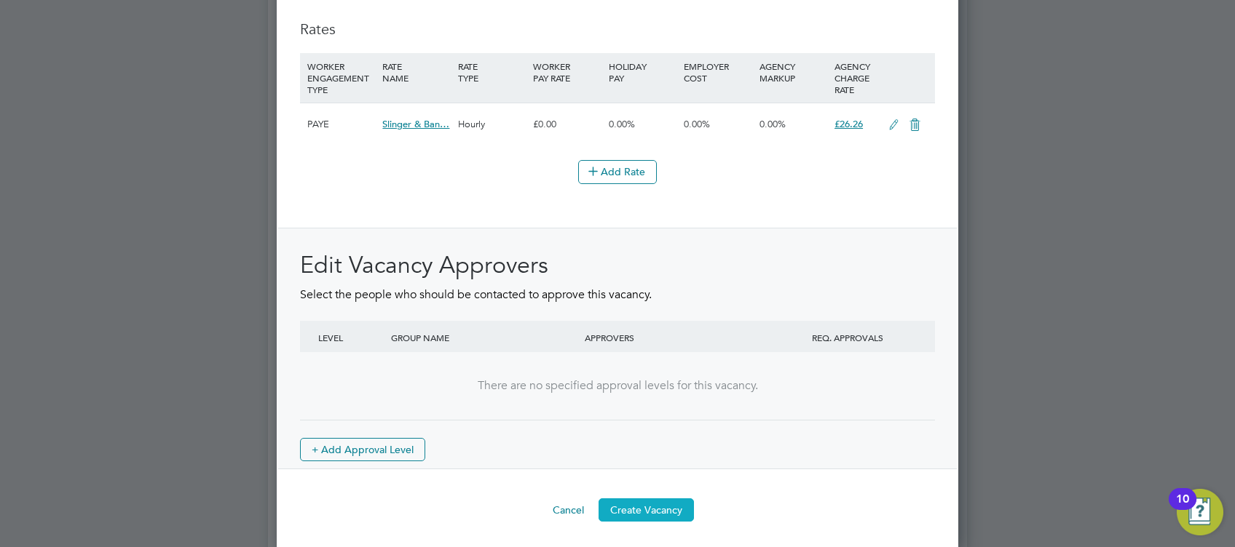
click at [642, 503] on button "Create Vacancy" at bounding box center [645, 510] width 95 height 23
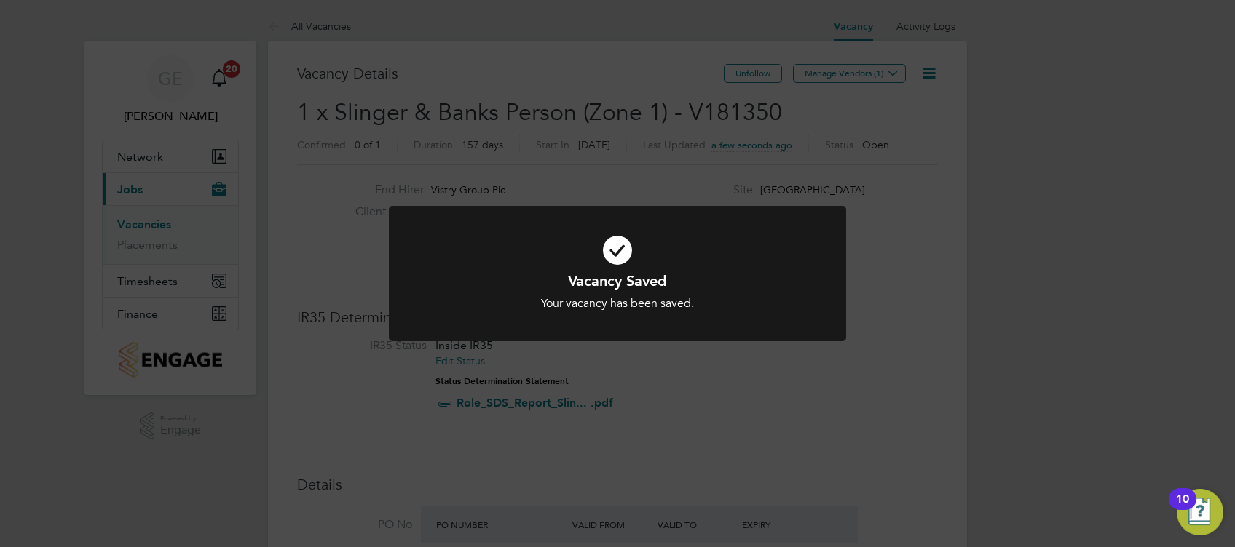
click at [852, 76] on div "Vacancy Saved Your vacancy has been saved. Cancel Okay" at bounding box center [617, 273] width 1235 height 547
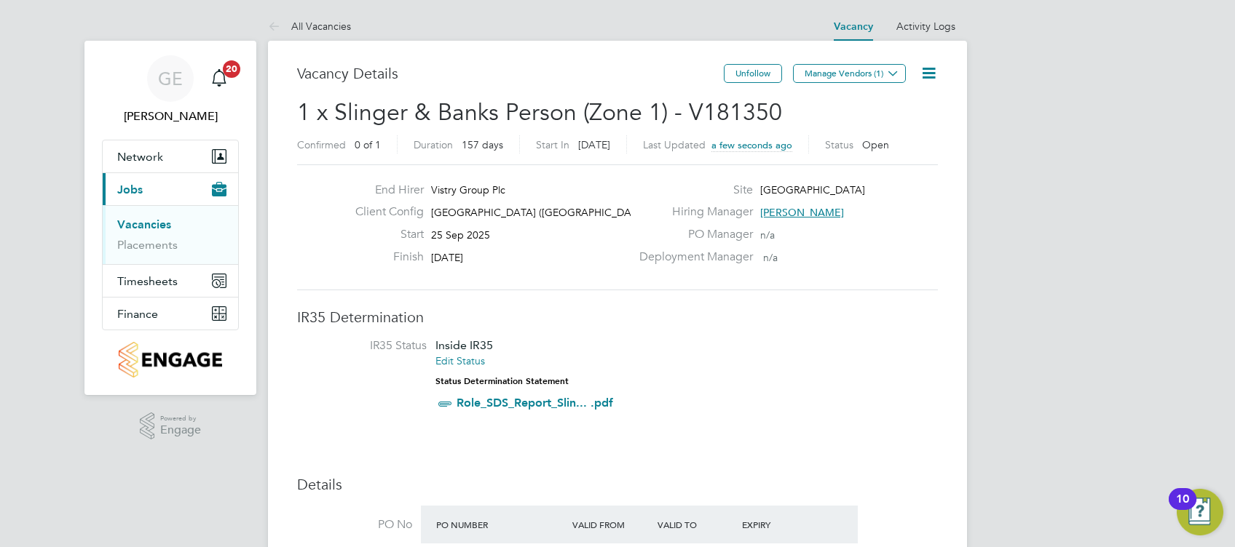
click at [850, 73] on button "Manage Vendors (1)" at bounding box center [849, 73] width 113 height 19
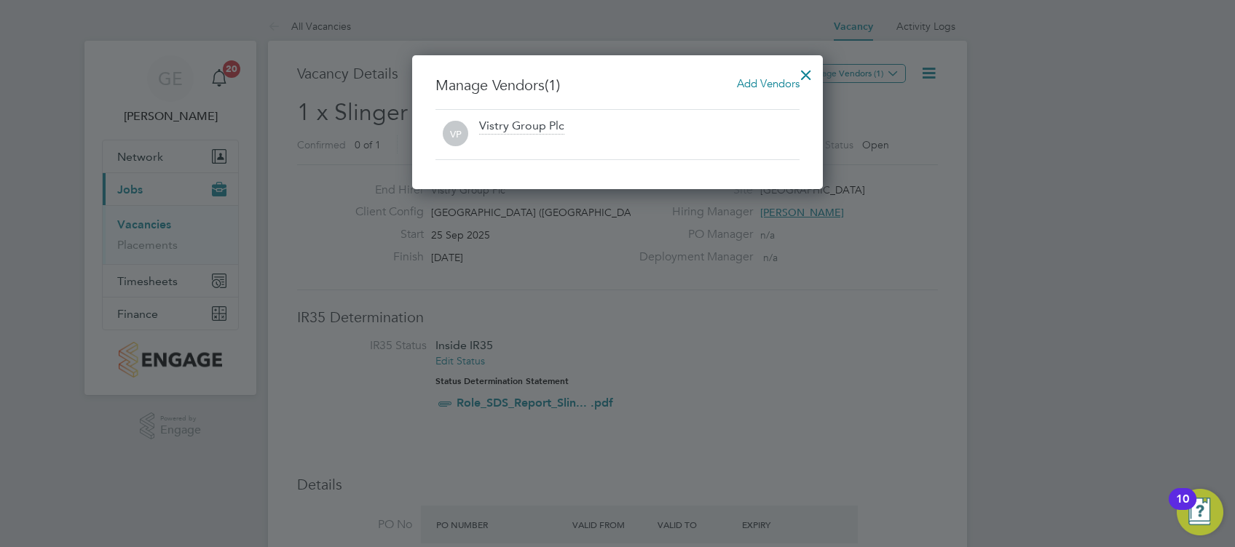
drag, startPoint x: 740, startPoint y: 64, endPoint x: 740, endPoint y: 76, distance: 11.6
click at [740, 65] on div "Manage Vendors (1) Add Vendors VP Vistry Group Plc" at bounding box center [617, 122] width 411 height 134
click at [740, 76] on span "Add Vendors" at bounding box center [768, 83] width 63 height 14
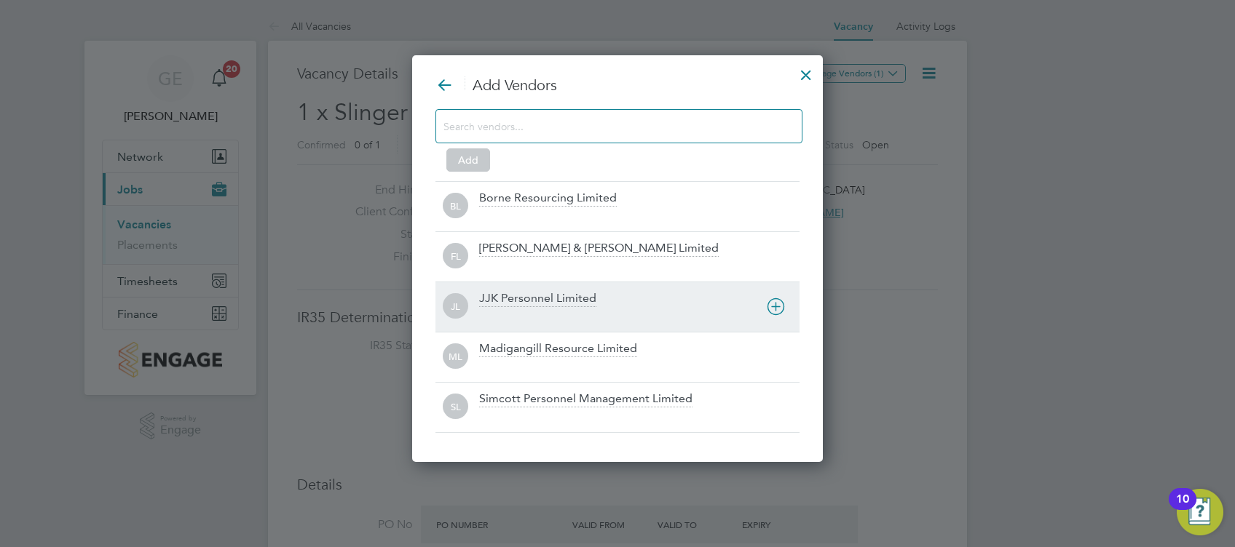
click at [542, 312] on div at bounding box center [639, 316] width 320 height 15
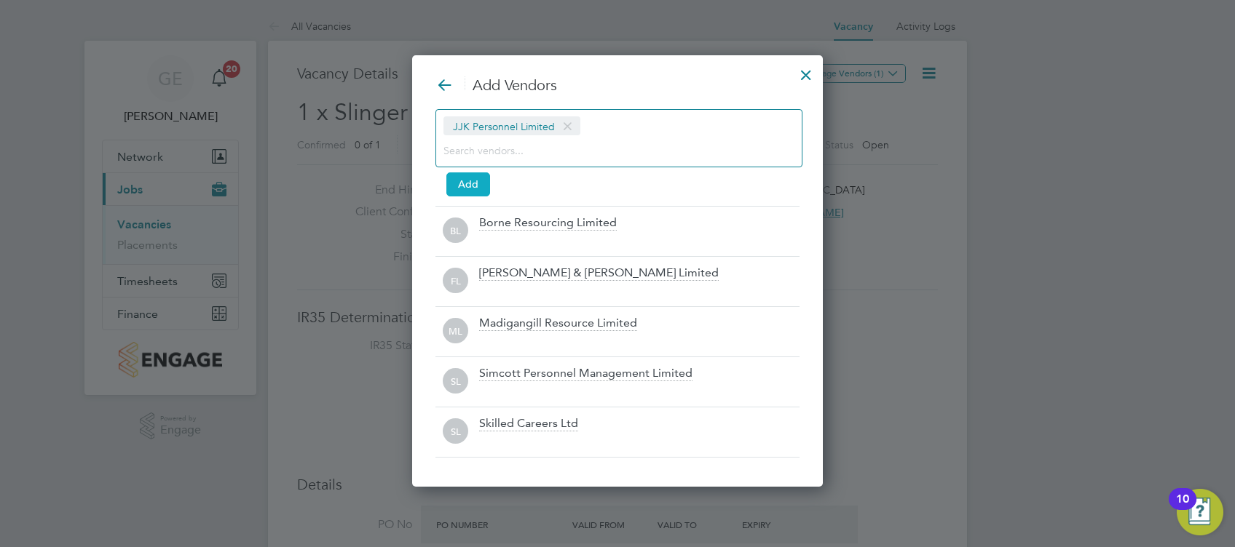
click at [483, 190] on button "Add" at bounding box center [468, 184] width 44 height 23
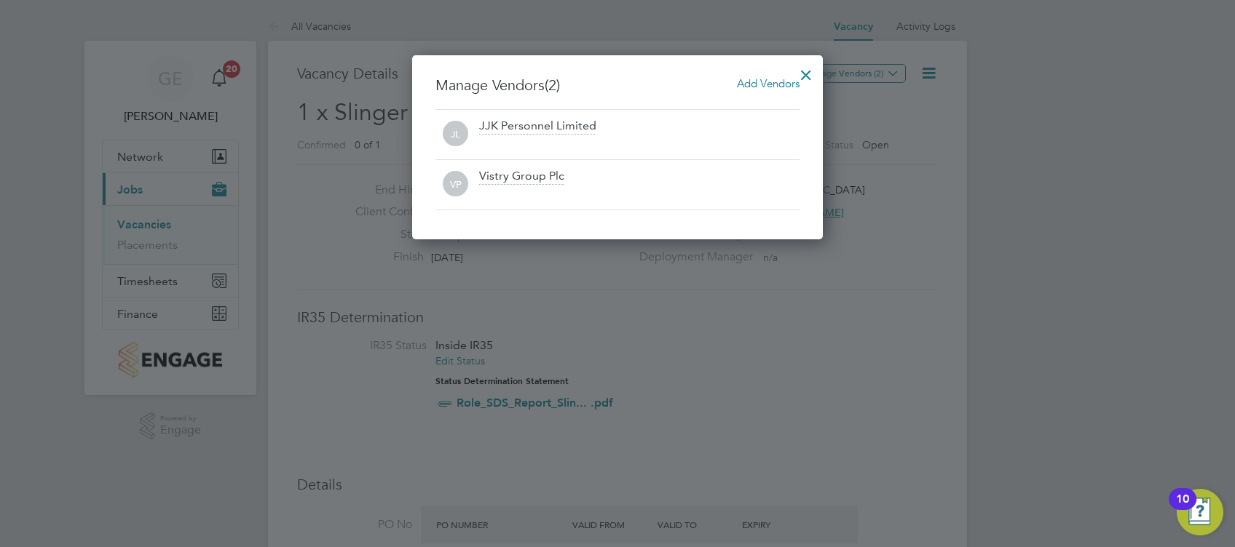
click at [809, 68] on div at bounding box center [806, 71] width 26 height 26
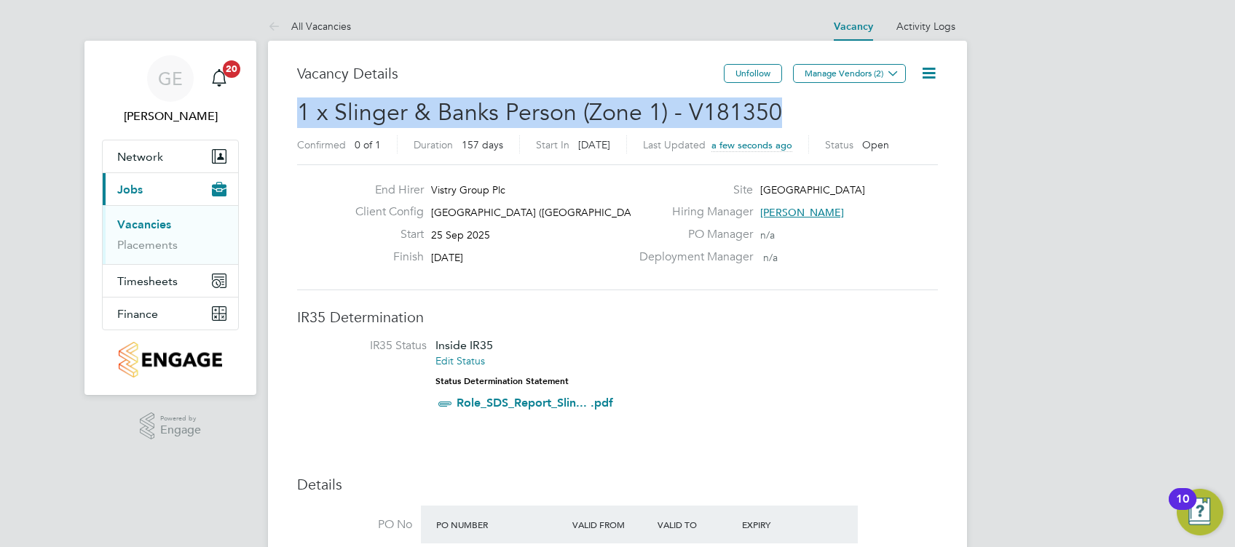
drag, startPoint x: 780, startPoint y: 111, endPoint x: 257, endPoint y: 111, distance: 523.4
copy span "1 x Slinger & Banks Person (Zone 1) - V181350"
